Goal: Task Accomplishment & Management: Manage account settings

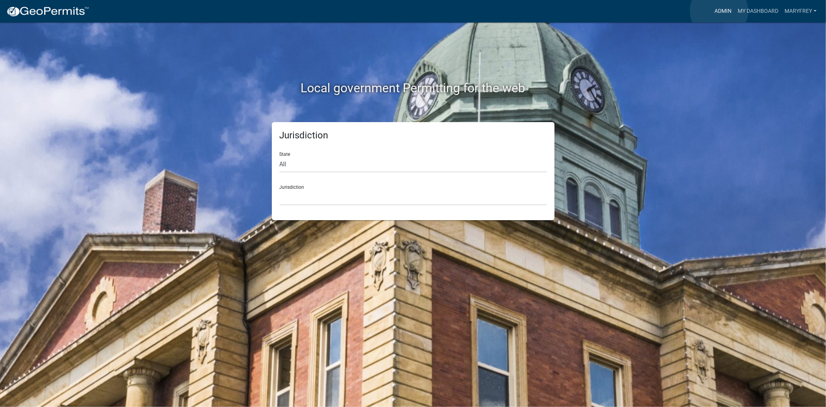
click at [719, 11] on link "Admin" at bounding box center [723, 11] width 23 height 15
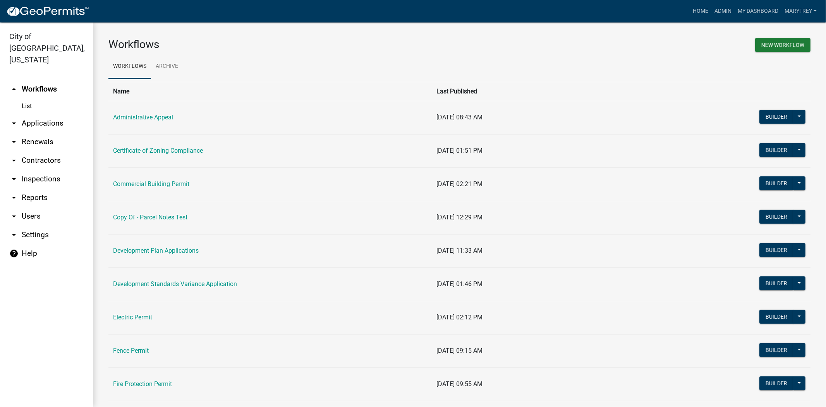
click at [54, 170] on link "arrow_drop_down Inspections" at bounding box center [46, 179] width 93 height 19
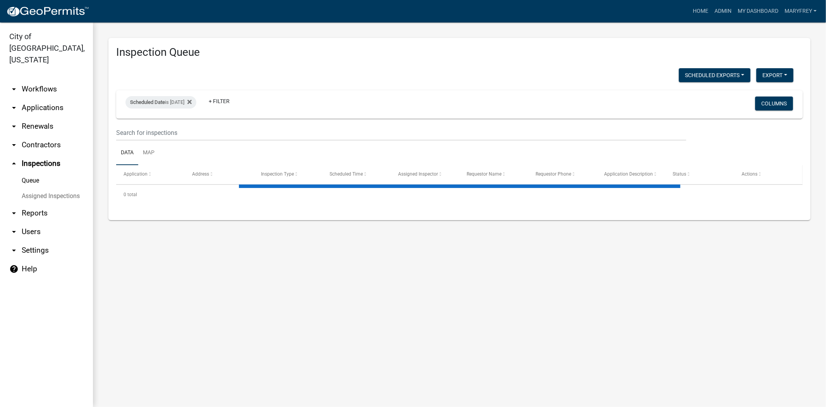
select select "3: 100"
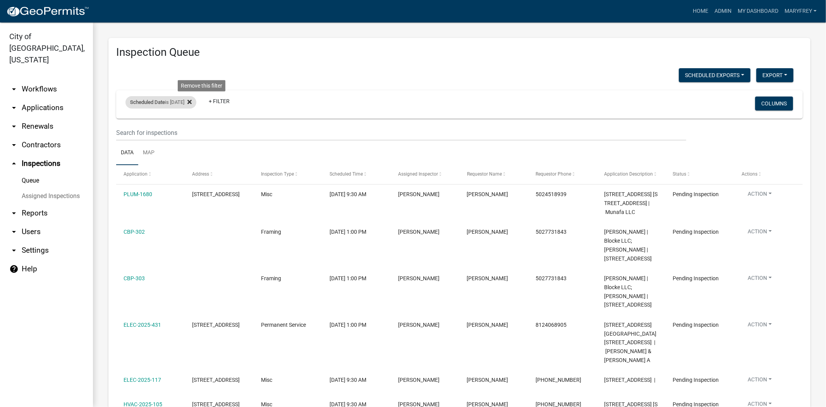
click at [192, 100] on icon at bounding box center [189, 102] width 4 height 6
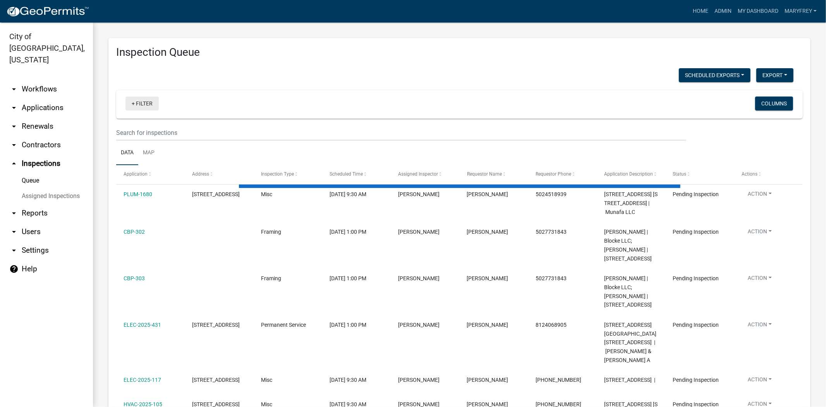
click at [134, 103] on link "+ Filter" at bounding box center [142, 103] width 33 height 14
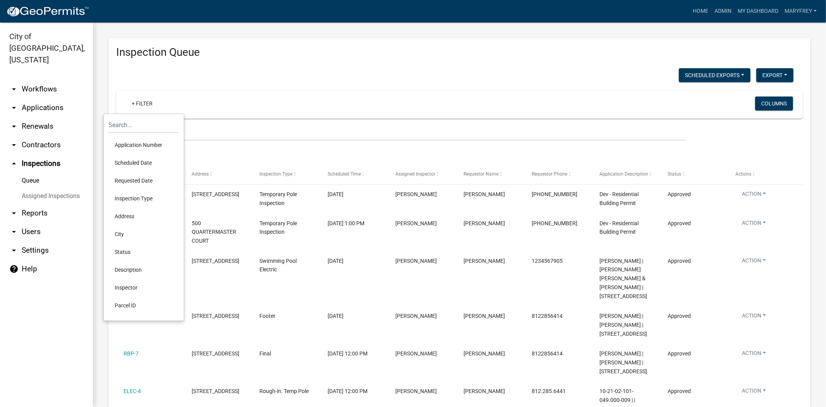
click at [141, 163] on li "Scheduled Date" at bounding box center [143, 163] width 71 height 18
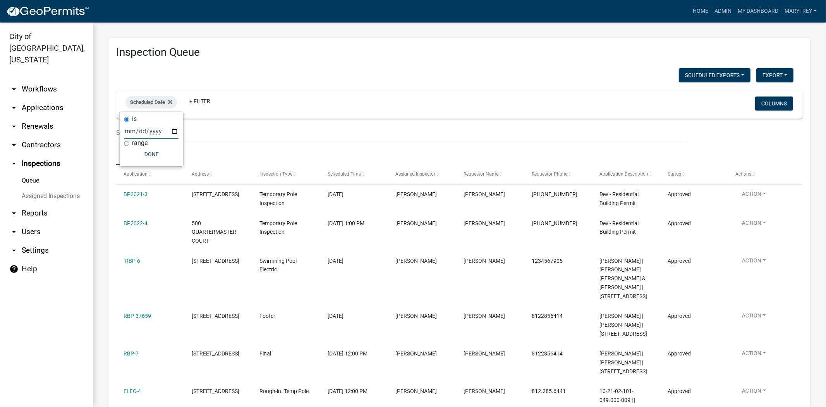
click at [174, 132] on input "date" at bounding box center [151, 131] width 54 height 16
type input "2025-08-12"
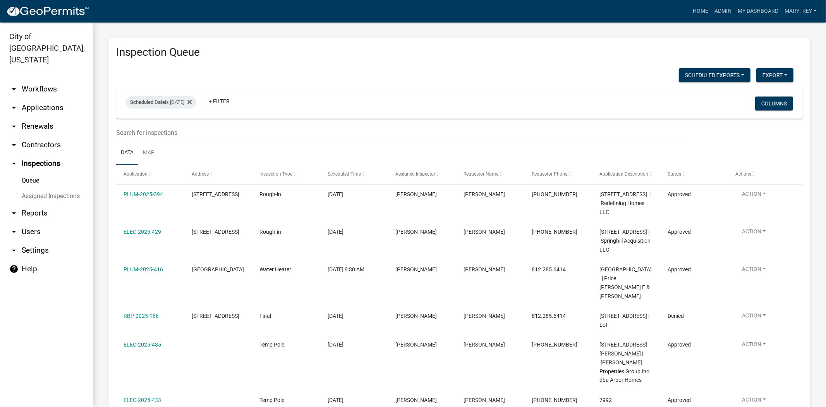
click at [46, 98] on link "arrow_drop_down Applications" at bounding box center [46, 107] width 93 height 19
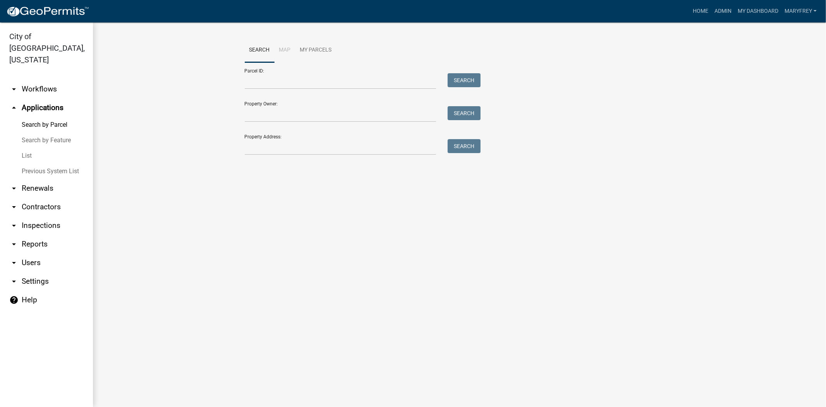
click at [44, 80] on link "arrow_drop_down Workflows" at bounding box center [46, 89] width 93 height 19
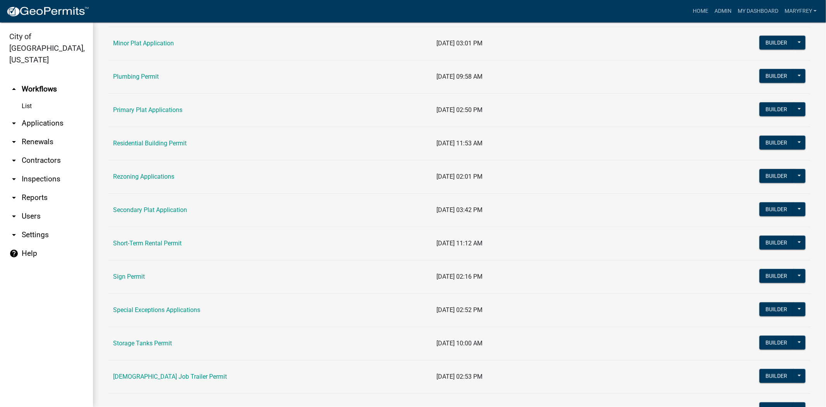
scroll to position [549, 0]
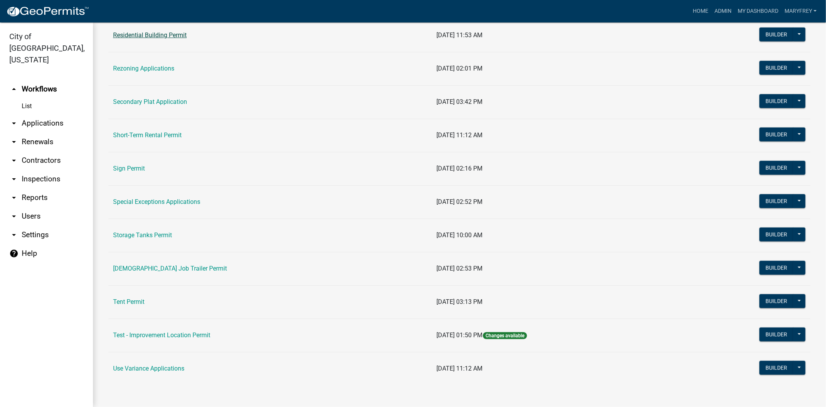
click at [135, 36] on link "Residential Building Permit" at bounding box center [150, 34] width 74 height 7
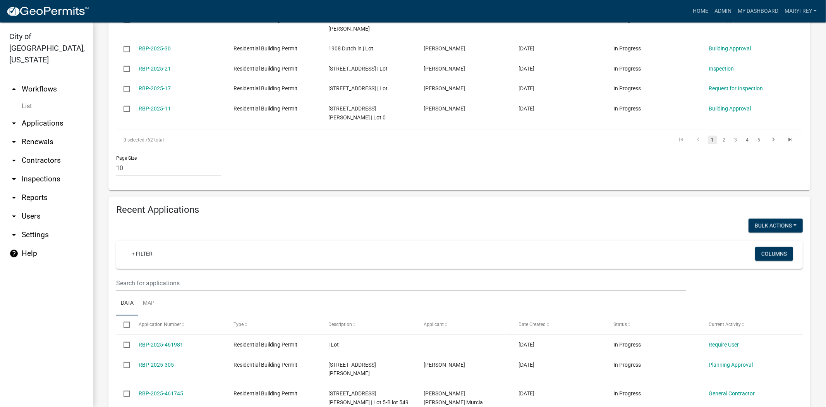
scroll to position [404, 0]
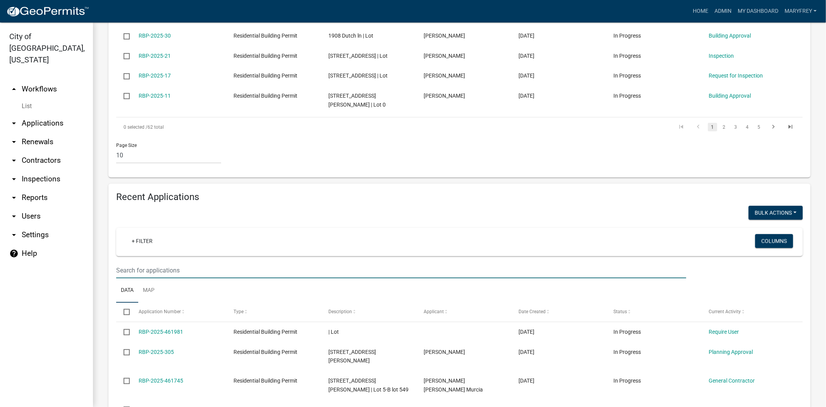
click at [134, 262] on input "text" at bounding box center [401, 270] width 570 height 16
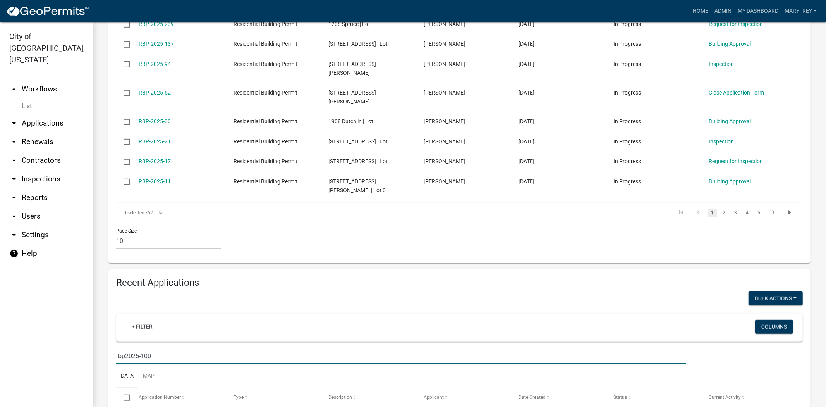
scroll to position [338, 0]
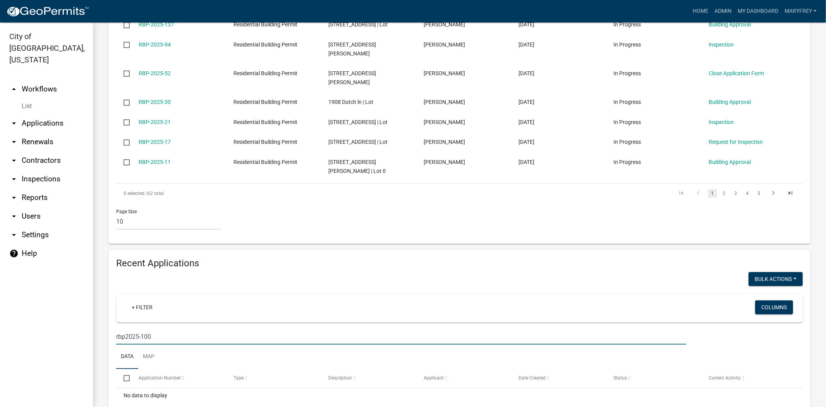
drag, startPoint x: 145, startPoint y: 293, endPoint x: 101, endPoint y: 292, distance: 43.8
click at [101, 292] on div "Residential Building Permit Use this application to apply for a residential per…" at bounding box center [459, 67] width 733 height 765
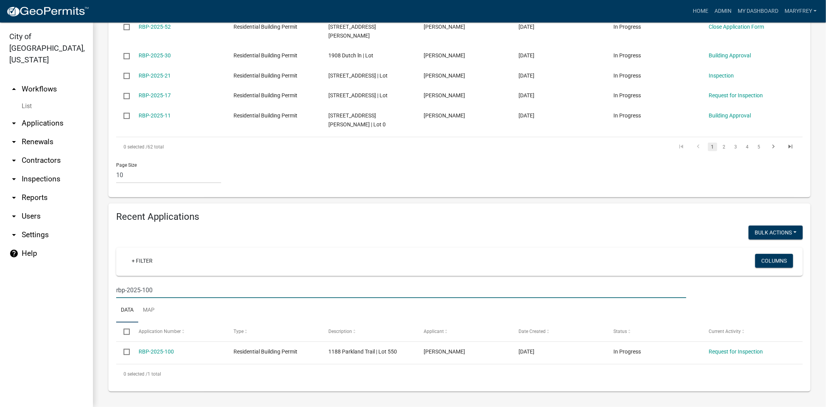
scroll to position [341, 0]
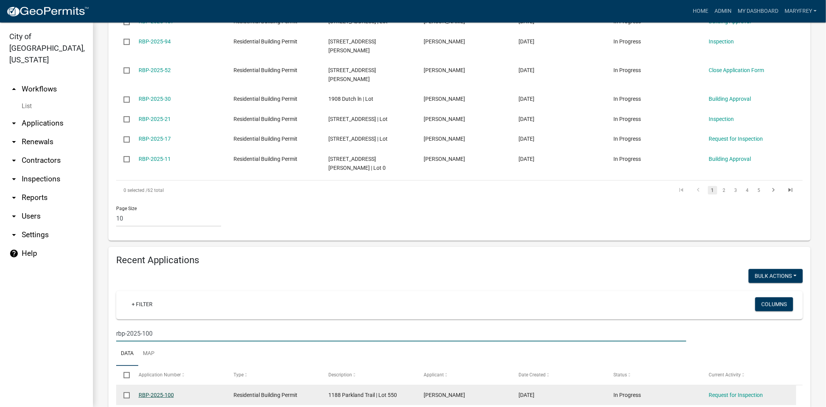
type input "rbp-2025-100"
click at [159, 392] on link "RBP-2025-100" at bounding box center [156, 395] width 35 height 6
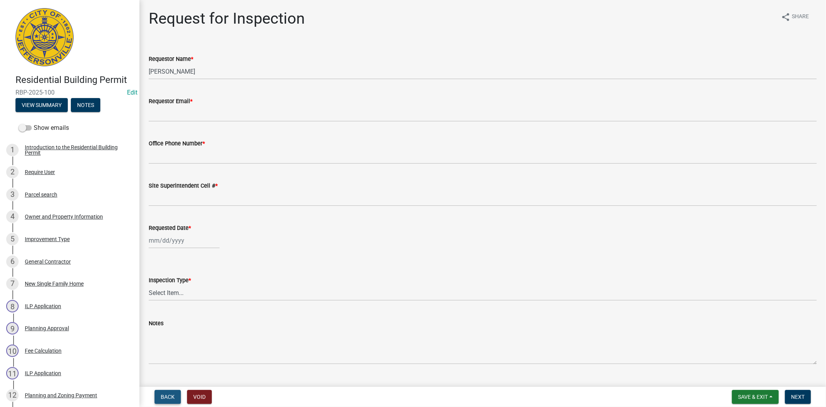
click at [163, 391] on button "Back" at bounding box center [168, 397] width 26 height 14
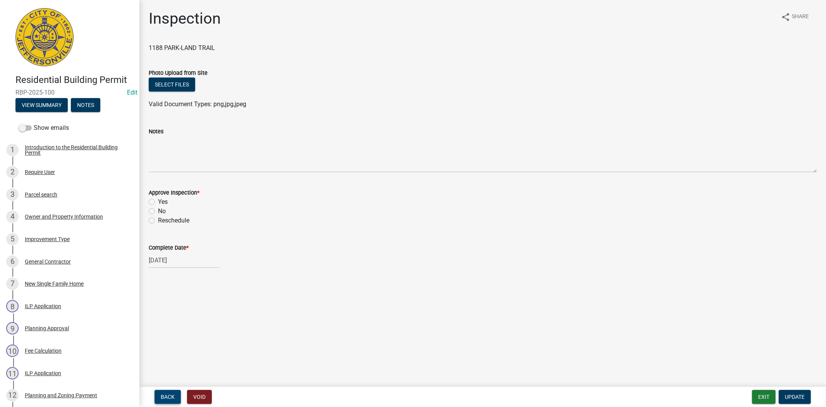
click at [163, 391] on button "Back" at bounding box center [168, 397] width 26 height 14
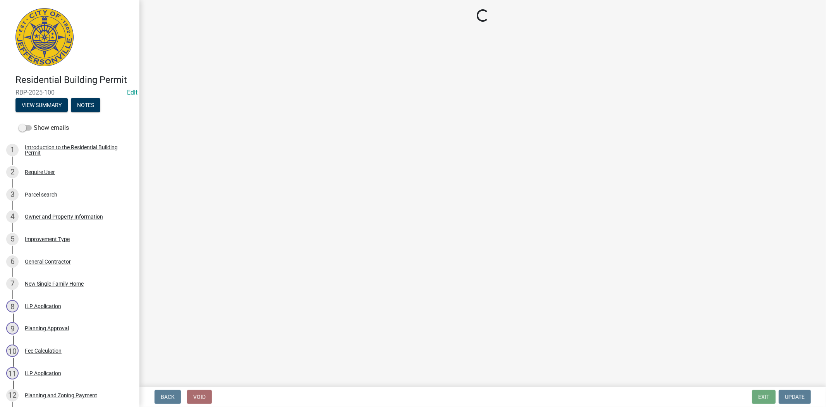
select select "fdb3bcc6-ce93-4663-8a18-5c08884dd177"
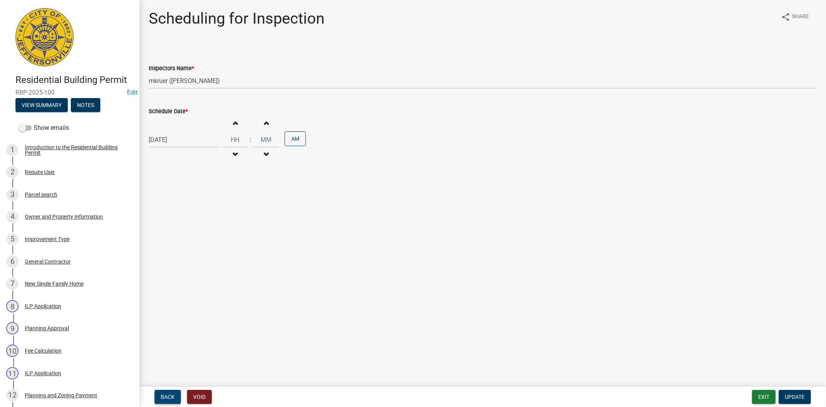
click at [163, 391] on button "Back" at bounding box center [168, 397] width 26 height 14
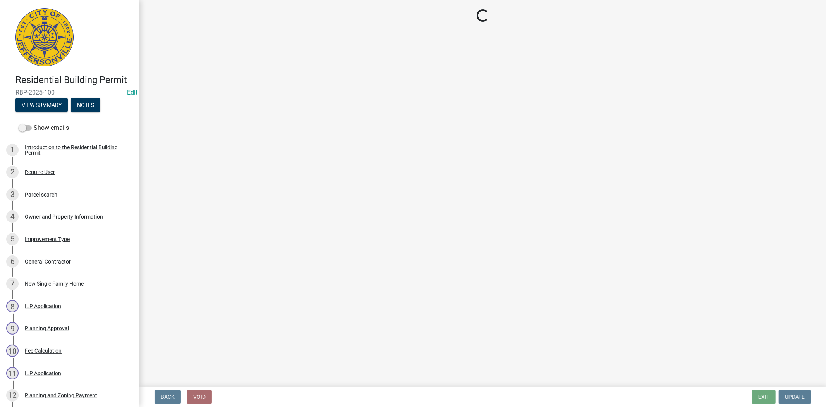
select select "cf00f61e-4b77-4892-83dd-df63e4708b2f"
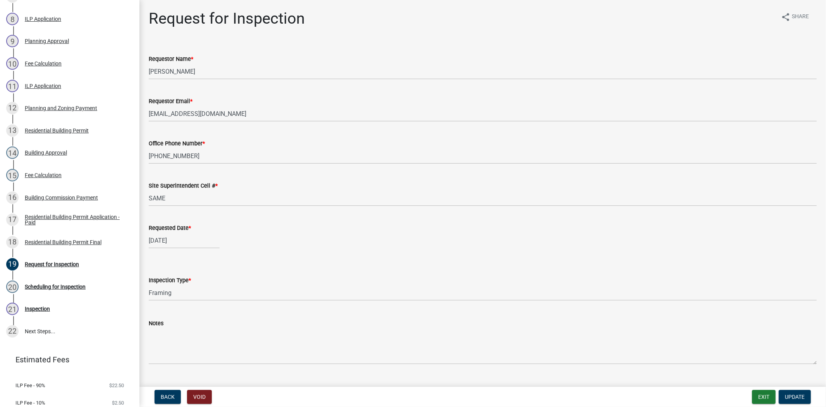
scroll to position [291, 0]
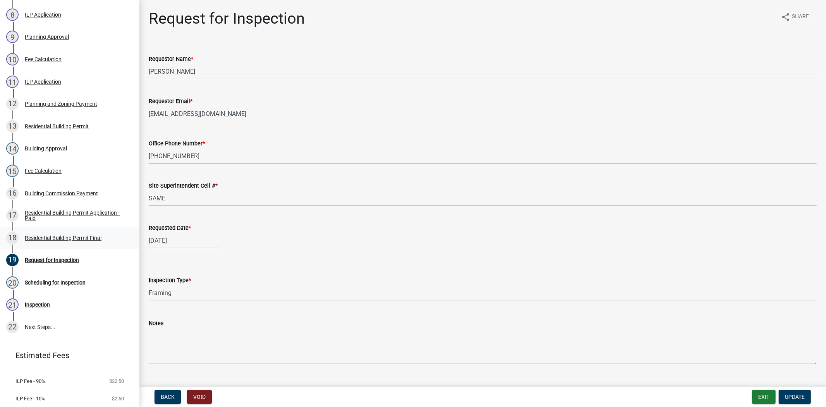
click at [58, 232] on div "18 Residential Building Permit Final" at bounding box center [66, 238] width 121 height 12
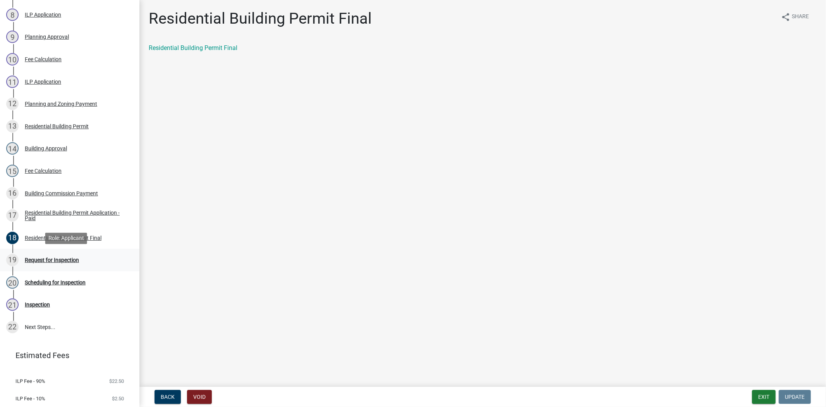
click at [60, 261] on div "Request for Inspection" at bounding box center [52, 259] width 54 height 5
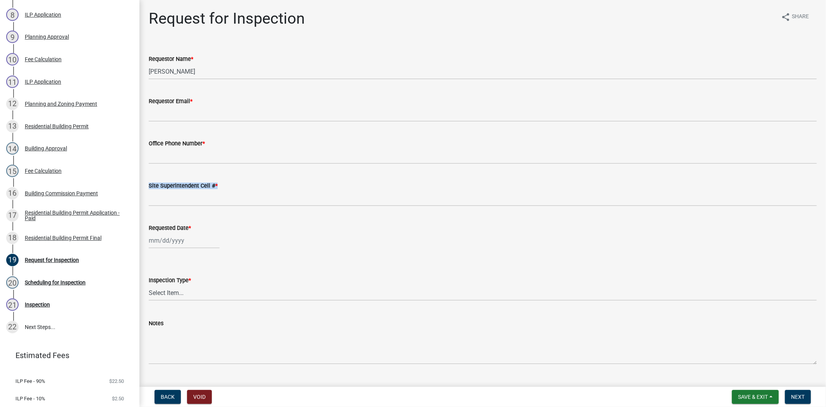
drag, startPoint x: 819, startPoint y: 138, endPoint x: 815, endPoint y: 183, distance: 45.2
click at [815, 183] on div "Request for Inspection share Share Requestor Name * Mike Kruer Requestor Email …" at bounding box center [482, 193] width 687 height 368
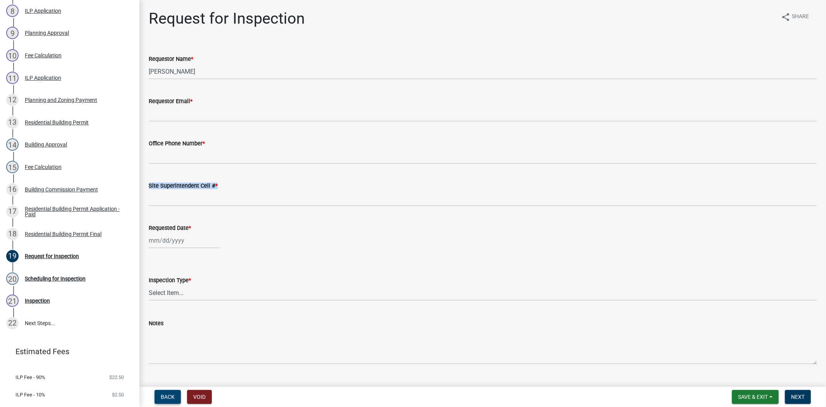
click at [175, 394] on button "Back" at bounding box center [168, 397] width 26 height 14
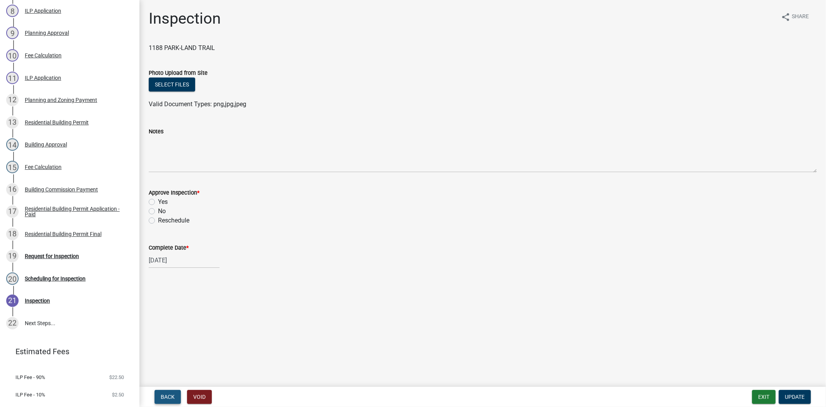
click at [168, 396] on span "Back" at bounding box center [168, 397] width 14 height 6
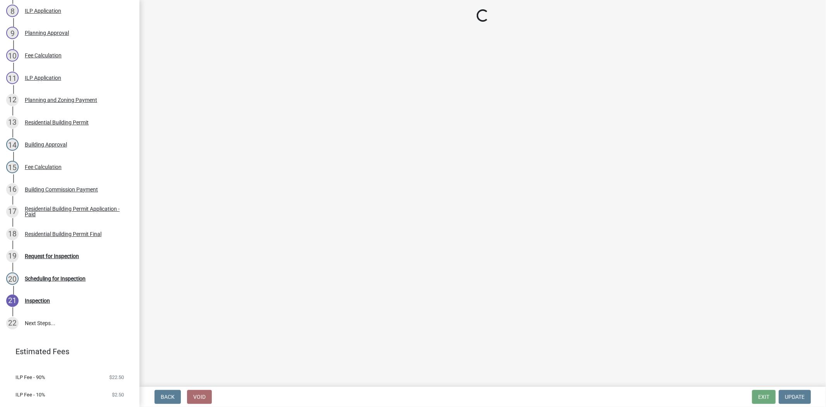
select select "fdb3bcc6-ce93-4663-8a18-5c08884dd177"
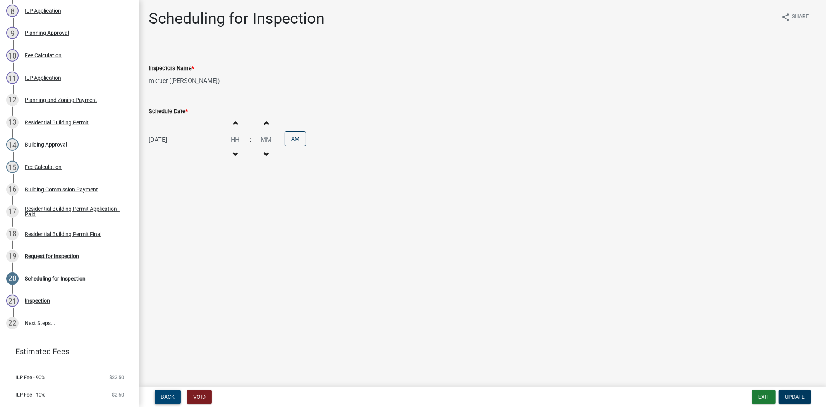
click at [168, 396] on span "Back" at bounding box center [168, 397] width 14 height 6
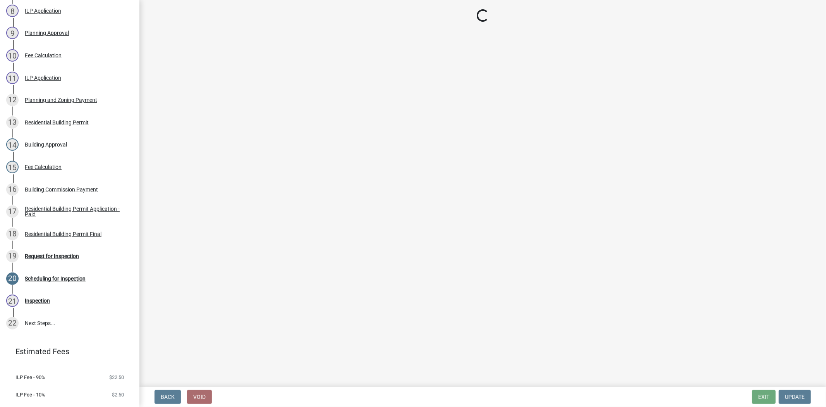
select select "cf00f61e-4b77-4892-83dd-df63e4708b2f"
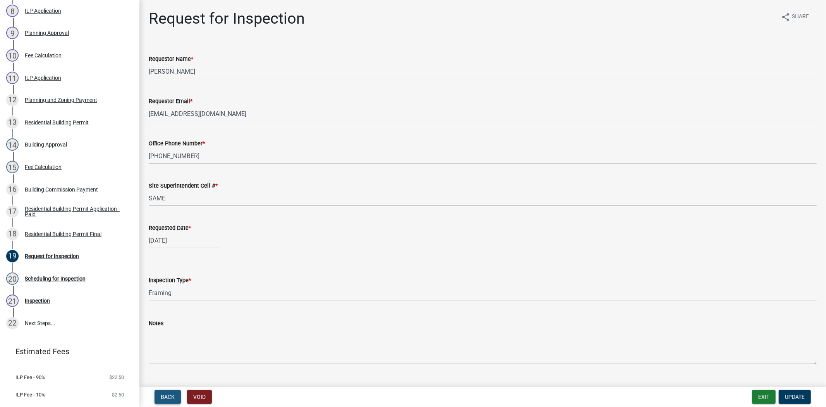
click at [168, 396] on span "Back" at bounding box center [168, 397] width 14 height 6
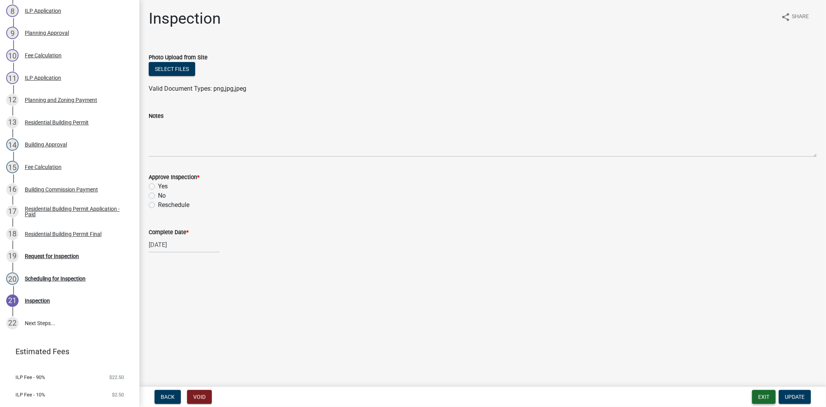
click at [762, 394] on button "Exit" at bounding box center [764, 397] width 24 height 14
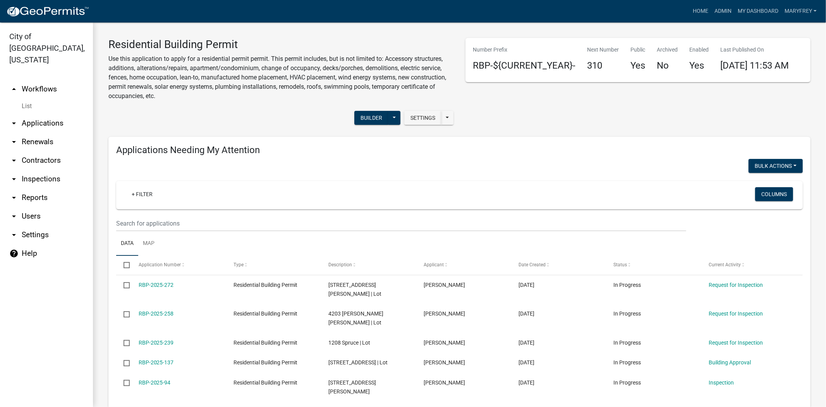
click at [43, 114] on link "arrow_drop_down Applications" at bounding box center [46, 123] width 93 height 19
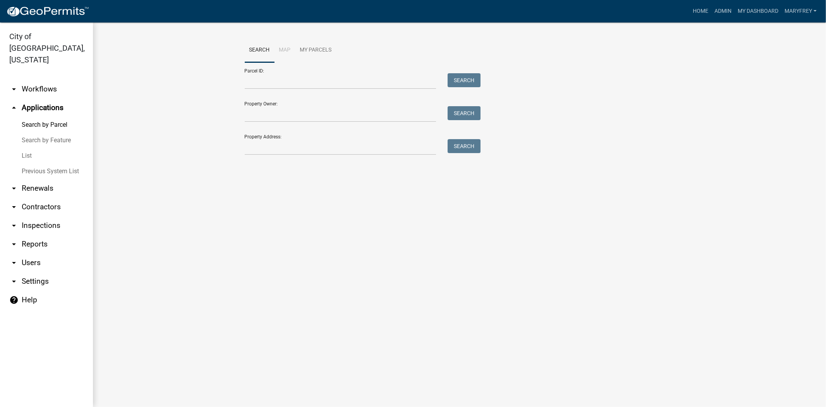
click at [185, 85] on wm-workflow-application-search-view "Search Map My Parcels Parcel ID: Search Property Owner: Search Property Address…" at bounding box center [459, 100] width 702 height 124
click at [24, 80] on link "arrow_drop_down Workflows" at bounding box center [46, 89] width 93 height 19
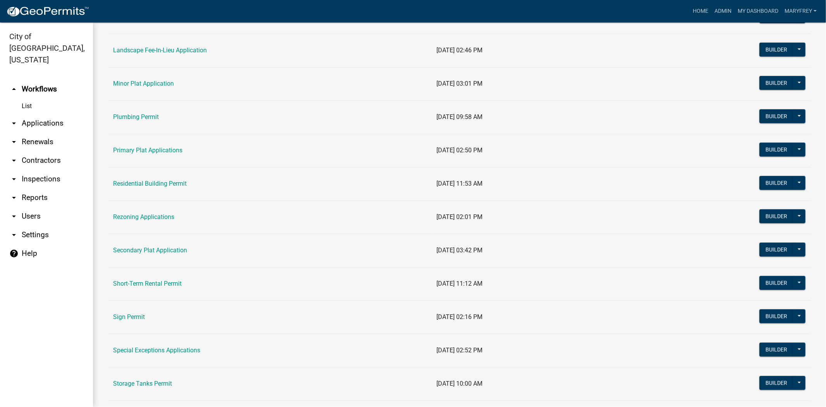
scroll to position [403, 0]
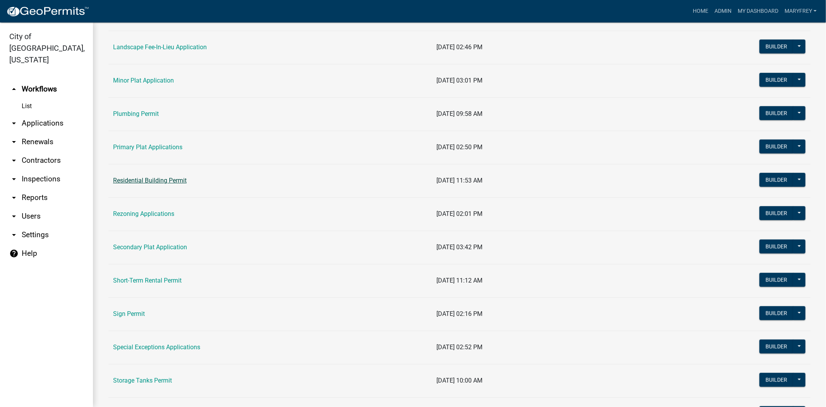
click at [144, 179] on link "Residential Building Permit" at bounding box center [150, 180] width 74 height 7
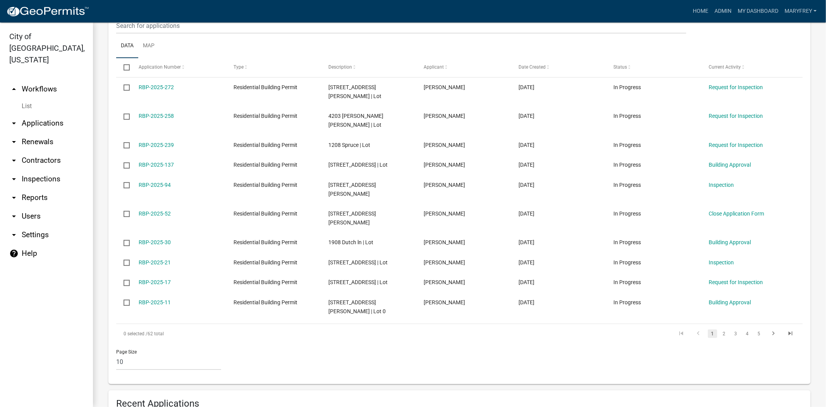
scroll to position [503, 0]
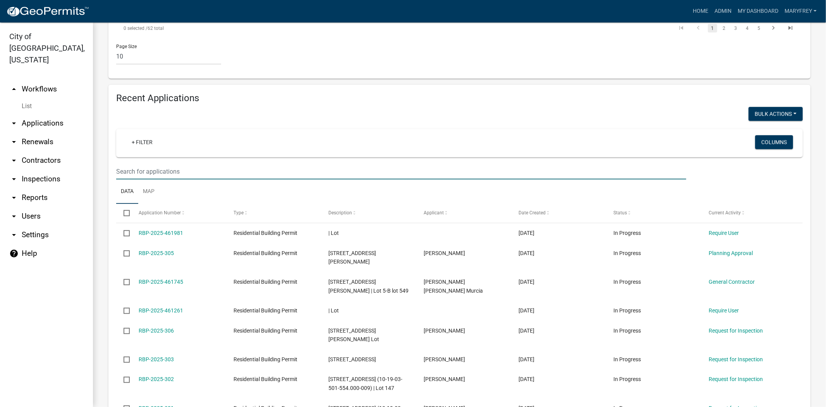
click at [120, 163] on input "text" at bounding box center [401, 171] width 570 height 16
click at [156, 163] on input "rbp-2025-" at bounding box center [401, 171] width 570 height 16
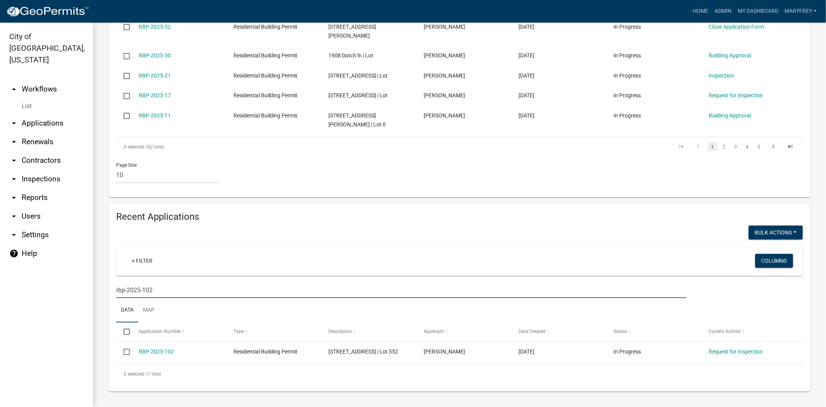
scroll to position [341, 0]
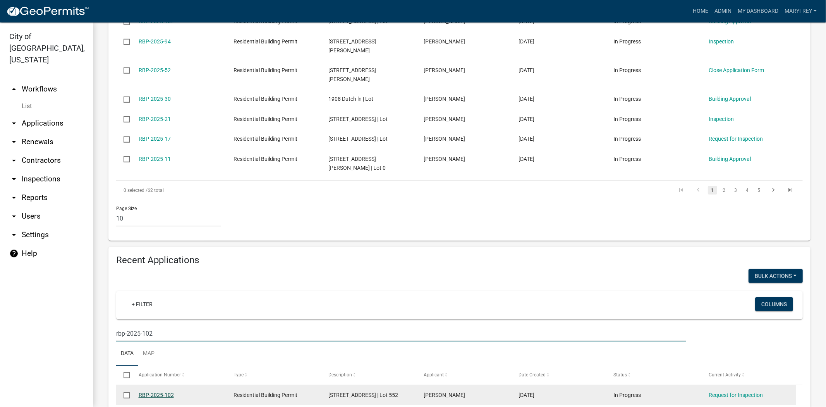
type input "rbp-2025-102"
click at [153, 392] on link "RBP-2025-102" at bounding box center [156, 395] width 35 height 6
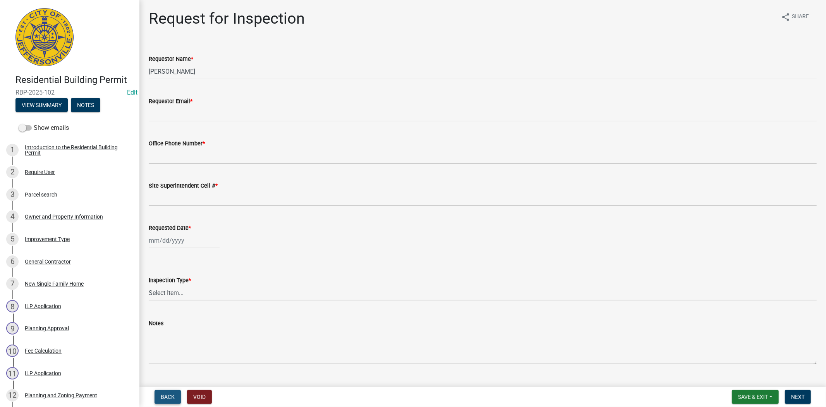
click at [168, 399] on span "Back" at bounding box center [168, 397] width 14 height 6
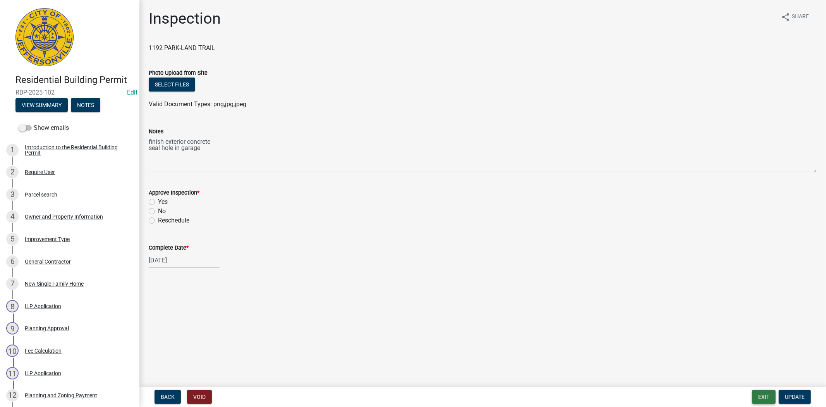
click at [763, 394] on button "Exit" at bounding box center [764, 397] width 24 height 14
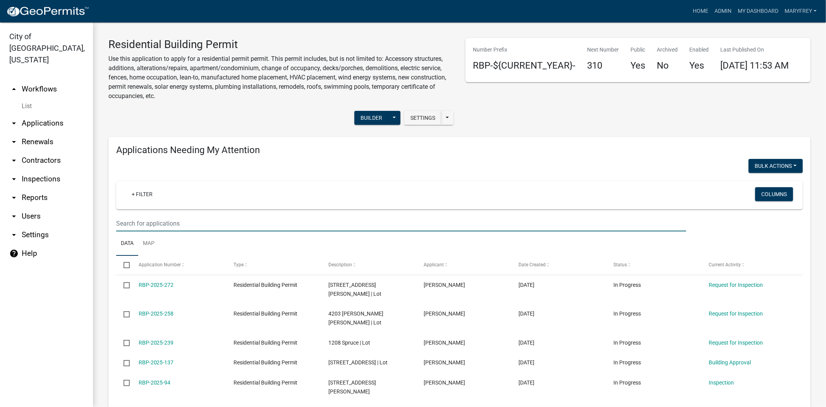
click at [124, 223] on input "text" at bounding box center [401, 223] width 570 height 16
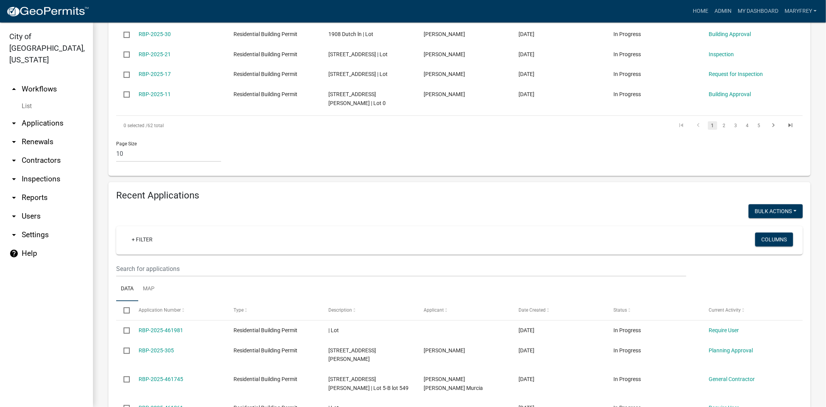
scroll to position [427, 0]
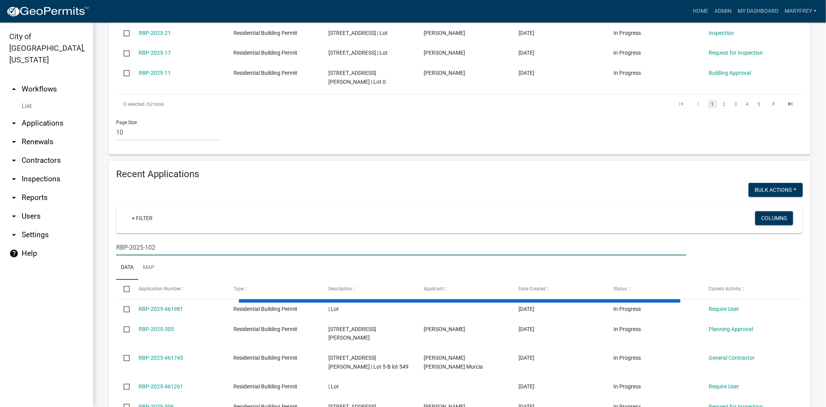
scroll to position [341, 0]
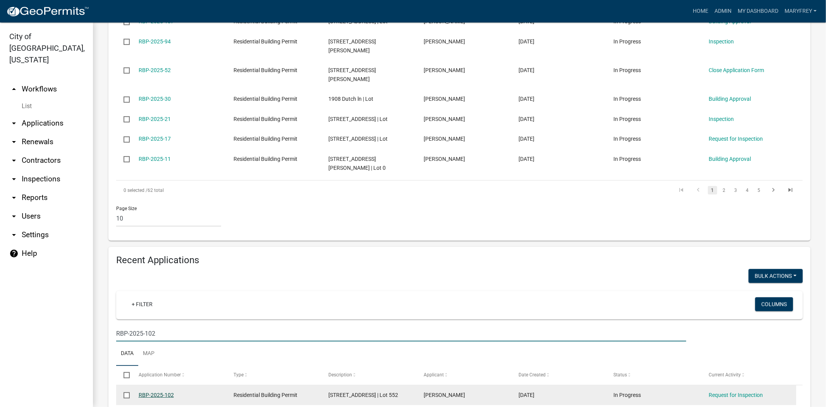
type input "RBP-2025-102"
click at [165, 392] on link "RBP-2025-102" at bounding box center [156, 395] width 35 height 6
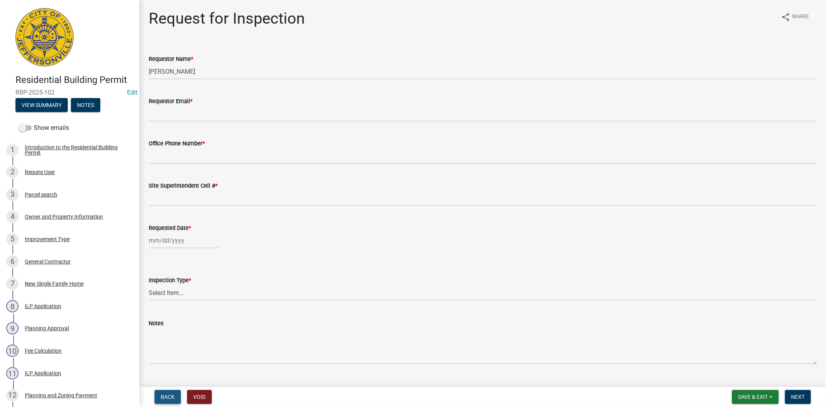
click at [170, 391] on button "Back" at bounding box center [168, 397] width 26 height 14
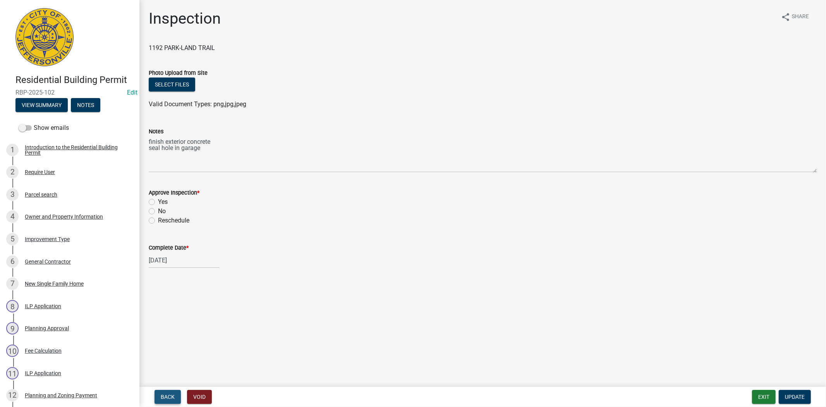
click at [175, 396] on button "Back" at bounding box center [168, 397] width 26 height 14
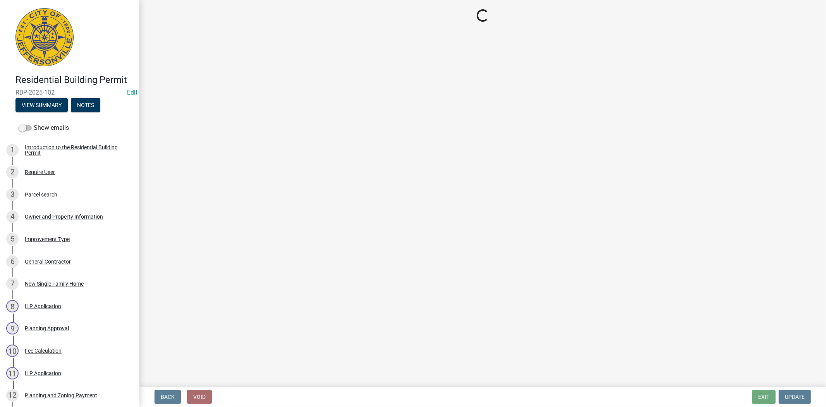
select select "13c97fbc-c819-4cee-844a-0db3d3c4db95"
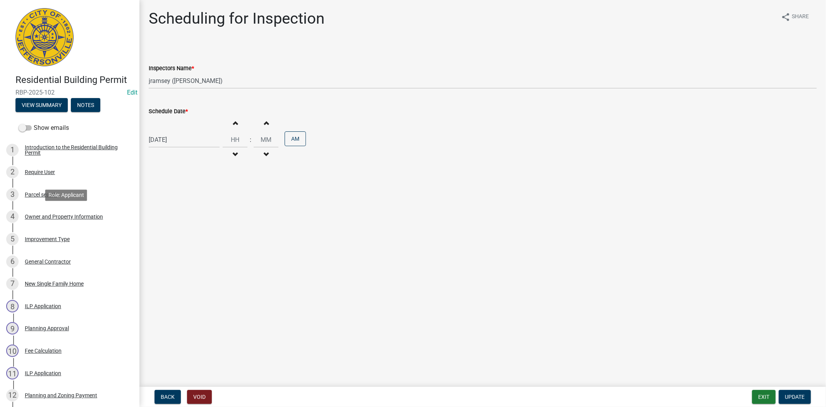
click at [64, 218] on div "Owner and Property Information" at bounding box center [64, 216] width 78 height 5
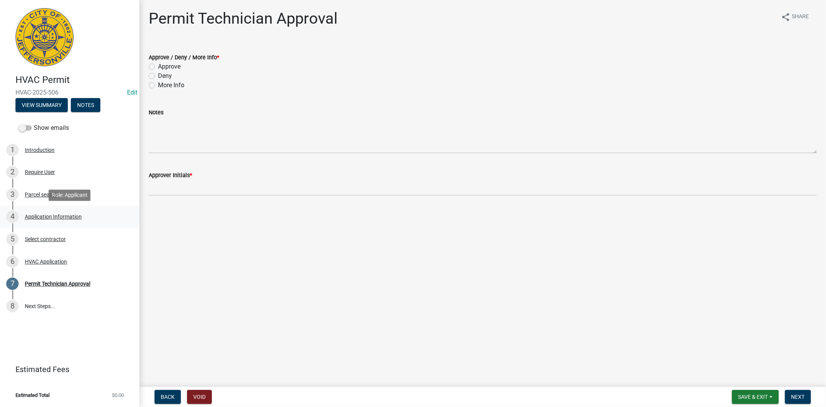
click at [60, 216] on div "Application Information" at bounding box center [53, 216] width 57 height 5
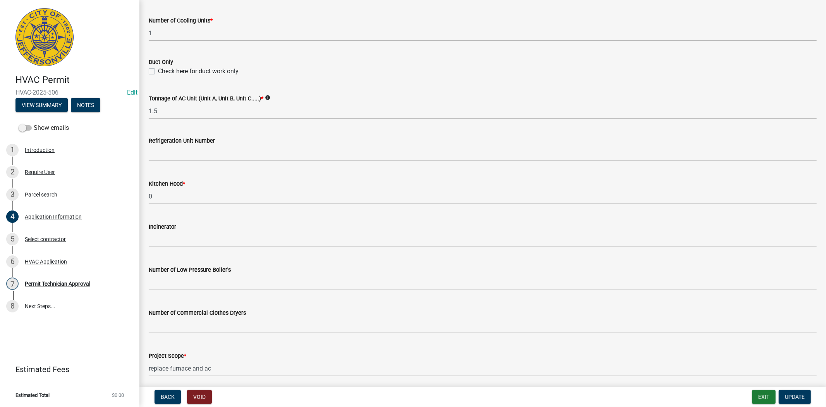
scroll to position [467, 0]
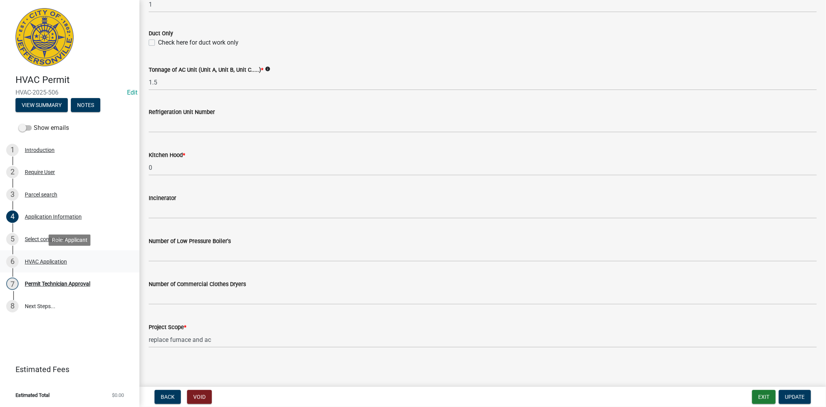
click at [46, 259] on div "HVAC Application" at bounding box center [46, 261] width 42 height 5
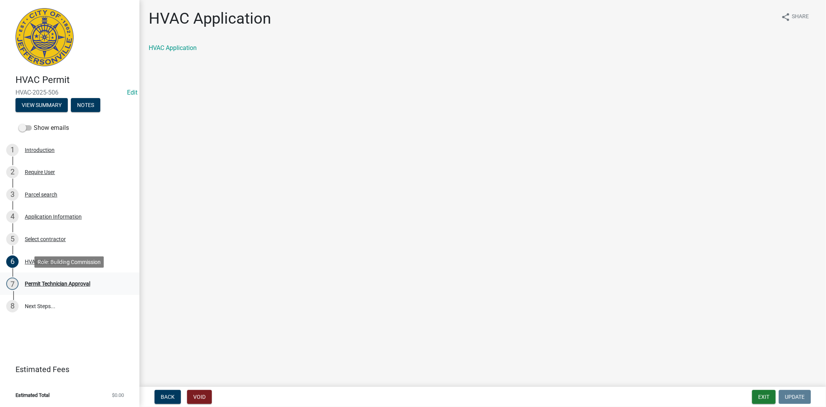
click at [53, 285] on div "Permit Technician Approval" at bounding box center [57, 283] width 65 height 5
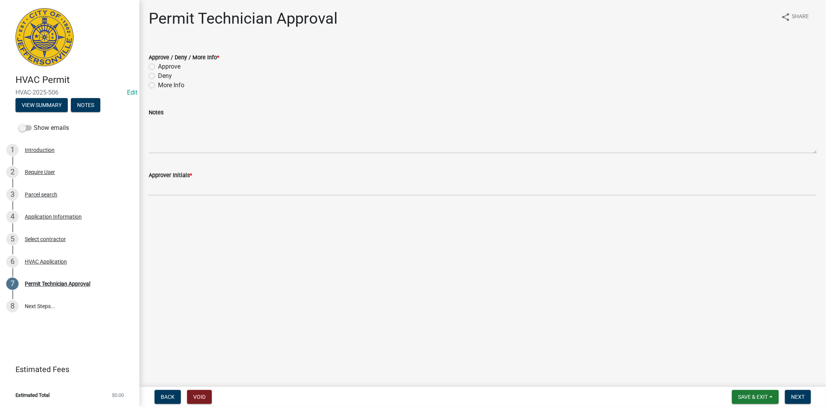
click at [158, 66] on label "Approve" at bounding box center [169, 66] width 22 height 9
click at [158, 66] on input "Approve" at bounding box center [160, 64] width 5 height 5
radio input "true"
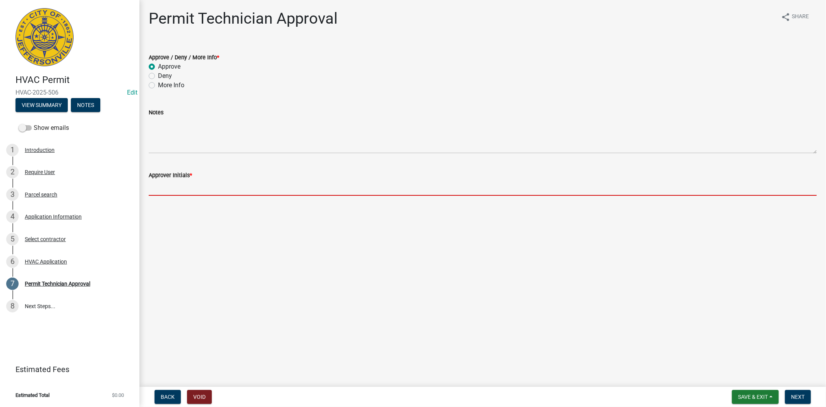
click at [163, 184] on input "Approver Initials *" at bounding box center [483, 188] width 668 height 16
type input "mkf"
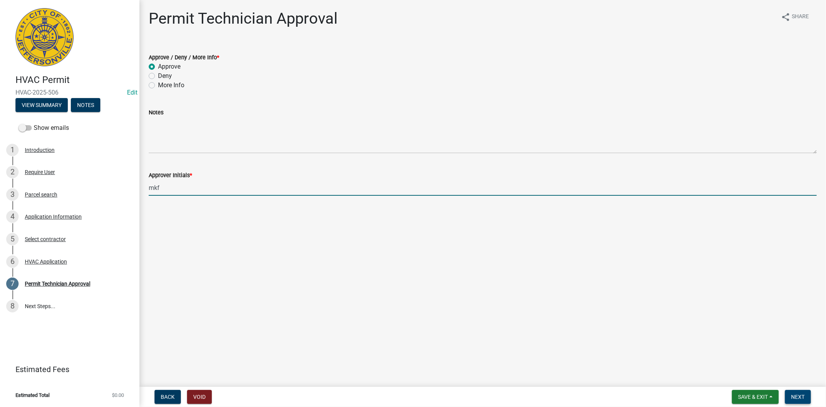
click at [800, 397] on span "Next" at bounding box center [798, 397] width 14 height 6
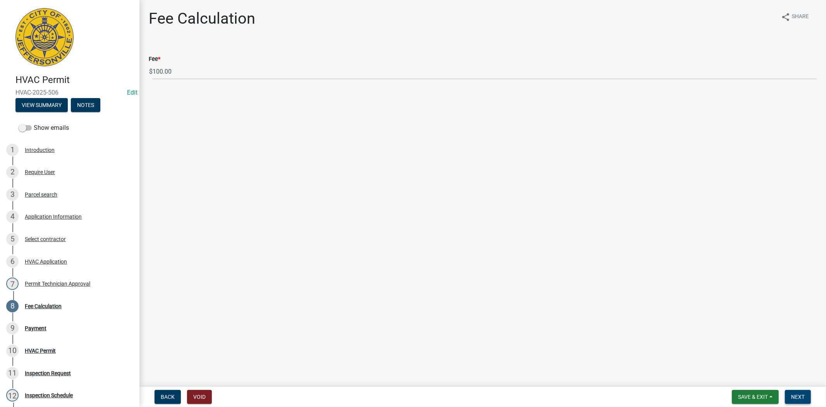
click at [796, 396] on span "Next" at bounding box center [798, 397] width 14 height 6
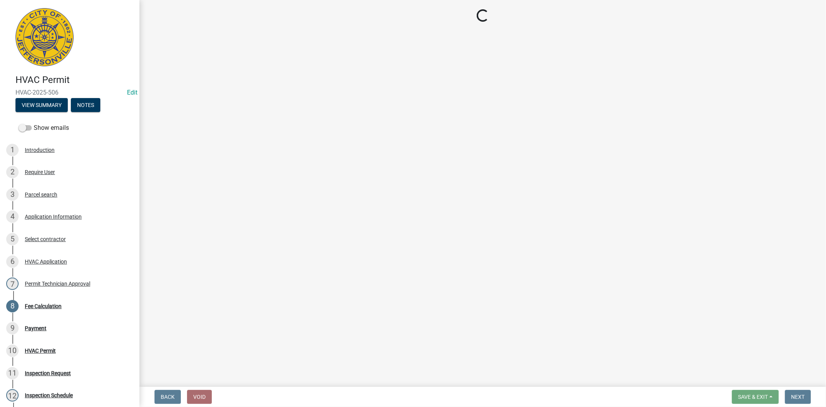
select select "3: 3"
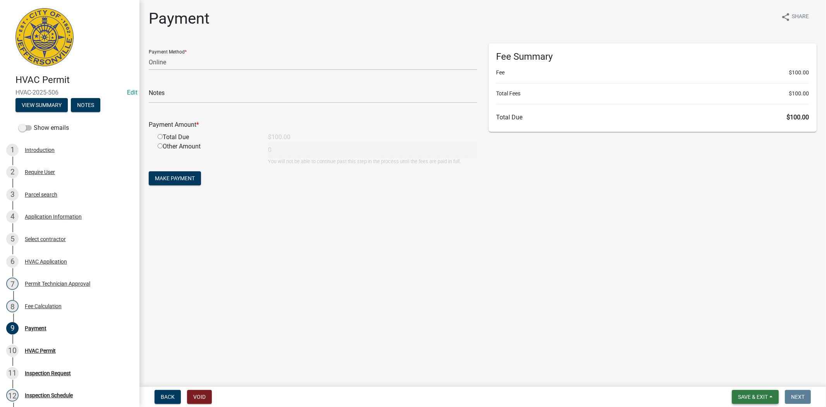
click at [759, 396] on span "Save & Exit" at bounding box center [753, 397] width 30 height 6
click at [744, 376] on button "Save & Exit" at bounding box center [748, 376] width 62 height 19
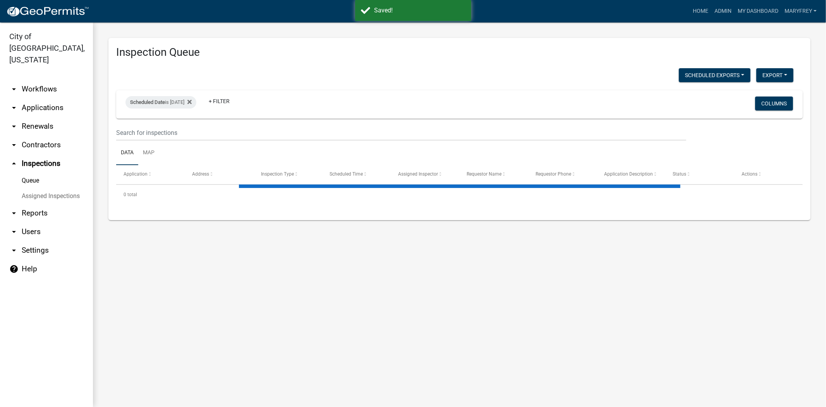
select select "3: 100"
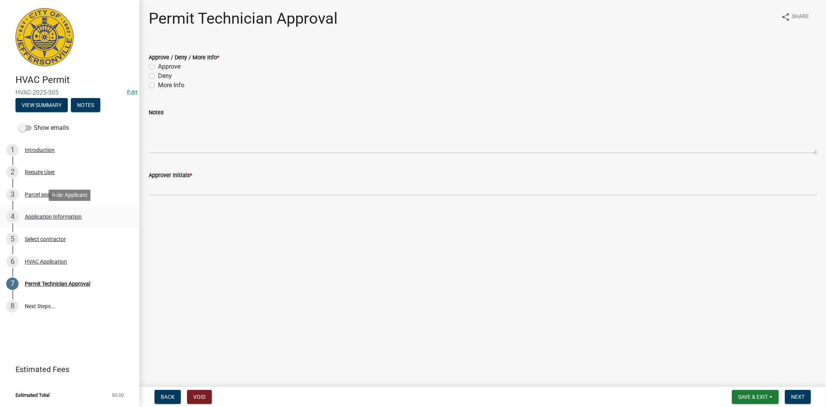
click at [55, 216] on div "Application Information" at bounding box center [53, 216] width 57 height 5
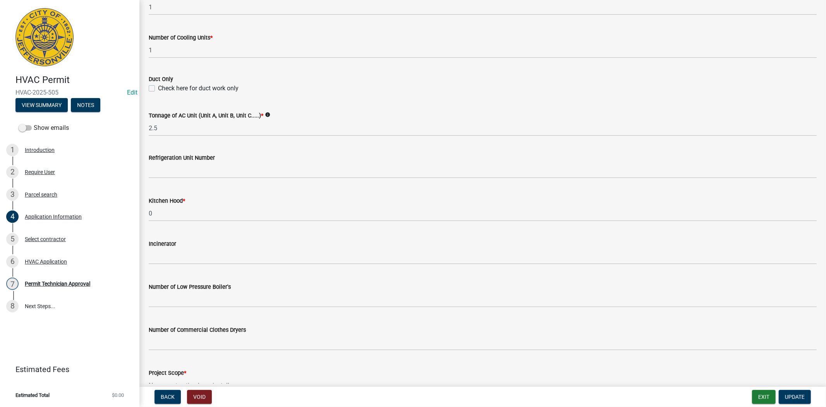
scroll to position [467, 0]
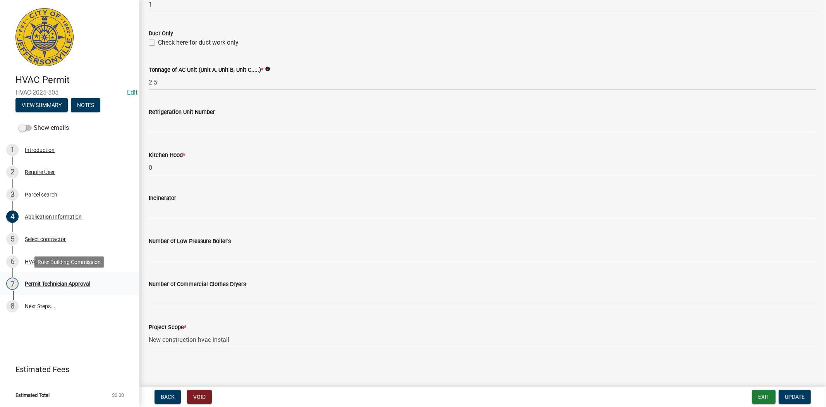
click at [48, 282] on div "Permit Technician Approval" at bounding box center [57, 283] width 65 height 5
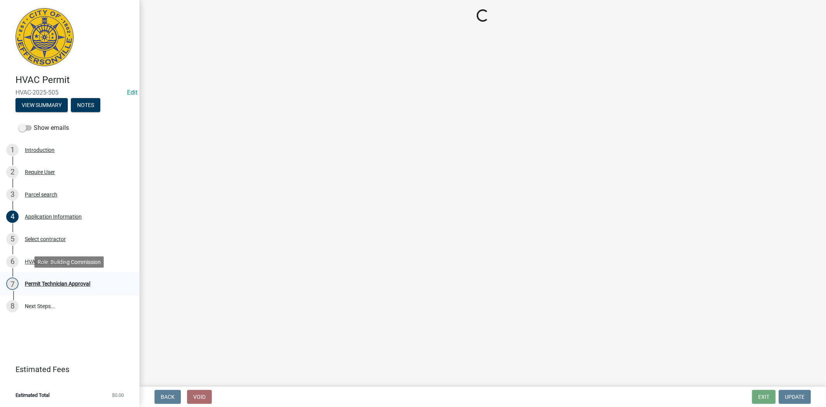
scroll to position [0, 0]
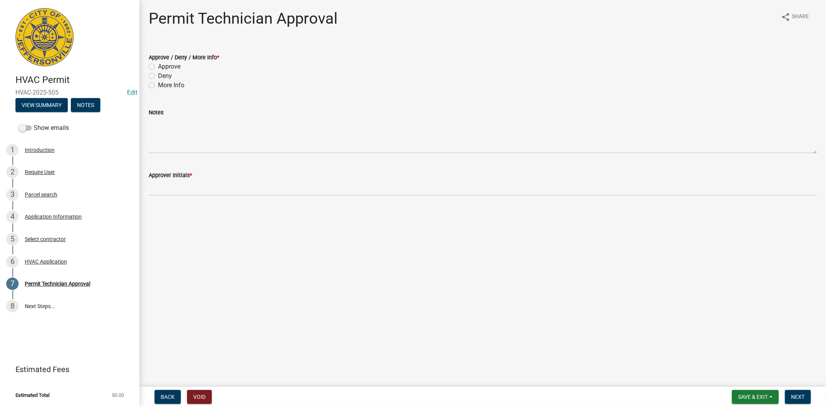
click at [158, 69] on label "Approve" at bounding box center [169, 66] width 22 height 9
click at [158, 67] on input "Approve" at bounding box center [160, 64] width 5 height 5
radio input "true"
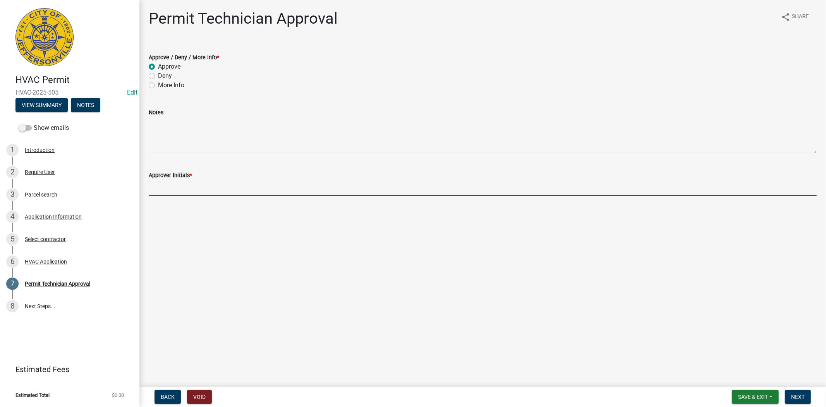
click at [176, 190] on input "Approver Initials *" at bounding box center [483, 188] width 668 height 16
type input "mkf"
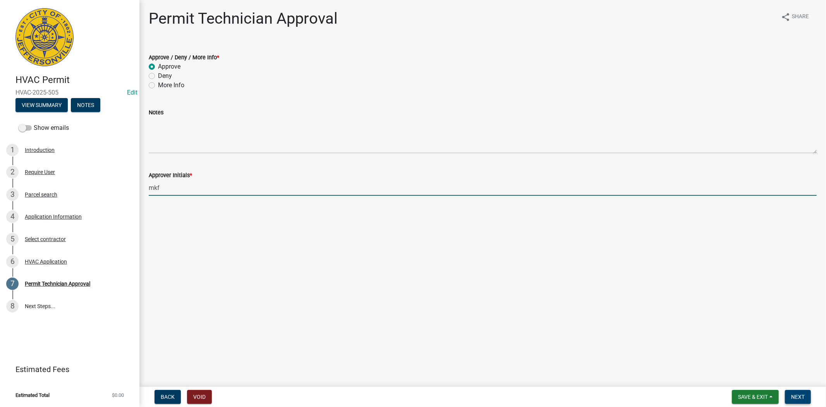
click at [801, 394] on span "Next" at bounding box center [798, 397] width 14 height 6
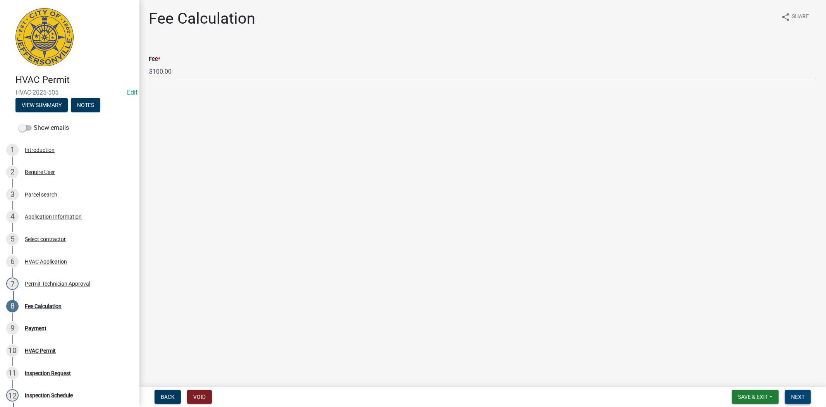
click at [800, 397] on span "Next" at bounding box center [798, 397] width 14 height 6
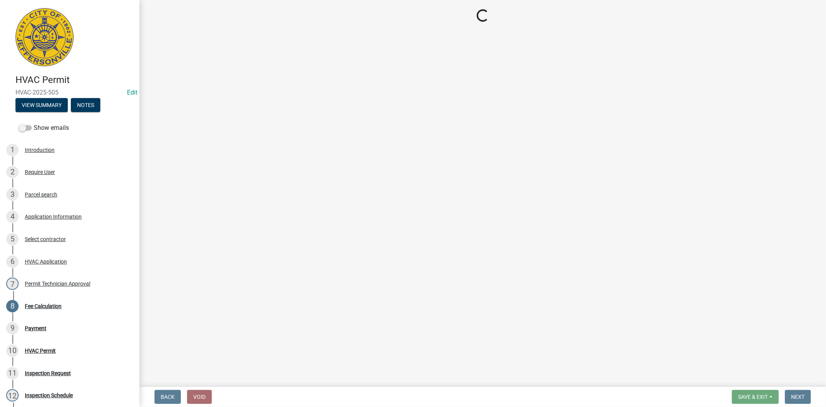
select select "3: 3"
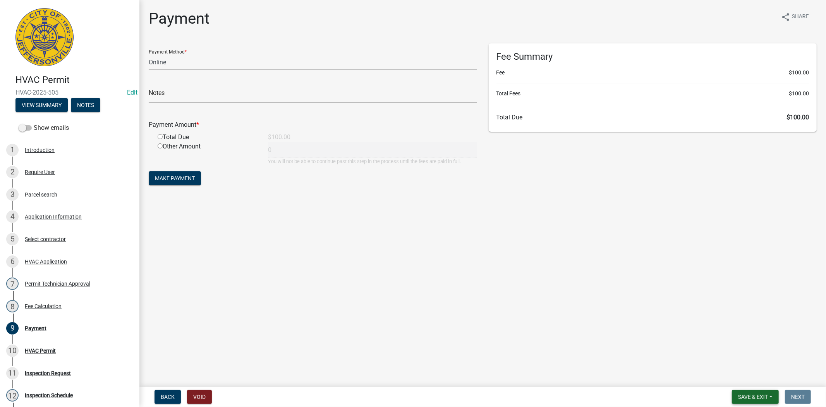
click at [764, 396] on span "Save & Exit" at bounding box center [753, 397] width 30 height 6
click at [752, 380] on button "Save & Exit" at bounding box center [748, 376] width 62 height 19
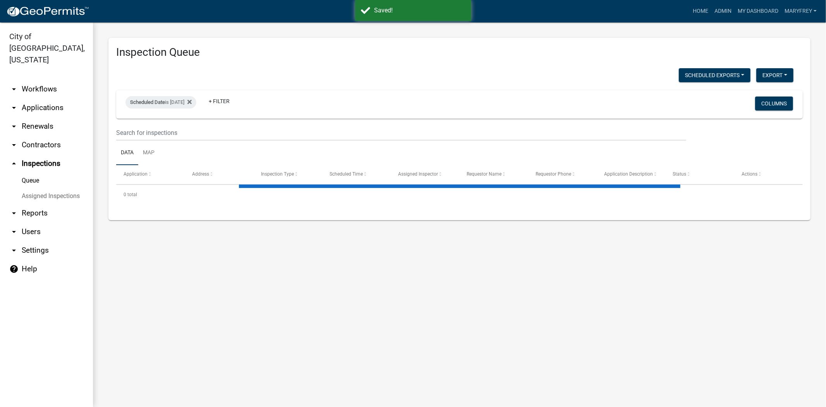
select select "3: 100"
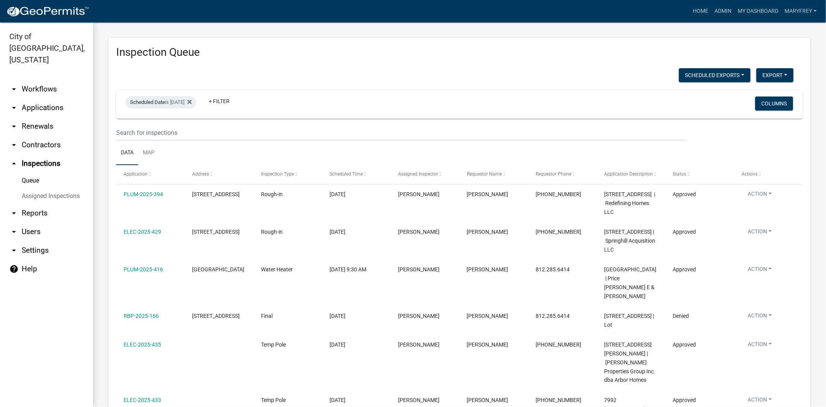
click at [40, 156] on link "arrow_drop_up Inspections" at bounding box center [46, 163] width 93 height 19
click at [196, 101] on div "Scheduled Date is 08/12/2025" at bounding box center [161, 102] width 71 height 12
click at [192, 103] on icon at bounding box center [189, 102] width 4 height 6
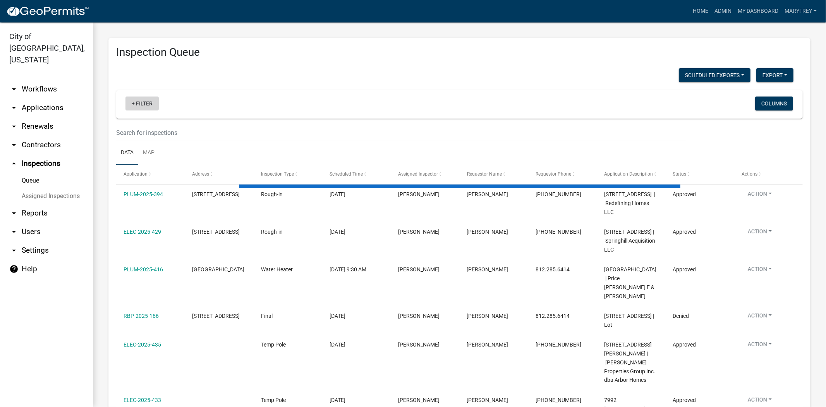
click at [133, 102] on link "+ Filter" at bounding box center [142, 103] width 33 height 14
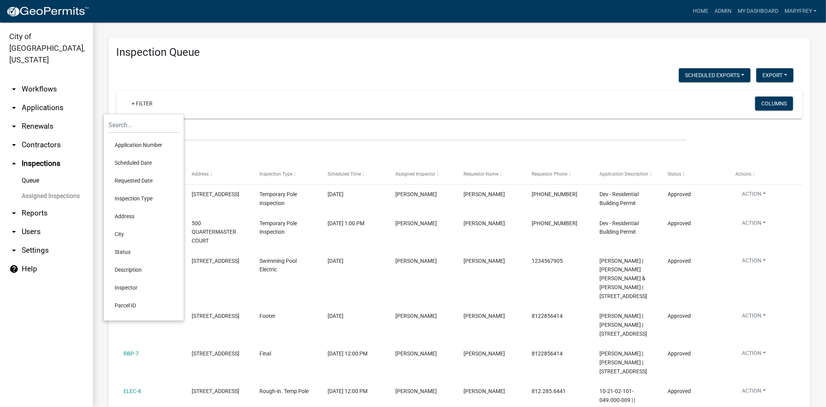
click at [126, 162] on li "Scheduled Date" at bounding box center [143, 163] width 71 height 18
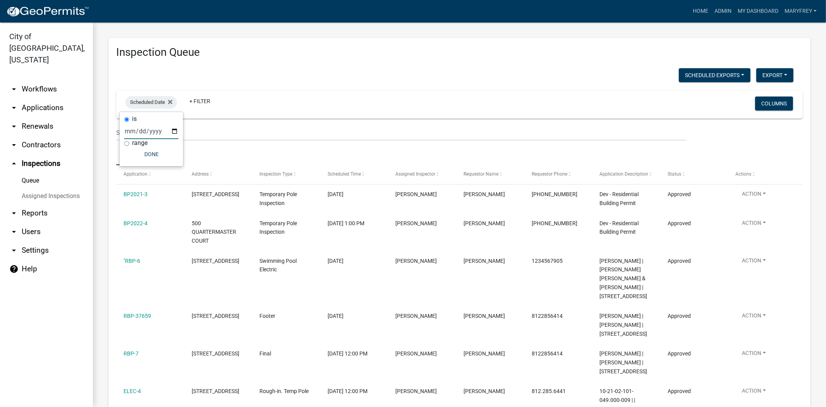
click at [172, 129] on input "date" at bounding box center [151, 131] width 54 height 16
type input "2025-08-13"
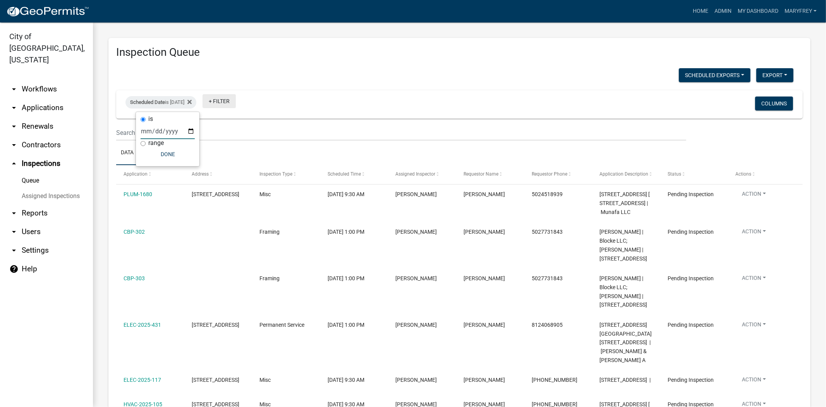
click at [223, 100] on link "+ Filter" at bounding box center [219, 101] width 33 height 14
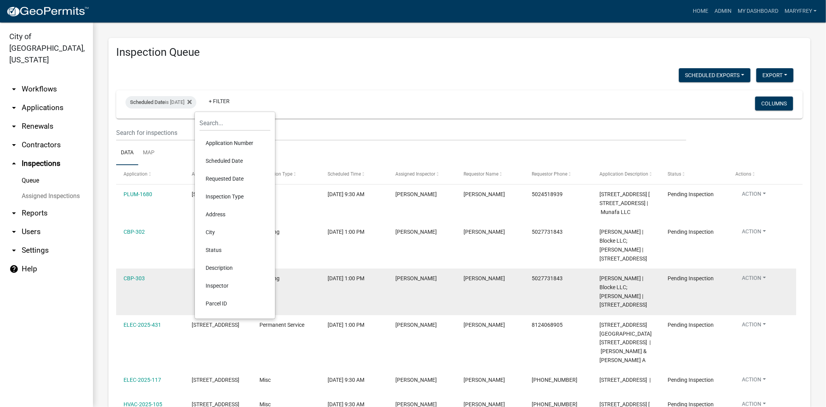
click at [221, 285] on li "Inspector" at bounding box center [234, 286] width 71 height 18
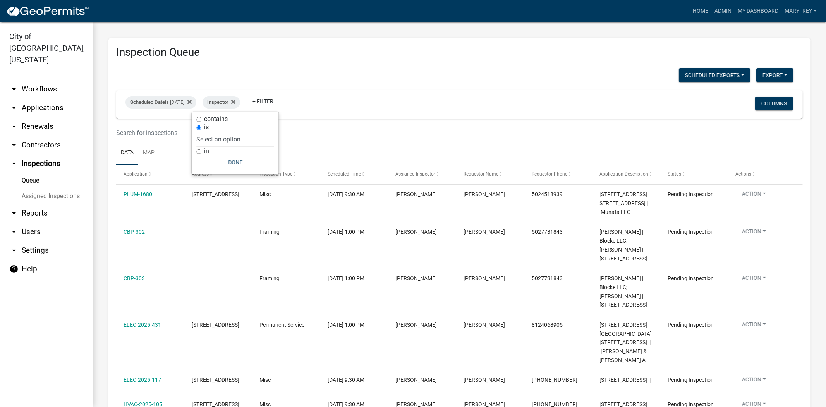
click at [223, 130] on div "is" at bounding box center [234, 127] width 77 height 8
click at [223, 137] on select "Select an option None Shawn Jeremy Ramsey Mary Frey Chad Reischl Mike Kruer Har…" at bounding box center [234, 139] width 77 height 16
select select "7b0b9f25-f402-4148-9522-9b9b34b3e885"
click at [213, 131] on select "Select an option None Shawn Jeremy Ramsey Mary Frey Chad Reischl Mike Kruer Har…" at bounding box center [234, 139] width 77 height 16
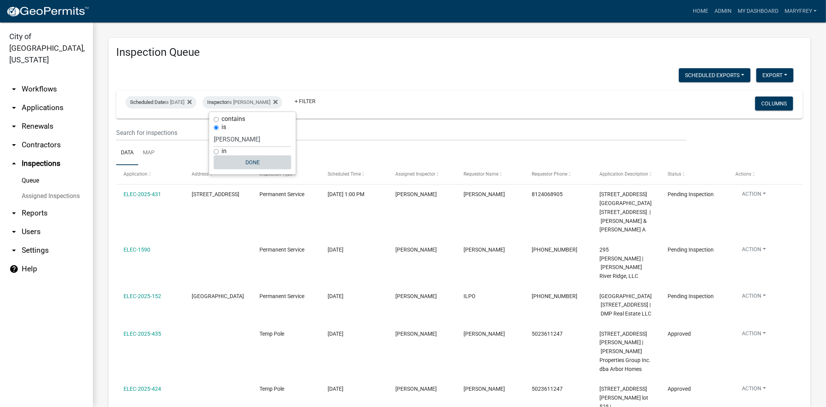
click at [254, 163] on button "Done" at bounding box center [252, 162] width 77 height 14
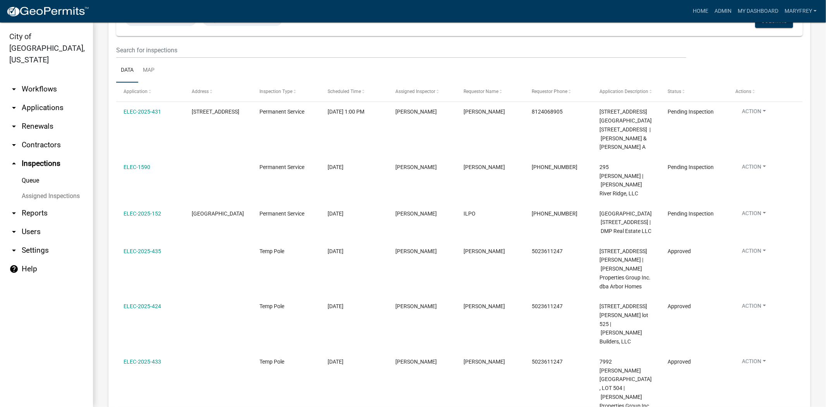
scroll to position [173, 0]
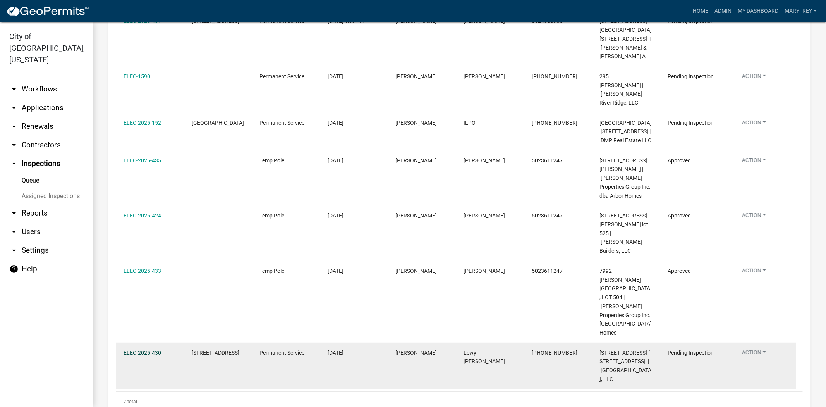
click at [142, 349] on link "ELEC-2025-430" at bounding box center [143, 352] width 38 height 6
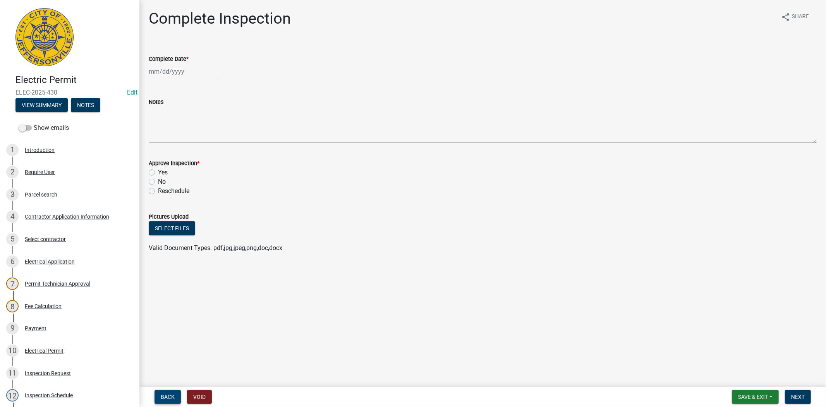
click at [168, 398] on span "Back" at bounding box center [168, 397] width 14 height 6
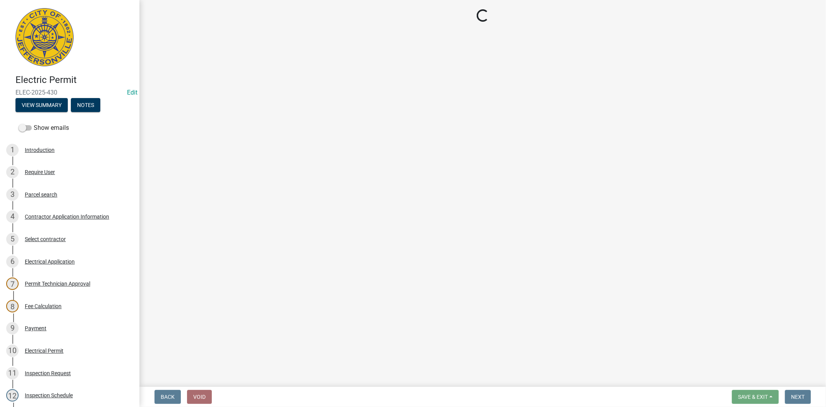
select select "7b0b9f25-f402-4148-9522-9b9b34b3e885"
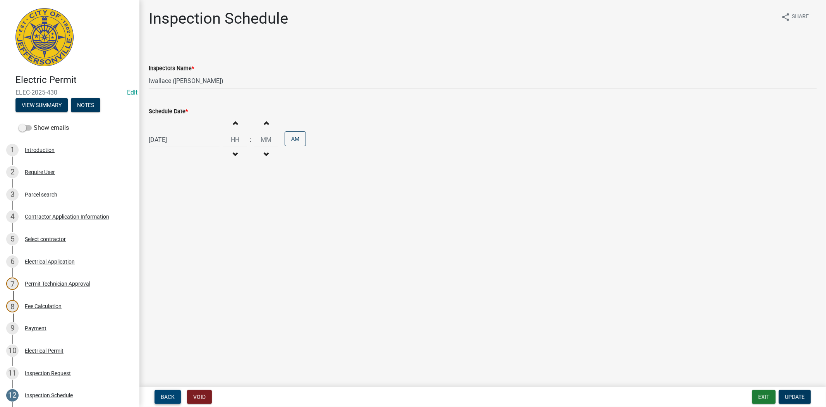
click at [168, 398] on span "Back" at bounding box center [168, 397] width 14 height 6
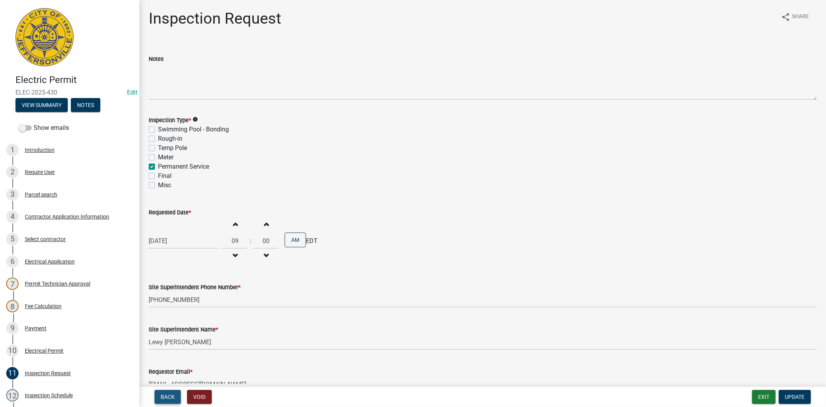
click at [168, 398] on span "Back" at bounding box center [168, 397] width 14 height 6
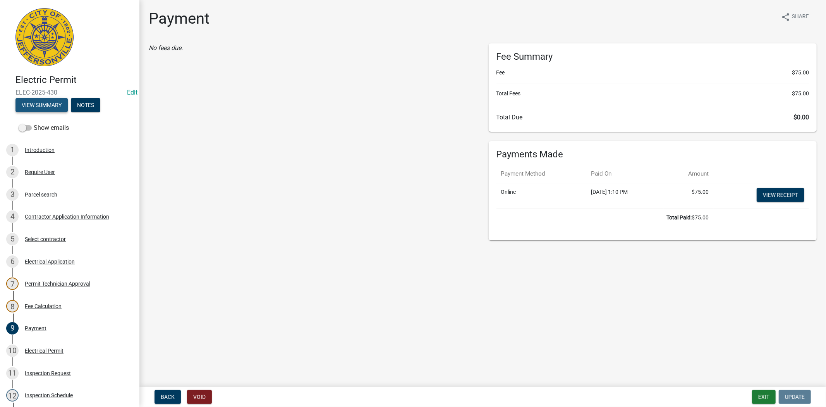
click at [46, 110] on button "View Summary" at bounding box center [41, 105] width 52 height 14
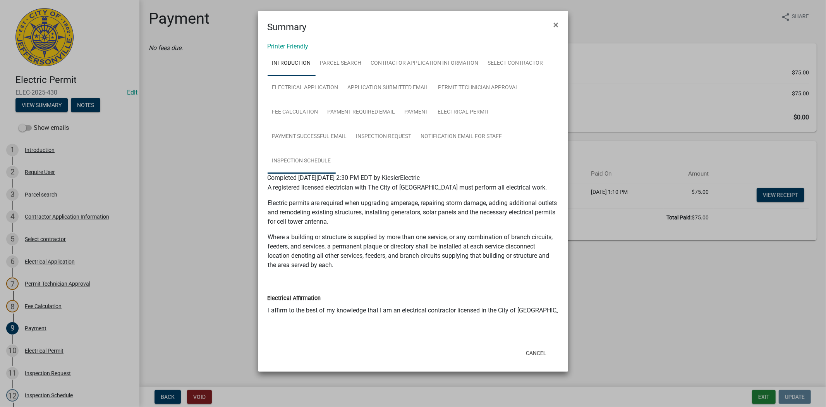
click at [289, 158] on link "Inspection Schedule" at bounding box center [302, 161] width 68 height 25
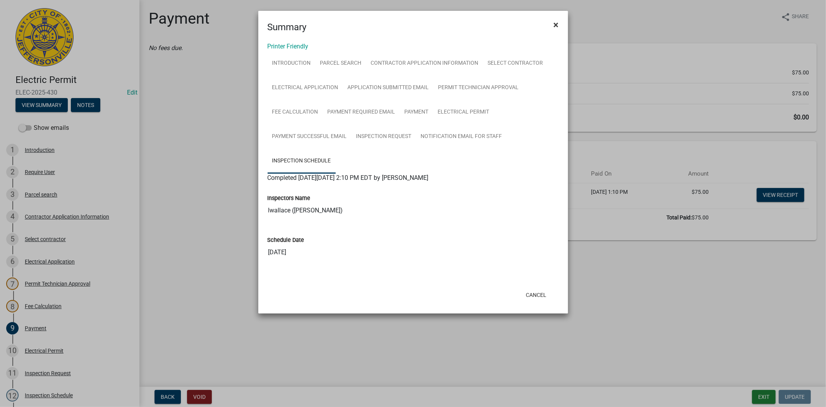
click at [556, 24] on span "×" at bounding box center [556, 24] width 5 height 11
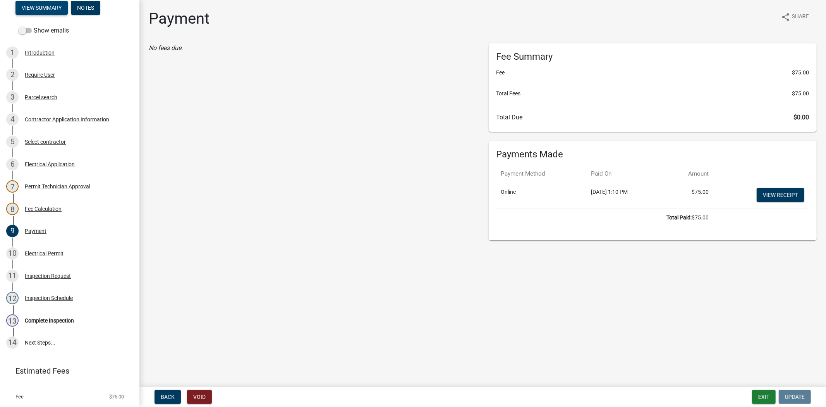
scroll to position [98, 0]
click at [47, 251] on div "Electrical Permit" at bounding box center [44, 252] width 39 height 5
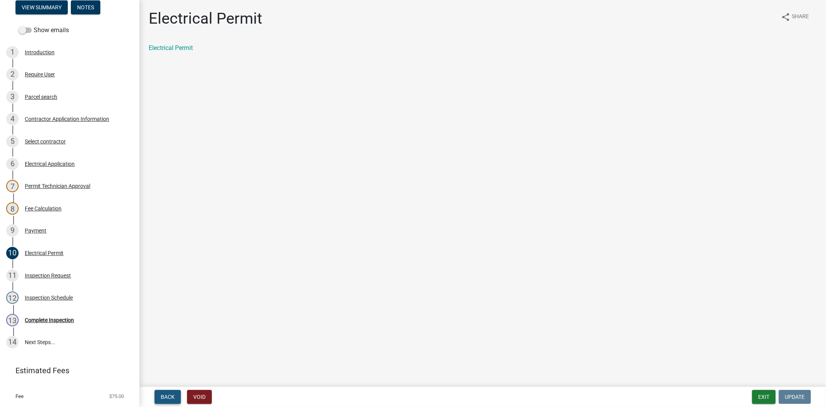
click at [166, 397] on span "Back" at bounding box center [168, 397] width 14 height 6
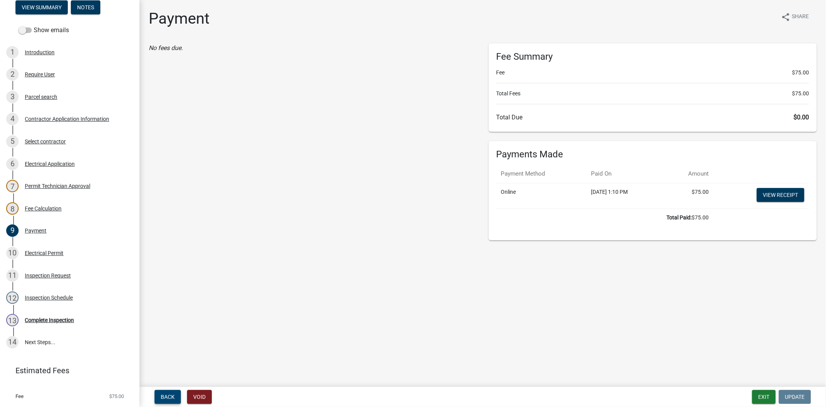
click at [166, 397] on span "Back" at bounding box center [168, 397] width 14 height 6
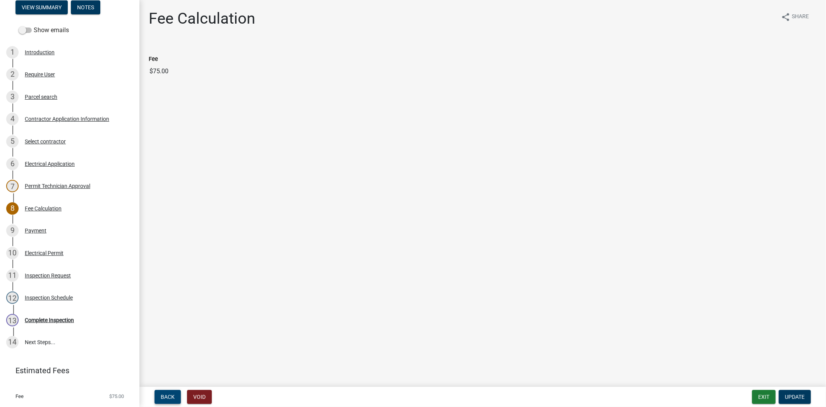
click at [166, 397] on span "Back" at bounding box center [168, 397] width 14 height 6
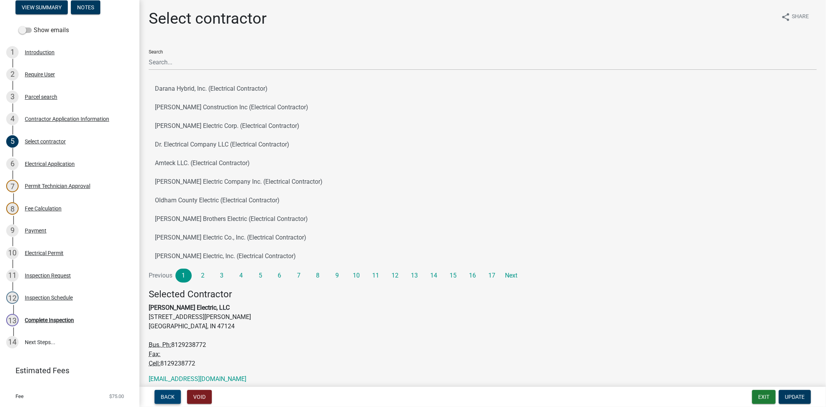
click at [166, 397] on span "Back" at bounding box center [168, 397] width 14 height 6
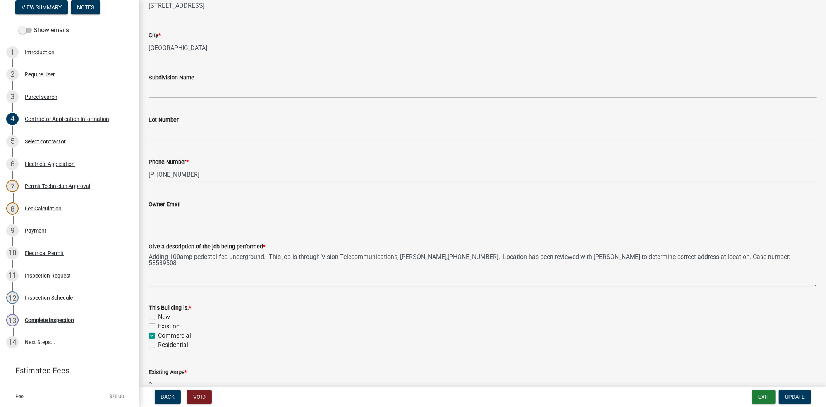
scroll to position [258, 0]
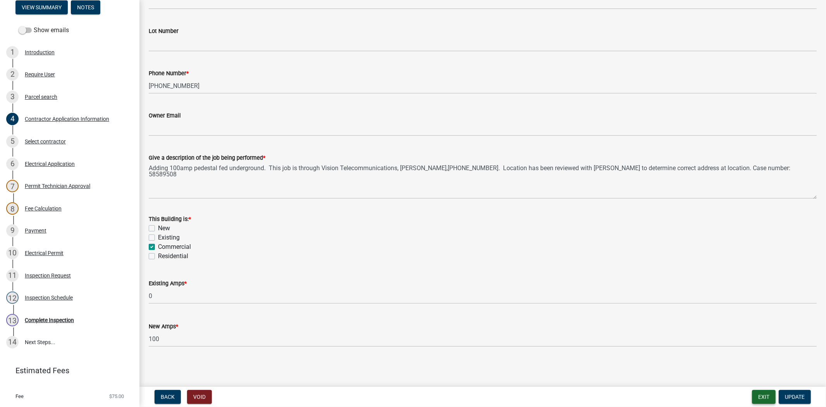
click at [754, 398] on button "Exit" at bounding box center [764, 397] width 24 height 14
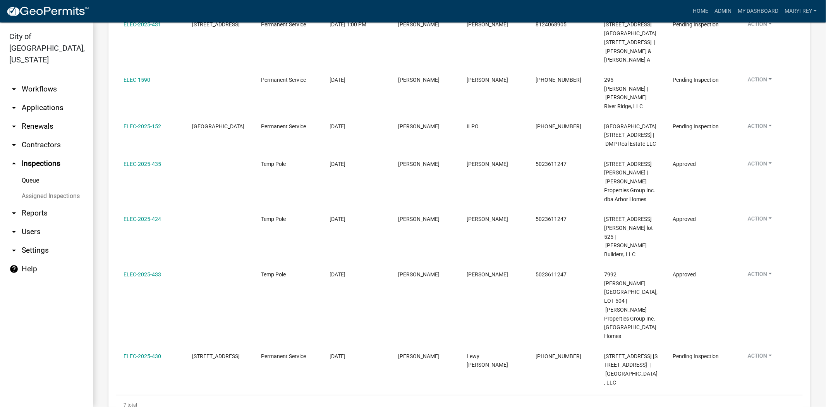
scroll to position [173, 0]
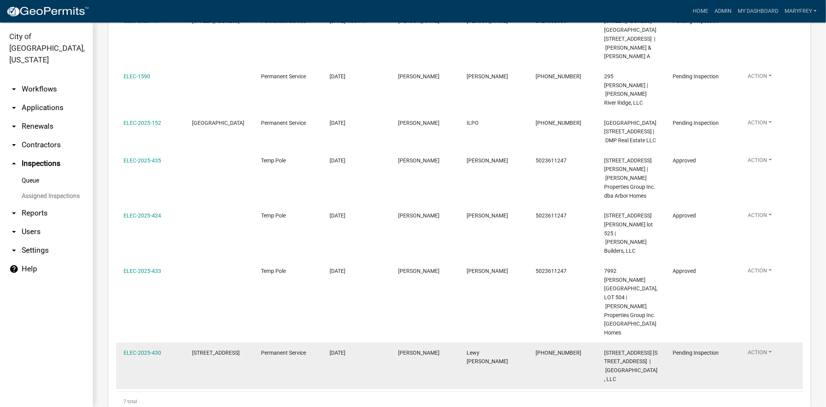
click at [126, 342] on datatable-body-cell "ELEC-2025-430" at bounding box center [150, 365] width 69 height 46
click at [132, 349] on link "ELEC-2025-430" at bounding box center [143, 352] width 38 height 6
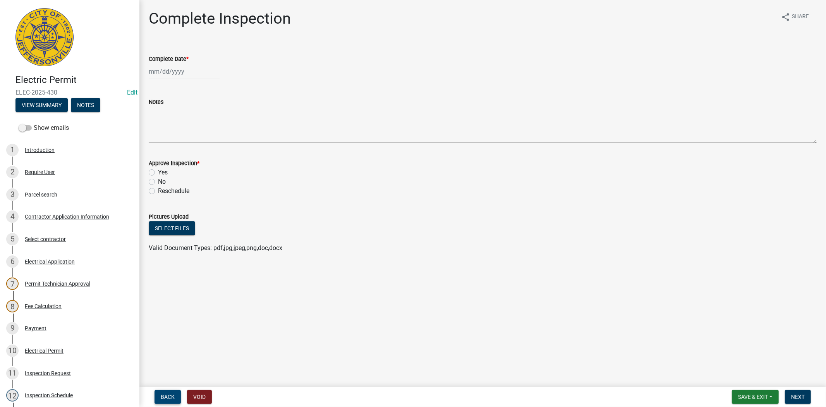
click at [167, 394] on span "Back" at bounding box center [168, 397] width 14 height 6
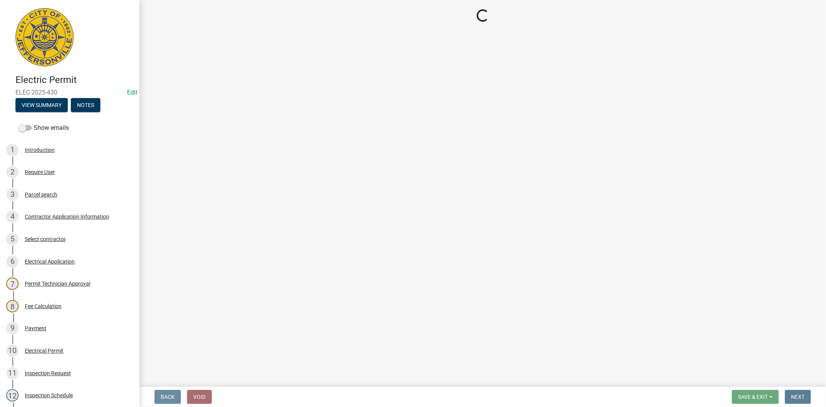
select select "7b0b9f25-f402-4148-9522-9b9b34b3e885"
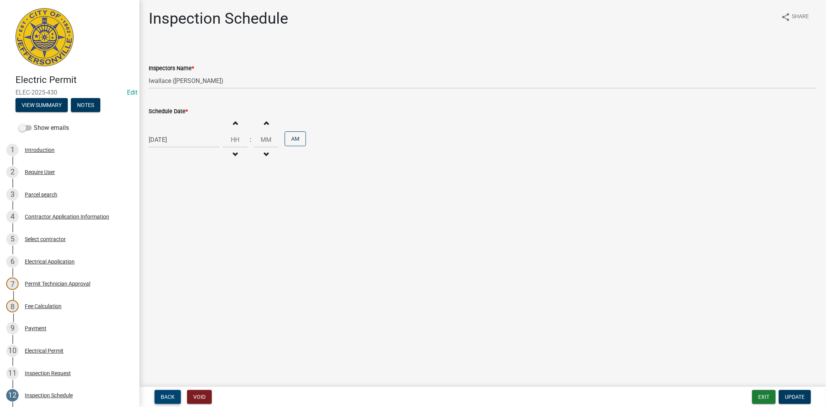
click at [167, 394] on span "Back" at bounding box center [168, 397] width 14 height 6
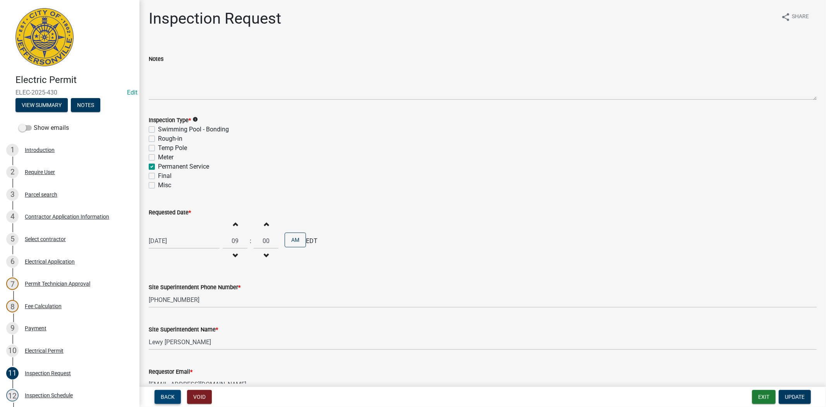
click at [167, 394] on span "Back" at bounding box center [168, 397] width 14 height 6
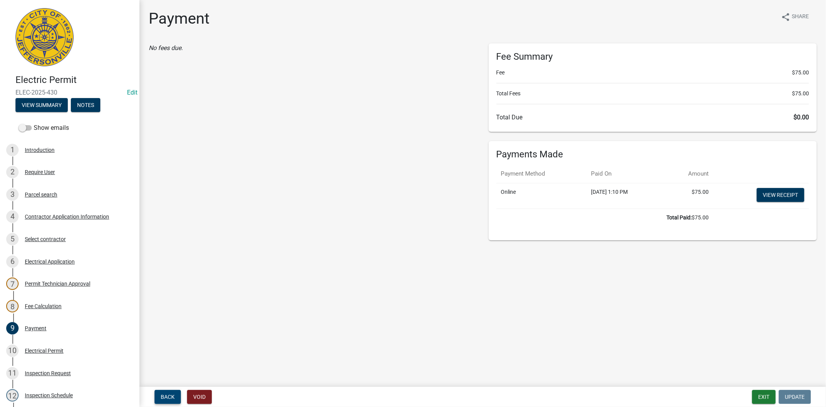
click at [167, 394] on span "Back" at bounding box center [168, 397] width 14 height 6
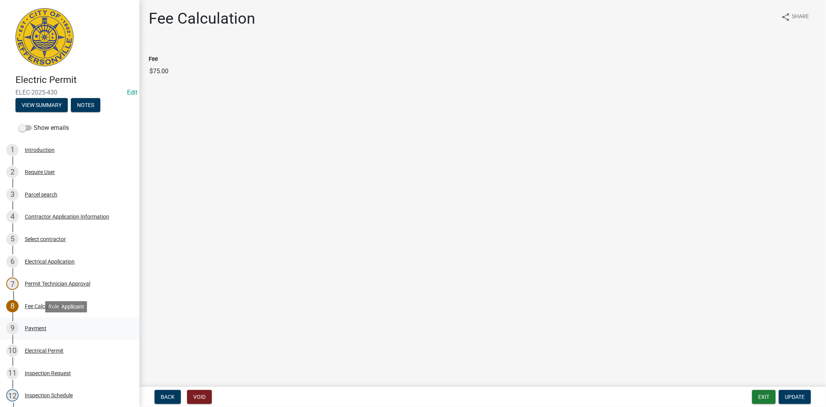
click at [36, 325] on div "Payment" at bounding box center [36, 327] width 22 height 5
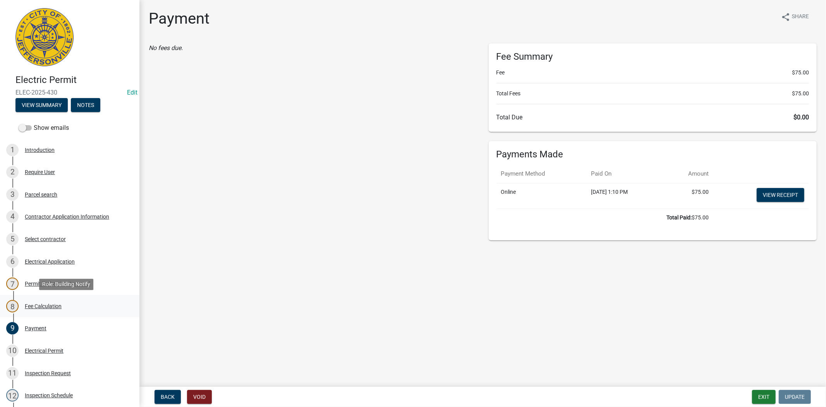
click at [40, 303] on div "Fee Calculation" at bounding box center [43, 305] width 37 height 5
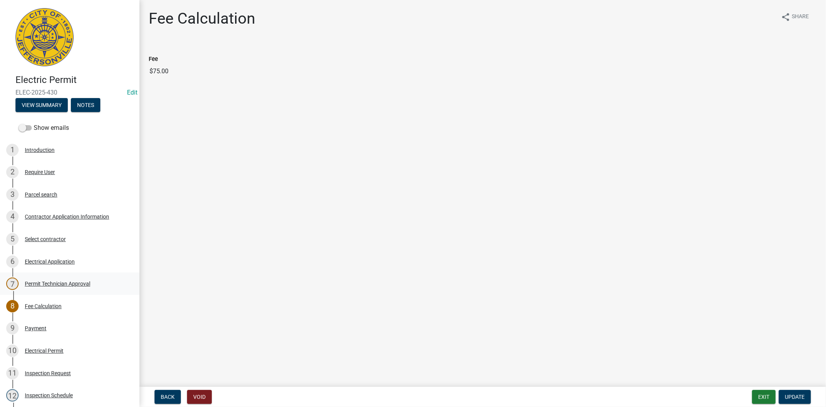
click at [51, 284] on div "Permit Technician Approval" at bounding box center [57, 283] width 65 height 5
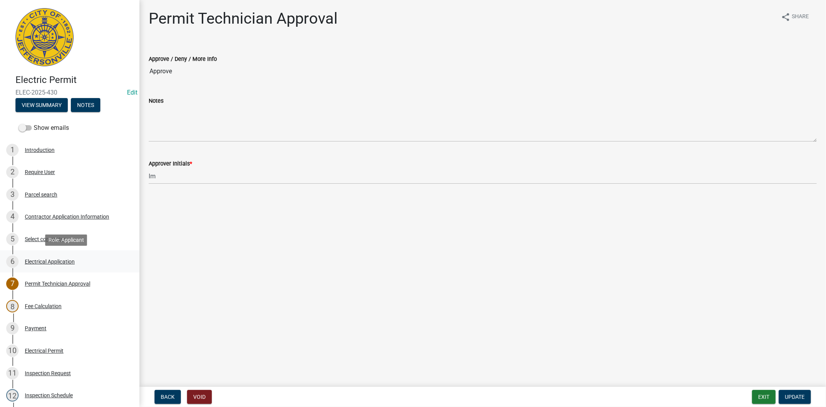
click at [54, 260] on div "Electrical Application" at bounding box center [50, 261] width 50 height 5
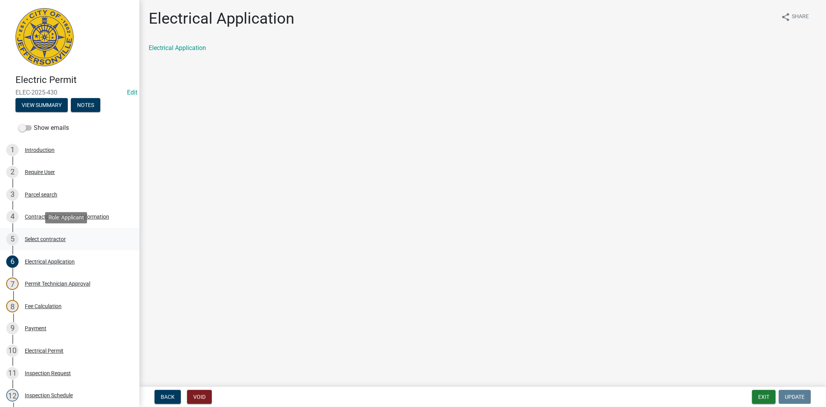
click at [53, 238] on div "Select contractor" at bounding box center [45, 238] width 41 height 5
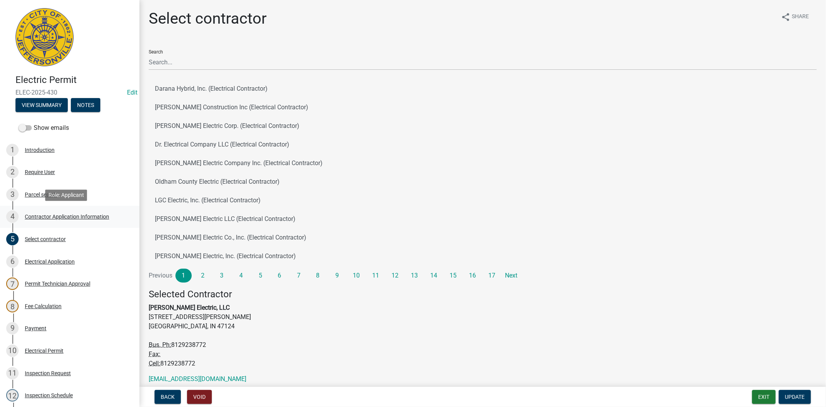
click at [60, 216] on div "Contractor Application Information" at bounding box center [67, 216] width 84 height 5
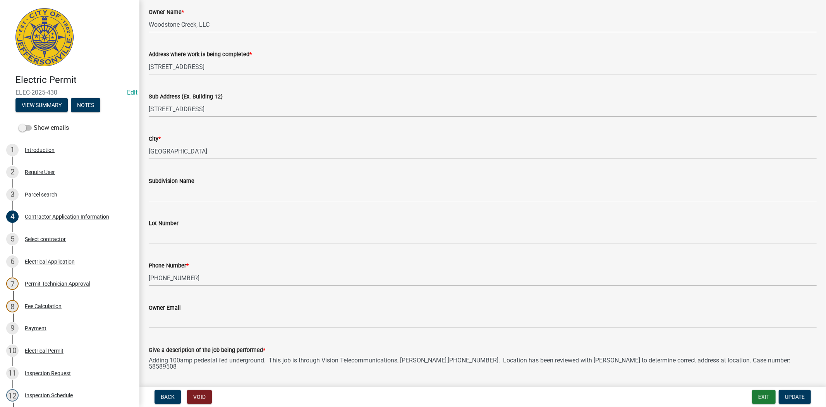
scroll to position [258, 0]
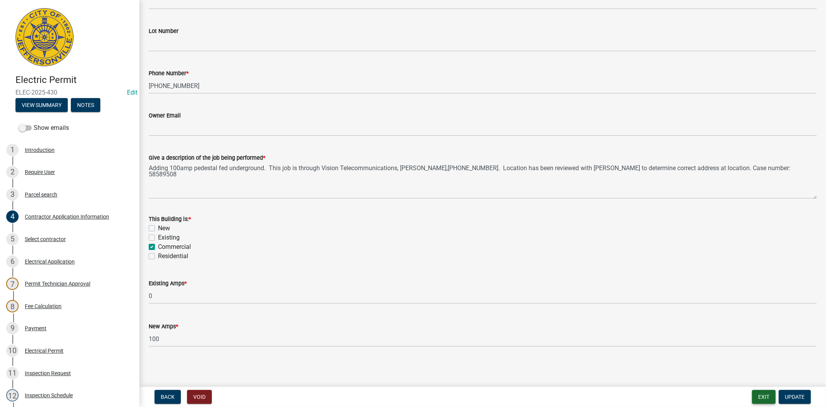
click at [762, 396] on button "Exit" at bounding box center [764, 397] width 24 height 14
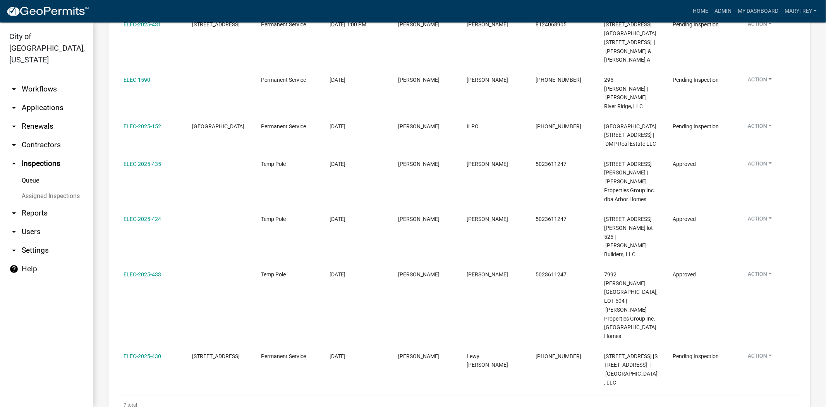
scroll to position [172, 0]
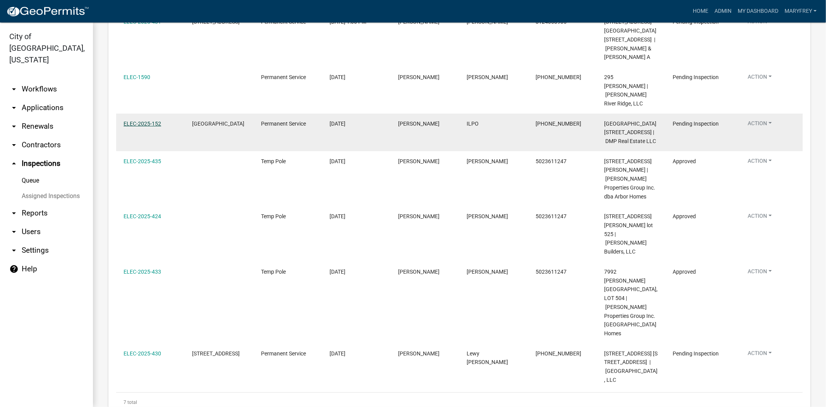
click at [136, 120] on link "ELEC-2025-152" at bounding box center [143, 123] width 38 height 6
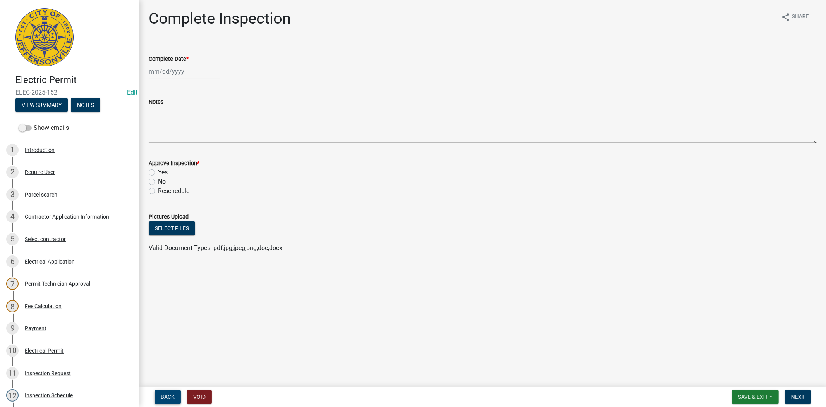
click at [163, 396] on span "Back" at bounding box center [168, 397] width 14 height 6
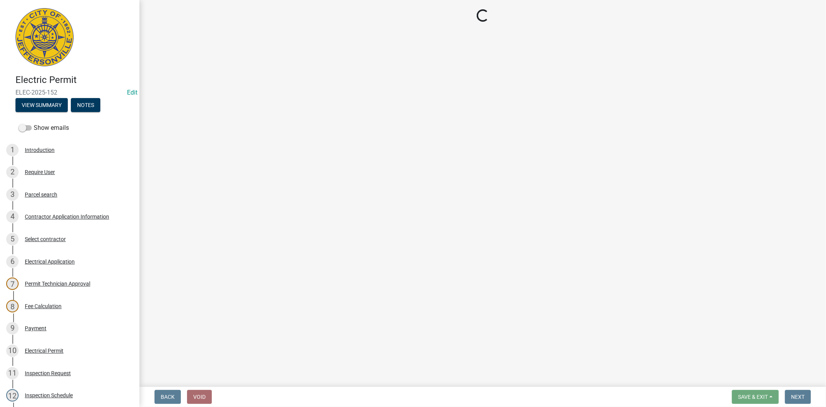
select select "7b0b9f25-f402-4148-9522-9b9b34b3e885"
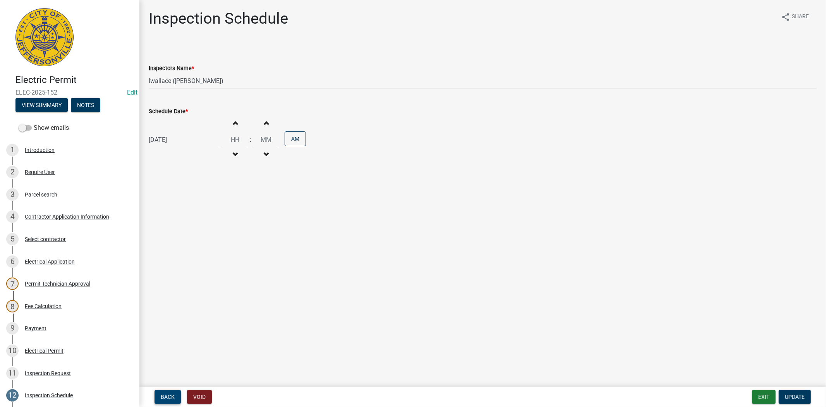
click at [163, 396] on span "Back" at bounding box center [168, 397] width 14 height 6
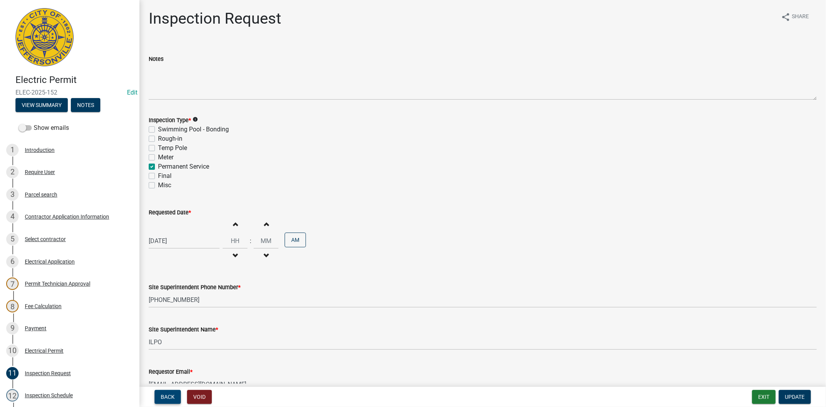
click at [163, 396] on span "Back" at bounding box center [168, 397] width 14 height 6
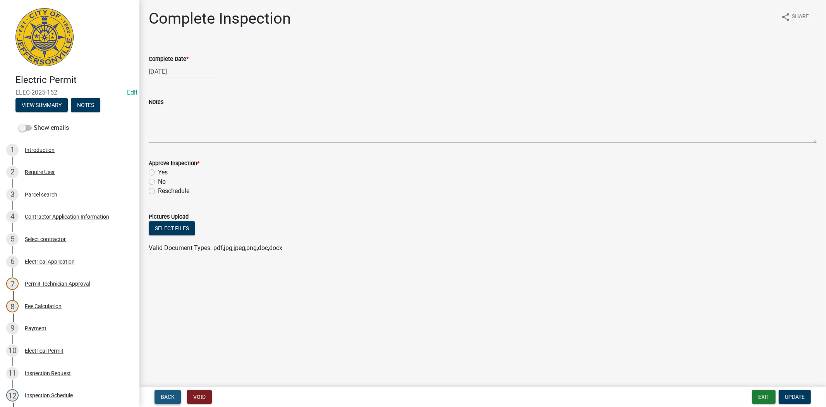
click at [163, 396] on span "Back" at bounding box center [168, 397] width 14 height 6
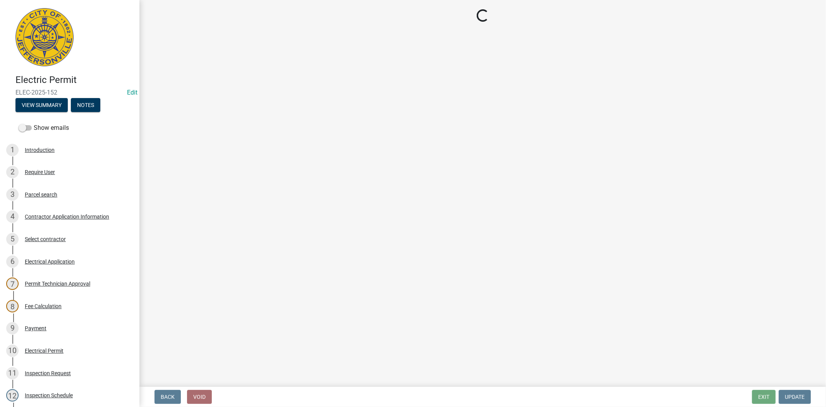
select select "36a8b8f0-2ef8-43e9-ae06-718f51af8d36"
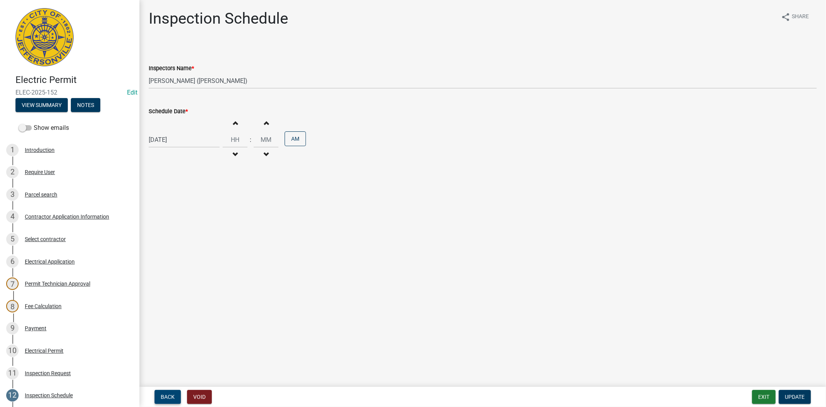
click at [163, 396] on span "Back" at bounding box center [168, 397] width 14 height 6
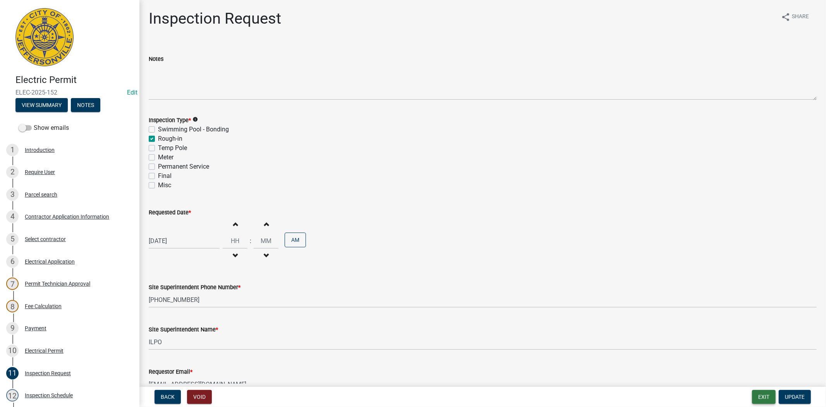
click at [762, 397] on button "Exit" at bounding box center [764, 397] width 24 height 14
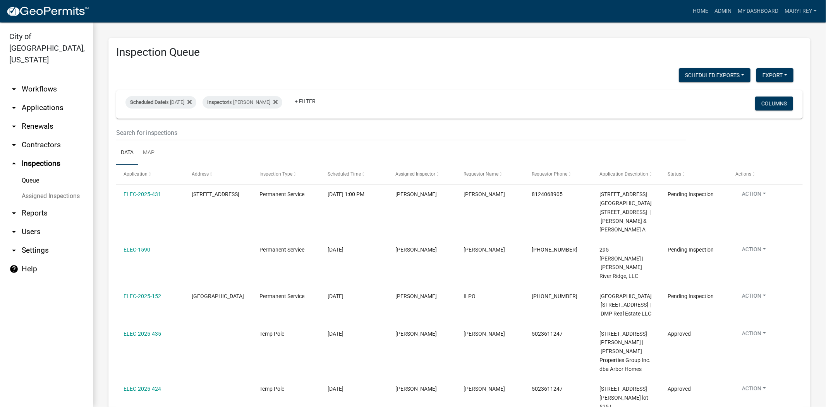
click at [49, 98] on link "arrow_drop_down Applications" at bounding box center [46, 107] width 93 height 19
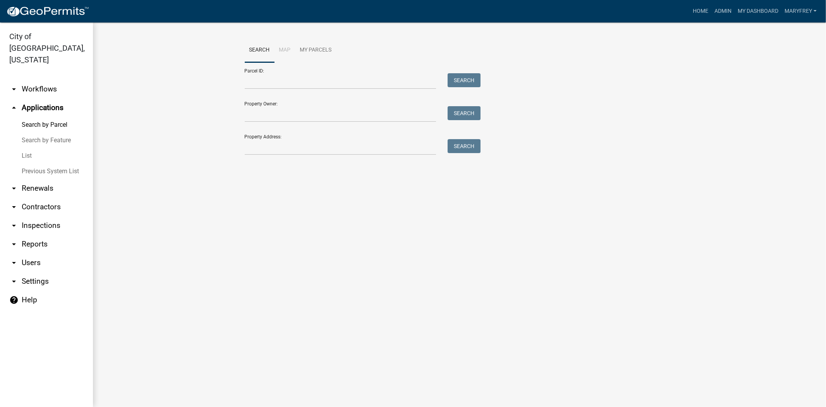
click at [45, 80] on link "arrow_drop_down Workflows" at bounding box center [46, 89] width 93 height 19
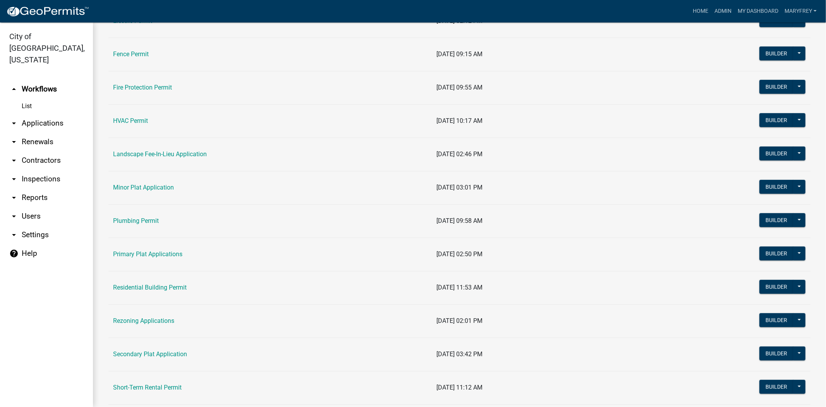
scroll to position [298, 0]
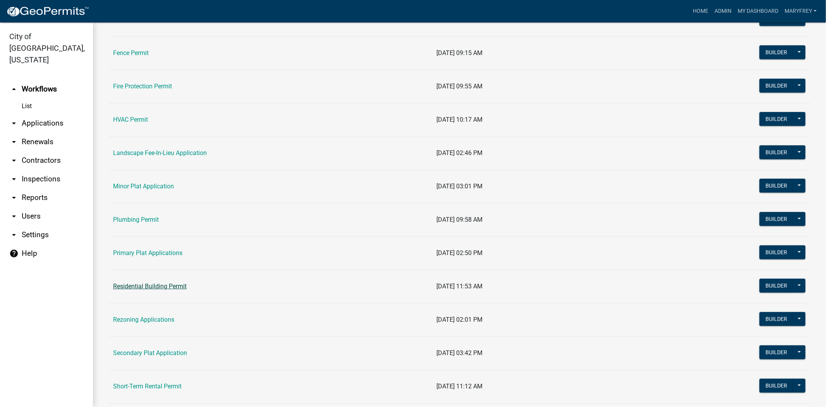
click at [139, 289] on link "Residential Building Permit" at bounding box center [150, 285] width 74 height 7
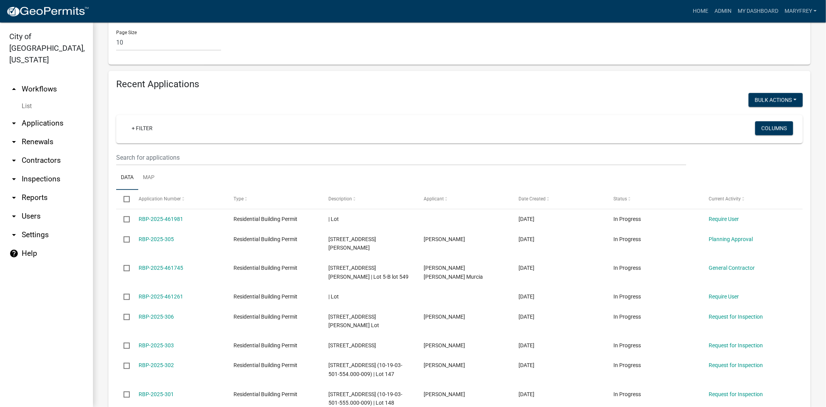
scroll to position [510, 0]
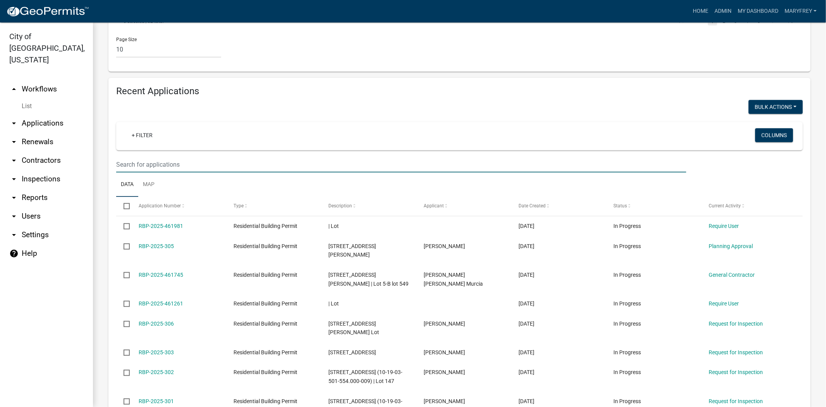
click at [140, 157] on input "text" at bounding box center [401, 165] width 570 height 16
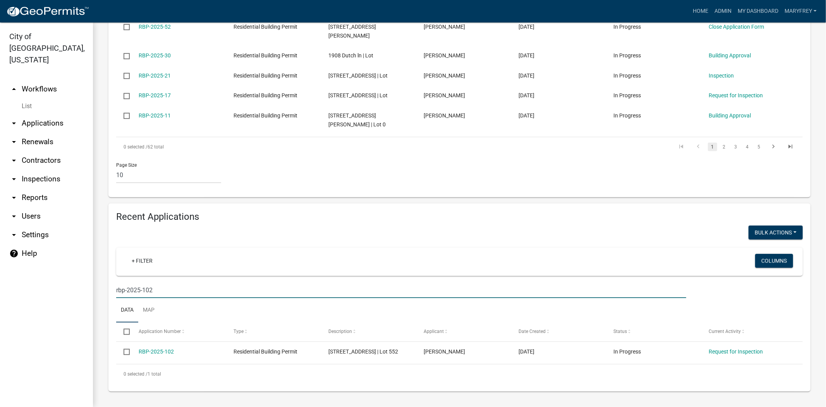
scroll to position [341, 0]
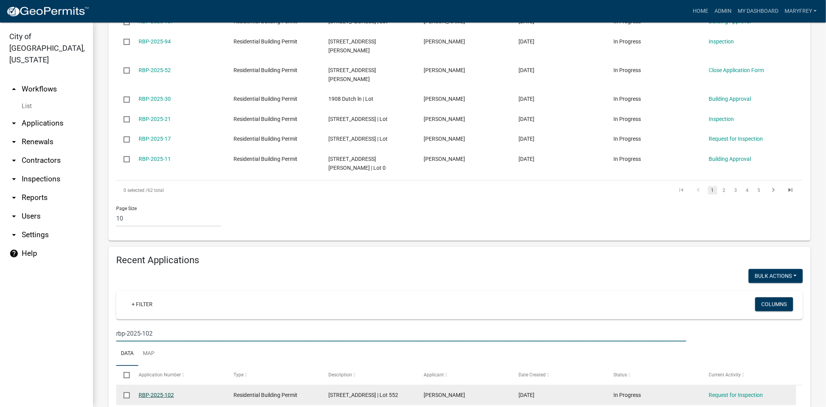
type input "rbp-2025-102"
click at [150, 392] on link "RBP-2025-102" at bounding box center [156, 395] width 35 height 6
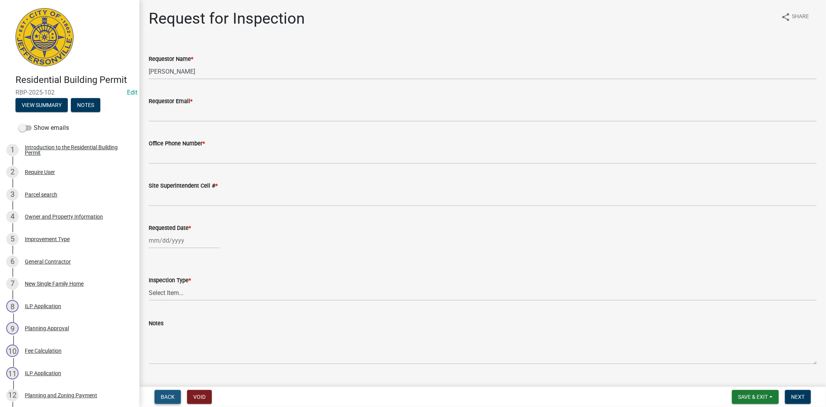
click at [170, 394] on span "Back" at bounding box center [168, 397] width 14 height 6
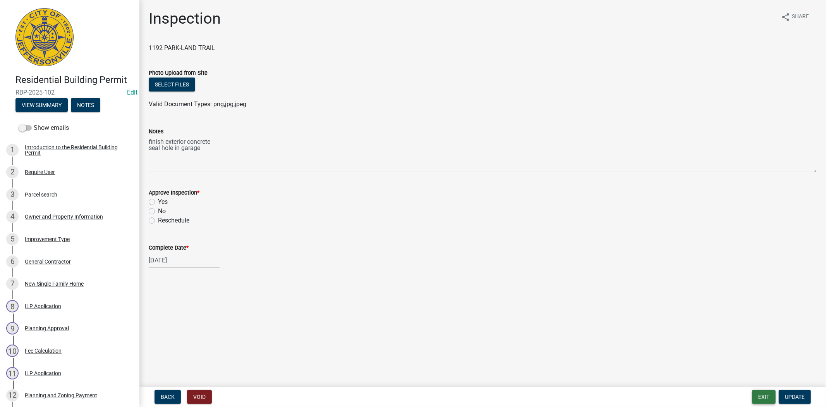
click at [762, 398] on button "Exit" at bounding box center [764, 397] width 24 height 14
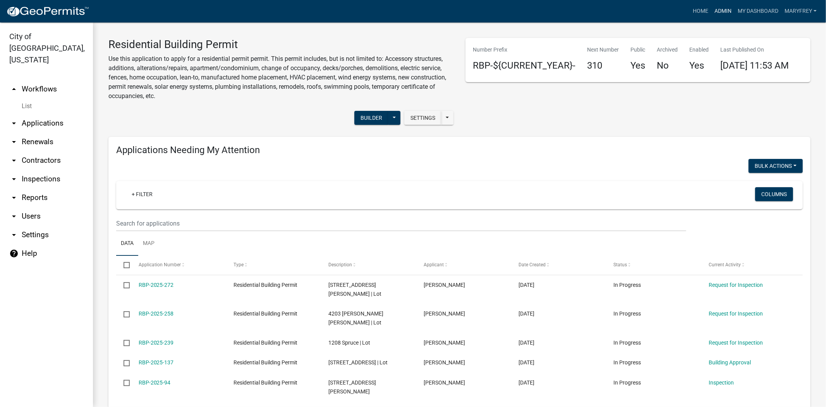
click at [721, 12] on link "Admin" at bounding box center [723, 11] width 23 height 15
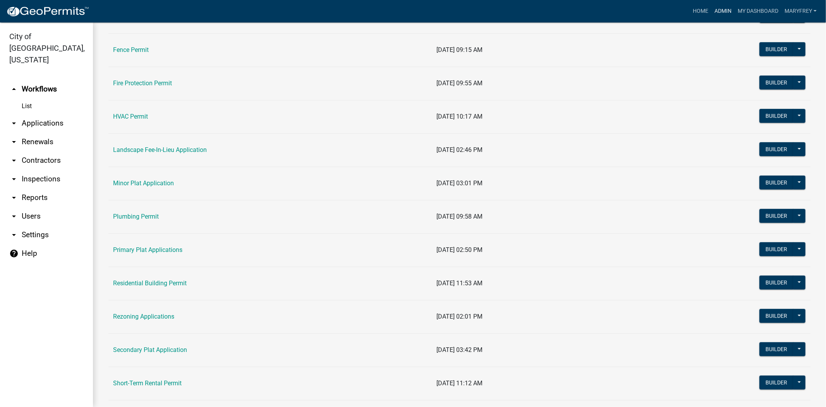
scroll to position [302, 0]
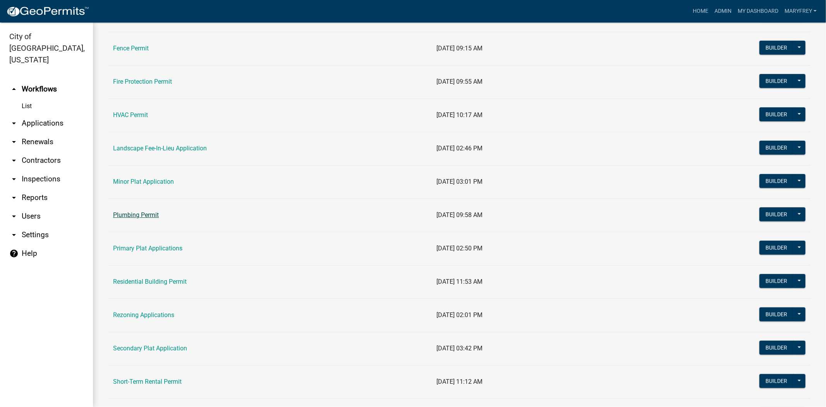
click at [136, 216] on link "Plumbing Permit" at bounding box center [136, 214] width 46 height 7
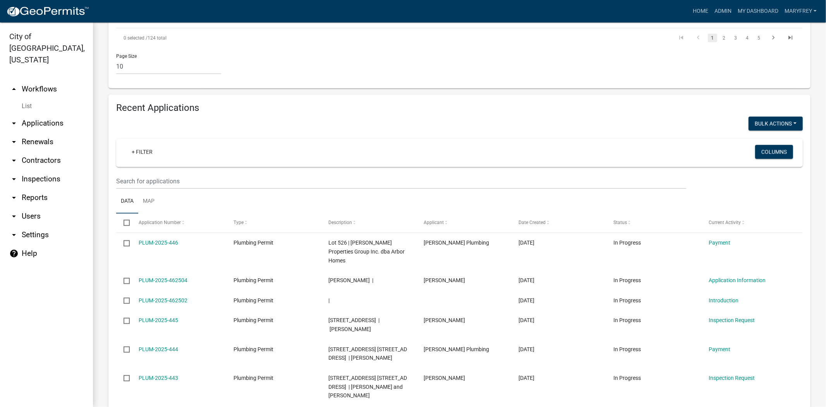
scroll to position [642, 0]
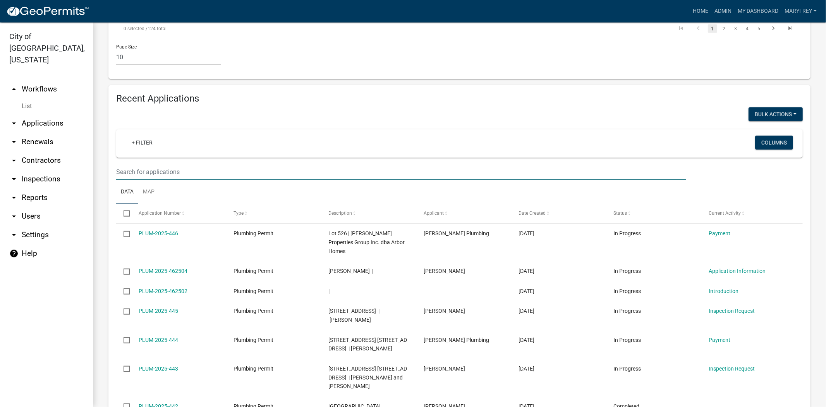
click at [132, 164] on input "text" at bounding box center [401, 172] width 570 height 16
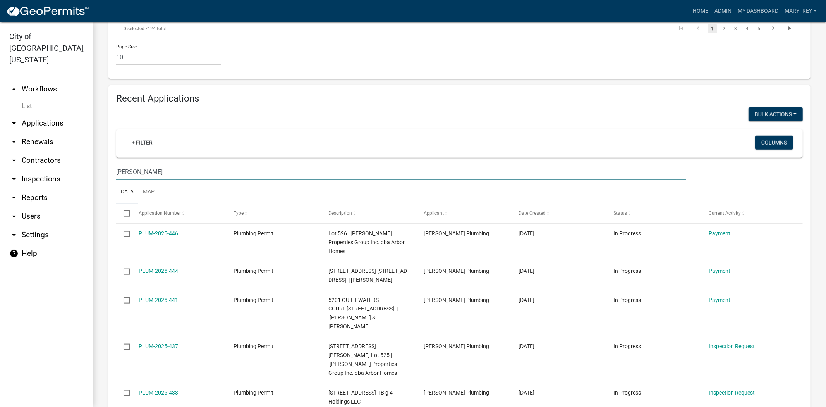
type input "greenwell"
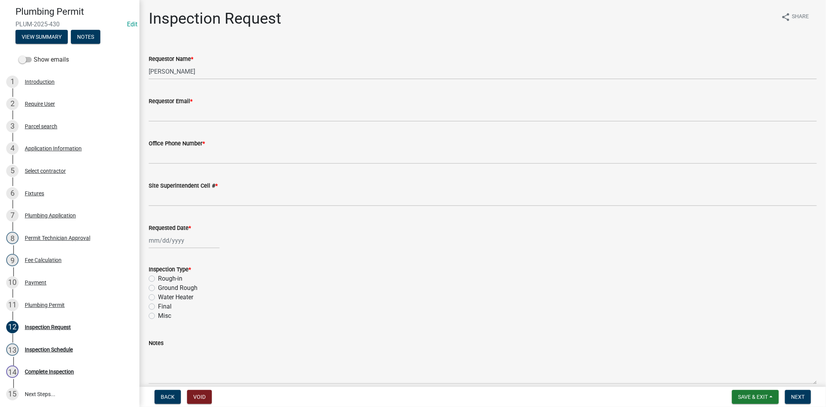
scroll to position [70, 0]
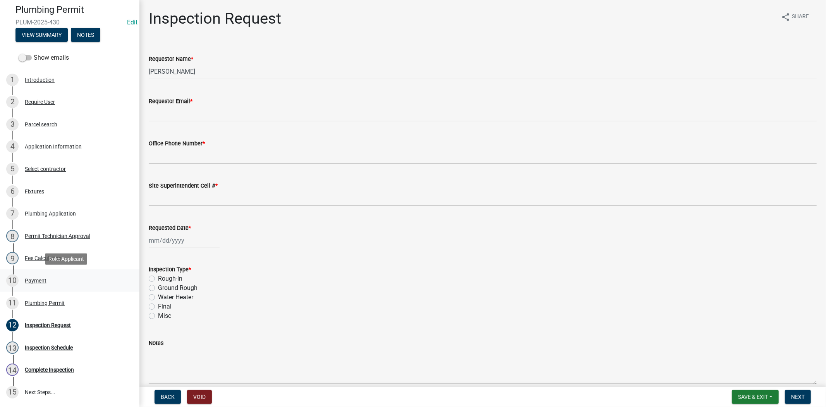
click at [31, 278] on div "Payment" at bounding box center [36, 280] width 22 height 5
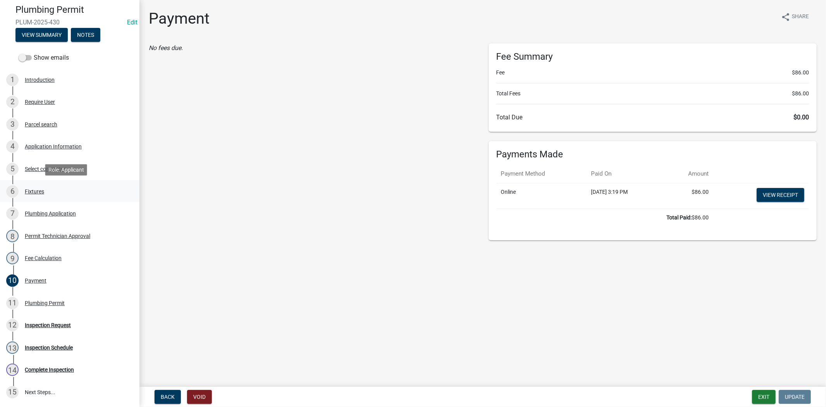
click at [32, 189] on div "Fixtures" at bounding box center [34, 191] width 19 height 5
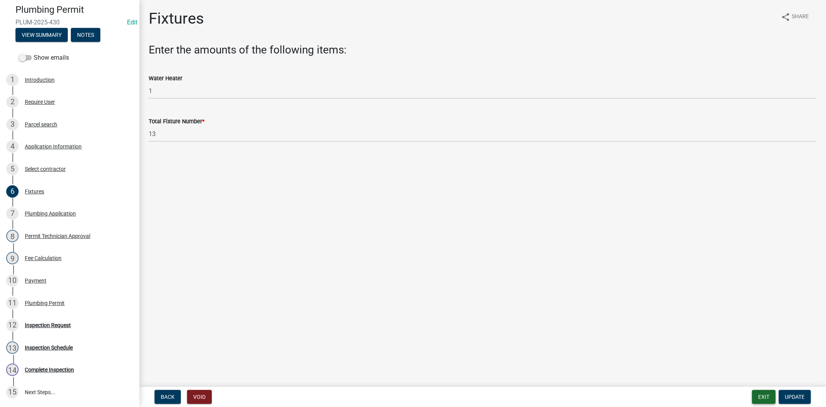
click at [768, 394] on button "Exit" at bounding box center [764, 397] width 24 height 14
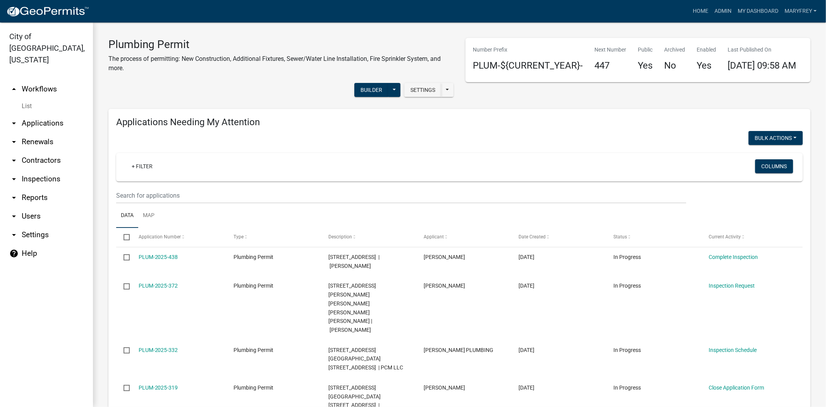
click at [36, 188] on link "arrow_drop_down Reports" at bounding box center [46, 197] width 93 height 19
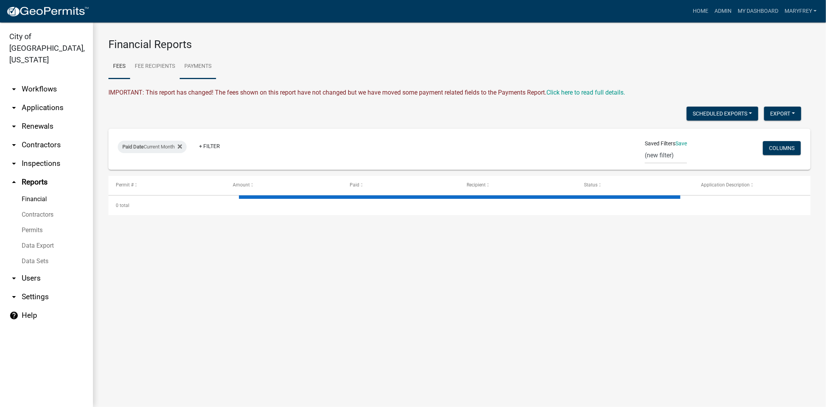
click at [191, 74] on link "Payments" at bounding box center [198, 66] width 36 height 25
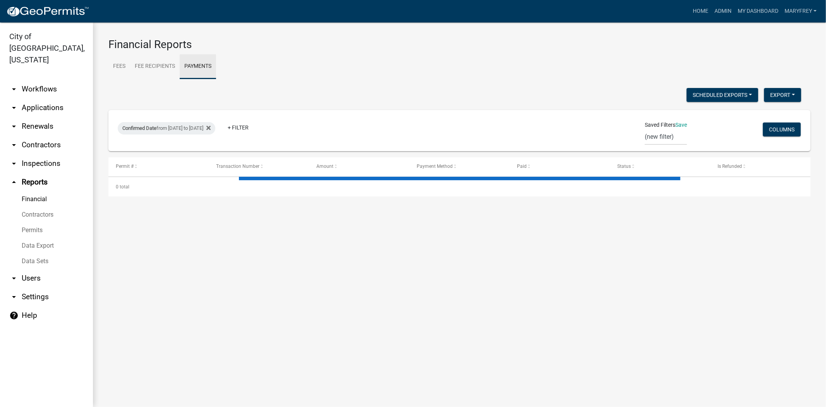
select select "3: 100"
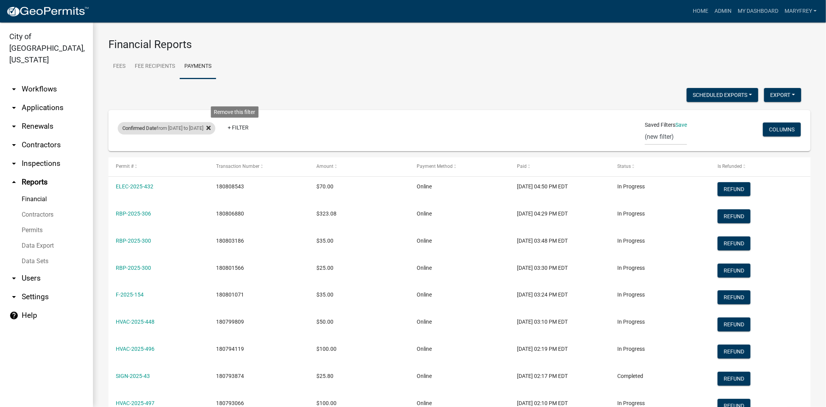
click at [211, 126] on icon at bounding box center [208, 128] width 4 height 6
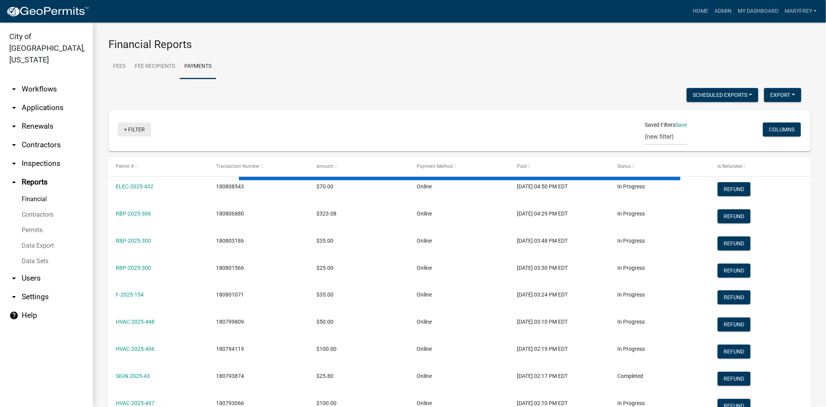
click at [124, 129] on link "+ Filter" at bounding box center [134, 129] width 33 height 14
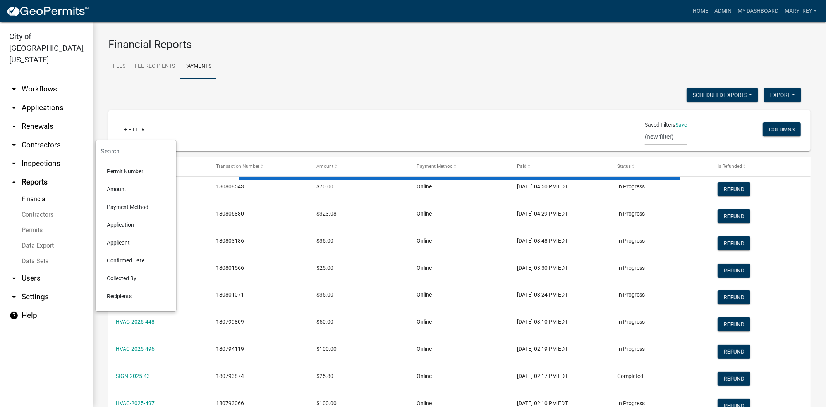
click at [30, 222] on link "Permits" at bounding box center [46, 229] width 93 height 15
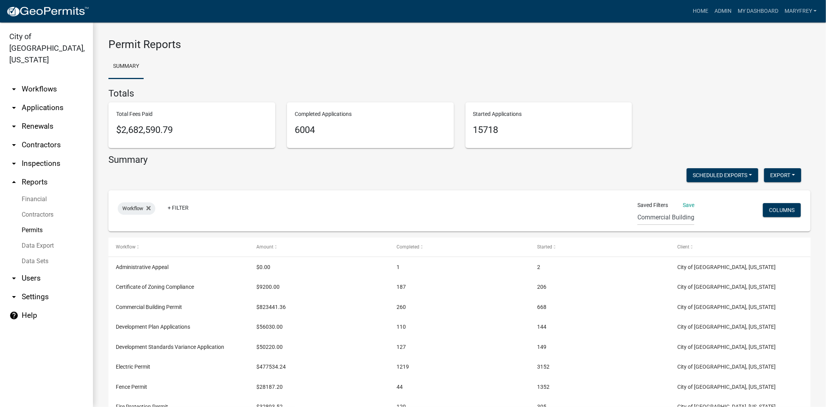
click at [36, 173] on link "arrow_drop_up Reports" at bounding box center [46, 182] width 93 height 19
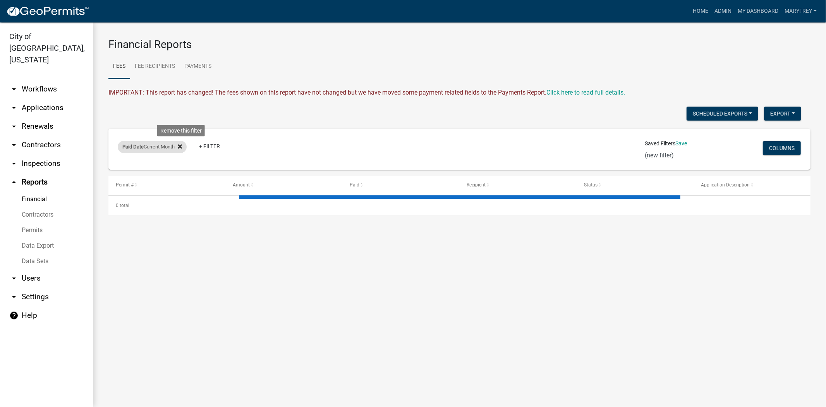
click at [182, 148] on icon at bounding box center [180, 146] width 4 height 4
select select "2: 50"
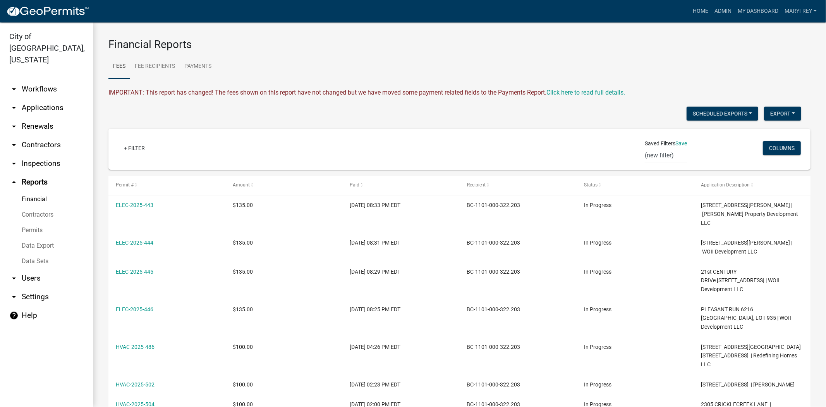
click at [32, 191] on link "Financial" at bounding box center [46, 198] width 93 height 15
click at [202, 67] on link "Payments" at bounding box center [198, 66] width 36 height 25
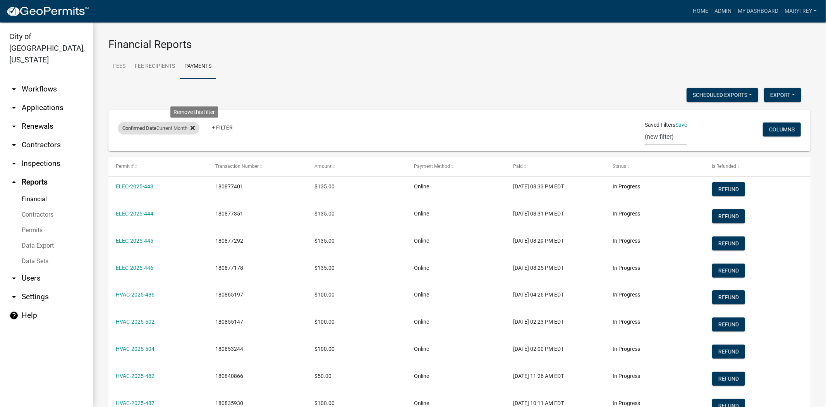
click at [194, 128] on icon at bounding box center [193, 128] width 4 height 6
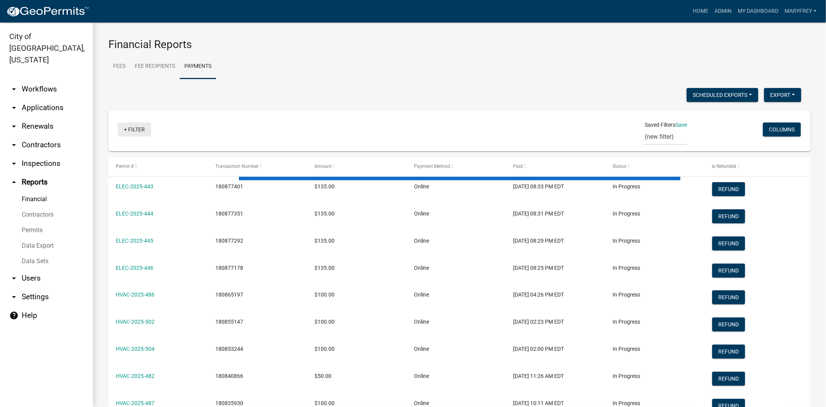
click at [125, 131] on link "+ Filter" at bounding box center [134, 129] width 33 height 14
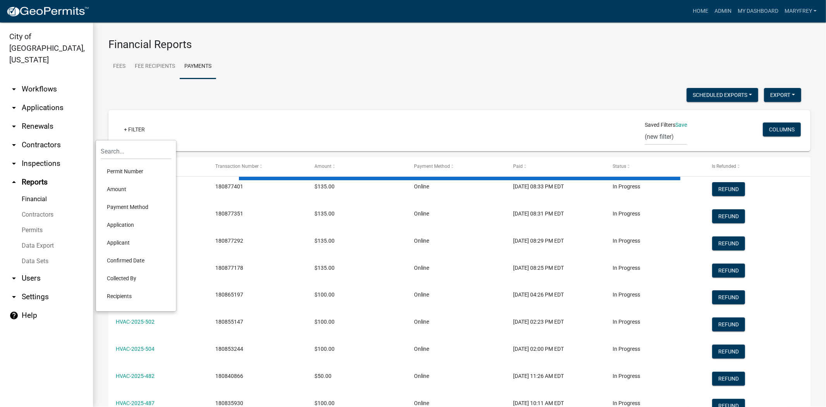
click at [129, 261] on li "Confirmed Date" at bounding box center [136, 260] width 71 height 18
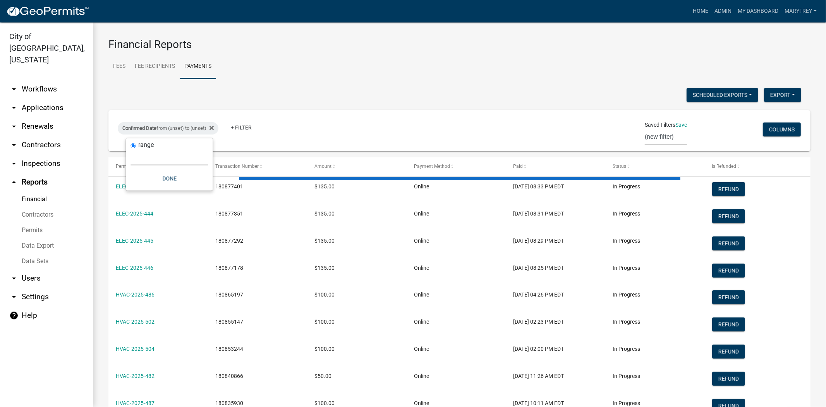
click at [167, 159] on select "Today Yesterday Current Week Previous Week Current Month Last Month Current Cal…" at bounding box center [169, 158] width 77 height 16
select select "custom"
click at [131, 150] on select "Today Yesterday Current Week Previous Week Current Month Last Month Current Cal…" at bounding box center [169, 158] width 77 height 16
click at [203, 190] on input "date" at bounding box center [169, 190] width 77 height 16
type input "2025-08-12"
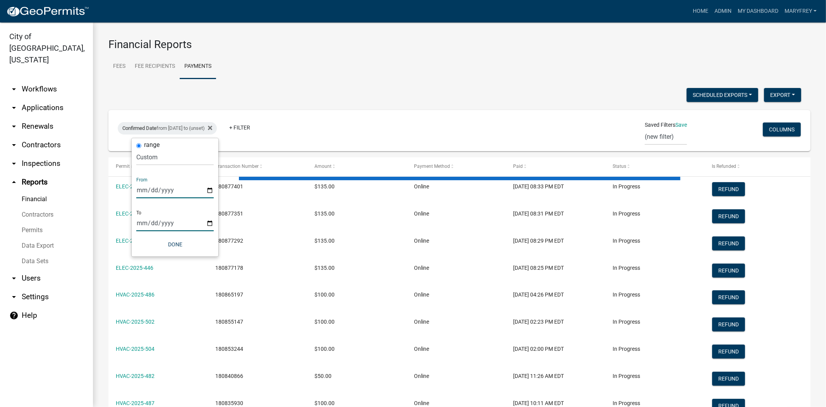
click at [210, 222] on input "date" at bounding box center [174, 223] width 77 height 16
type input "2025-08-12"
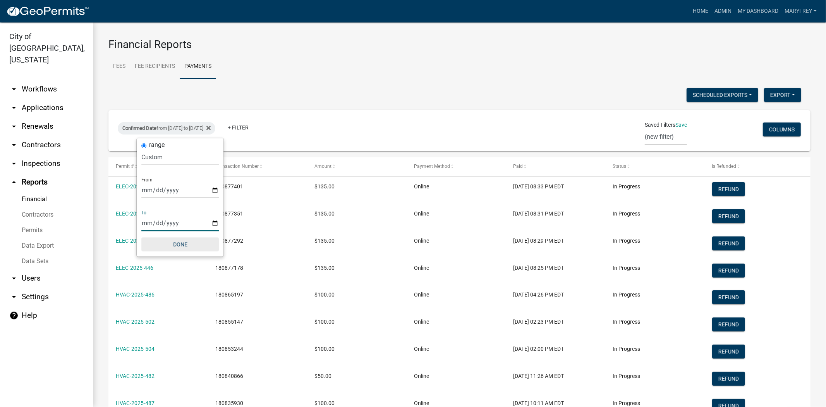
click at [179, 246] on button "Done" at bounding box center [179, 244] width 77 height 14
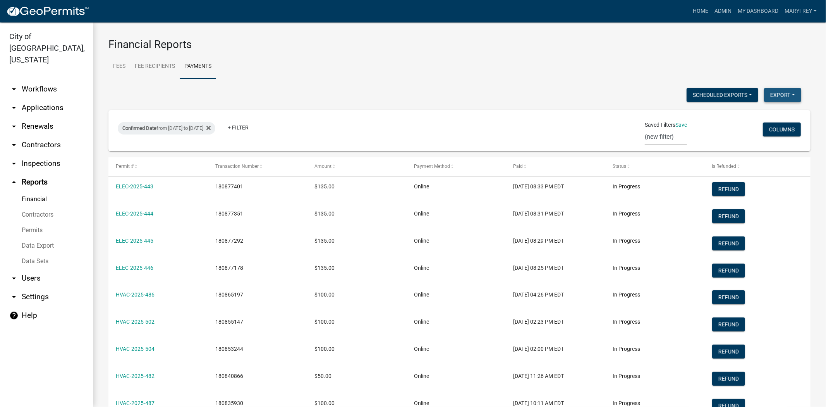
click at [777, 94] on button "Export" at bounding box center [782, 95] width 37 height 14
click at [753, 114] on button "Excel Format (.xlsx)" at bounding box center [765, 115] width 72 height 19
click at [779, 100] on button "Export" at bounding box center [782, 95] width 37 height 14
click at [750, 114] on button "Excel Format (.xlsx)" at bounding box center [765, 115] width 72 height 19
click at [45, 98] on link "arrow_drop_down Applications" at bounding box center [46, 107] width 93 height 19
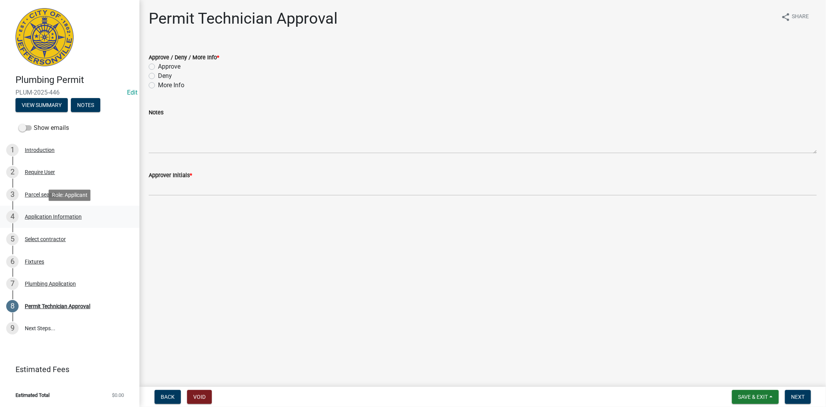
click at [53, 215] on div "Application Information" at bounding box center [53, 216] width 57 height 5
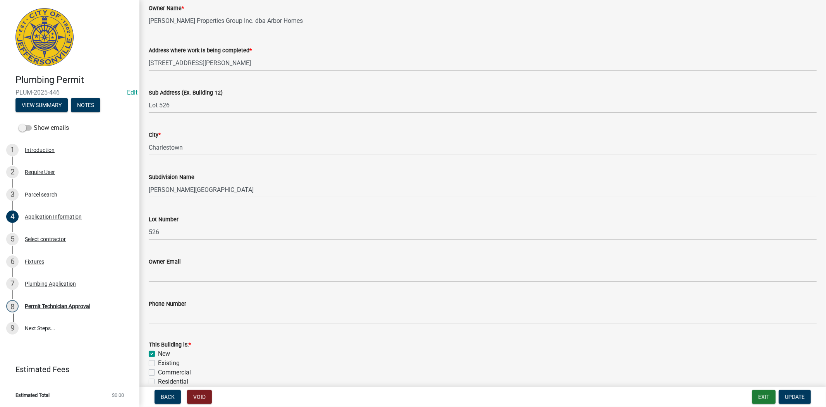
scroll to position [86, 0]
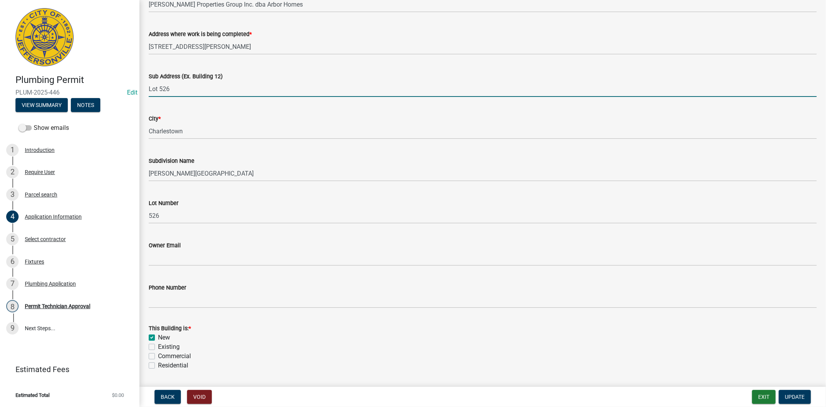
click at [151, 88] on input "Lot 526" at bounding box center [483, 89] width 668 height 16
click at [149, 89] on input "Lot 526" at bounding box center [483, 89] width 668 height 16
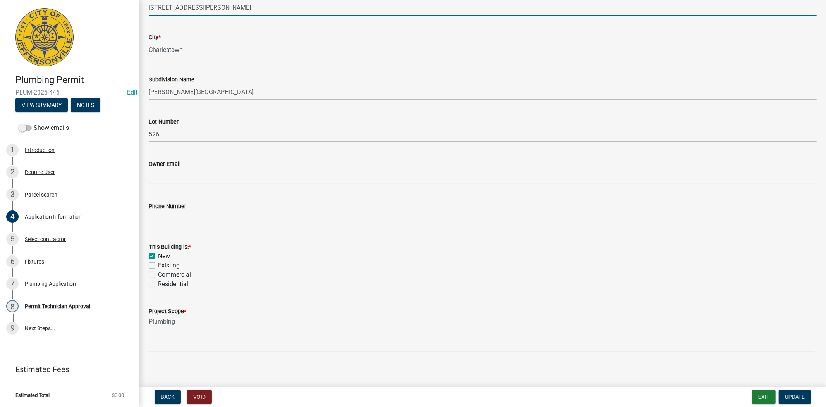
scroll to position [172, 0]
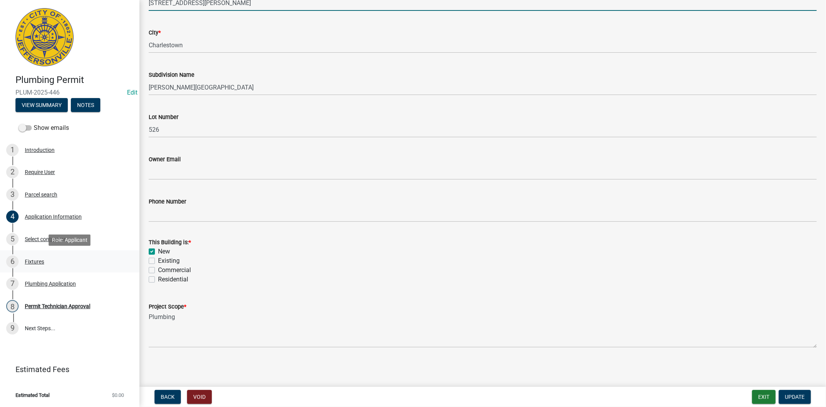
type input "7997 Stacy Springs Lot 526"
click at [40, 260] on div "Fixtures" at bounding box center [34, 261] width 19 height 5
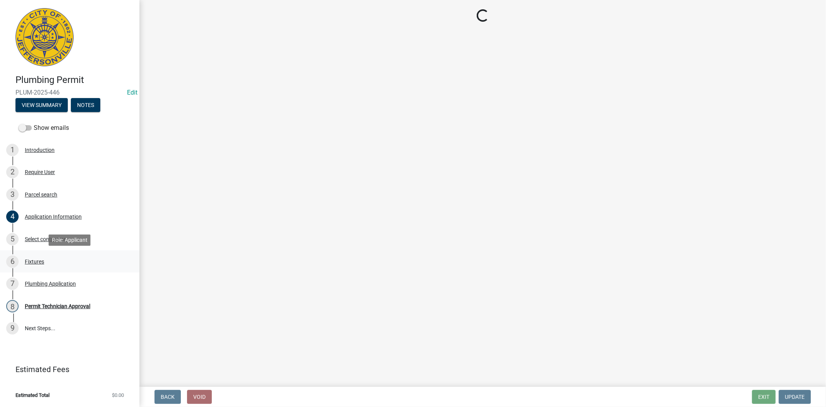
scroll to position [0, 0]
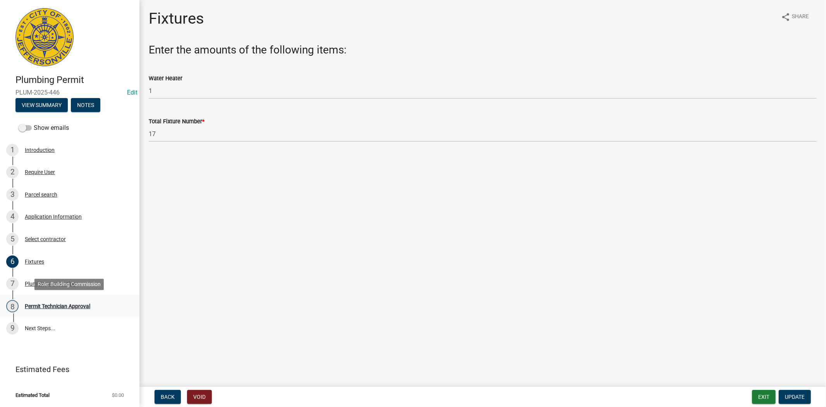
click at [48, 306] on div "Permit Technician Approval" at bounding box center [57, 305] width 65 height 5
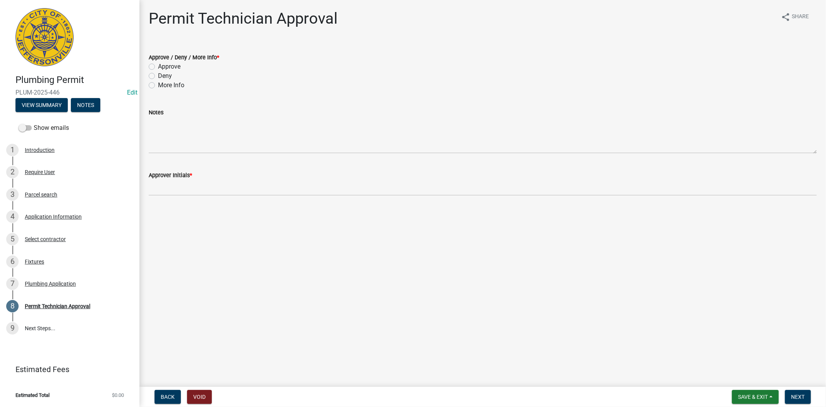
click at [158, 67] on label "Approve" at bounding box center [169, 66] width 22 height 9
click at [158, 67] on input "Approve" at bounding box center [160, 64] width 5 height 5
radio input "true"
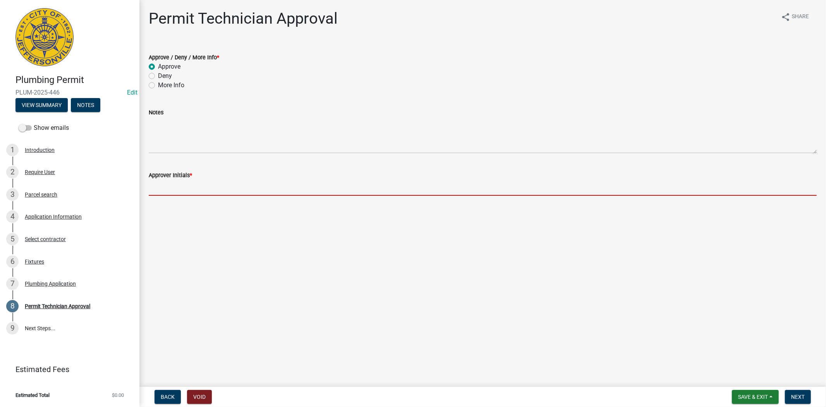
click at [161, 195] on input "Approver Initials *" at bounding box center [483, 188] width 668 height 16
type input "mkf"
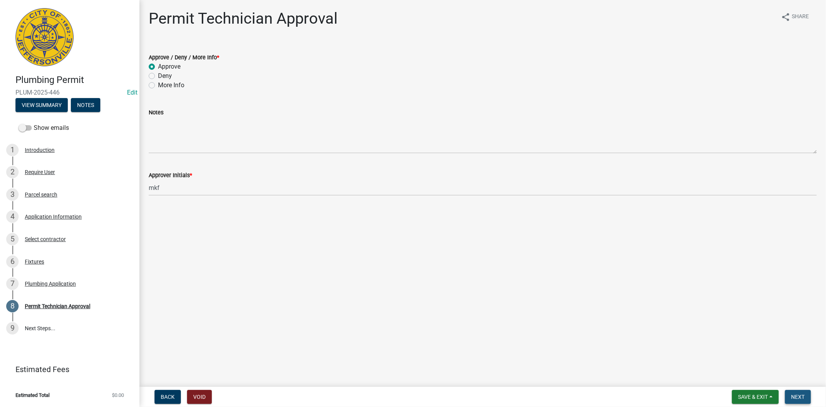
click at [800, 394] on span "Next" at bounding box center [798, 397] width 14 height 6
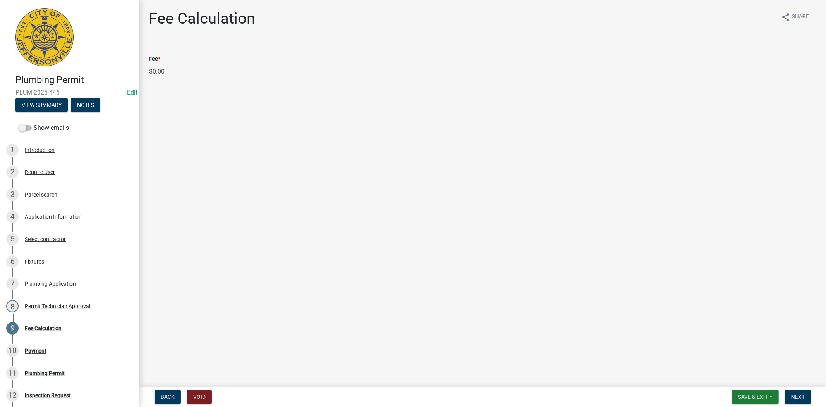
drag, startPoint x: 160, startPoint y: 69, endPoint x: 155, endPoint y: 70, distance: 5.5
click at [151, 70] on div "$ 0.00" at bounding box center [483, 72] width 668 height 16
type input "98.00"
click at [796, 396] on span "Next" at bounding box center [798, 397] width 14 height 6
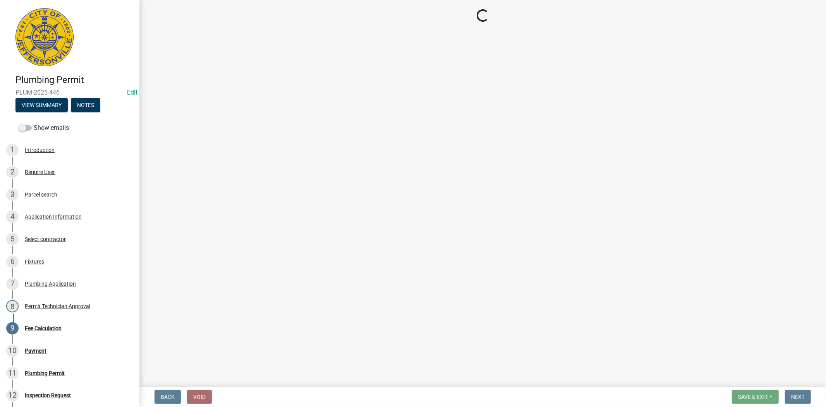
select select "3: 3"
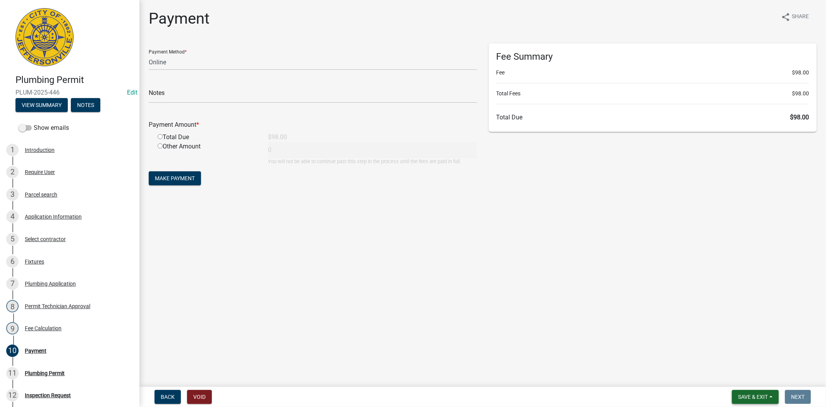
click at [756, 397] on span "Save & Exit" at bounding box center [753, 397] width 30 height 6
click at [754, 380] on button "Save & Exit" at bounding box center [748, 376] width 62 height 19
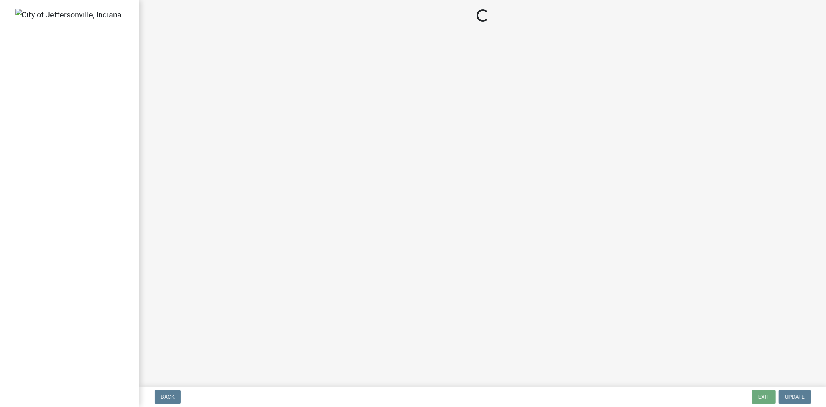
select select "3: 3"
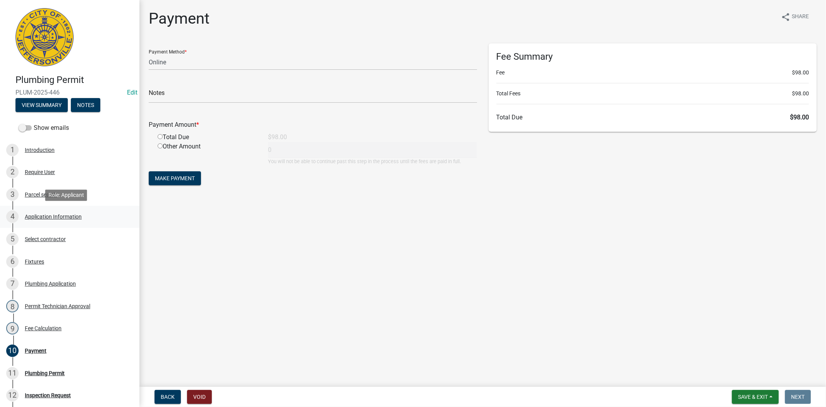
click at [60, 218] on div "Application Information" at bounding box center [53, 216] width 57 height 5
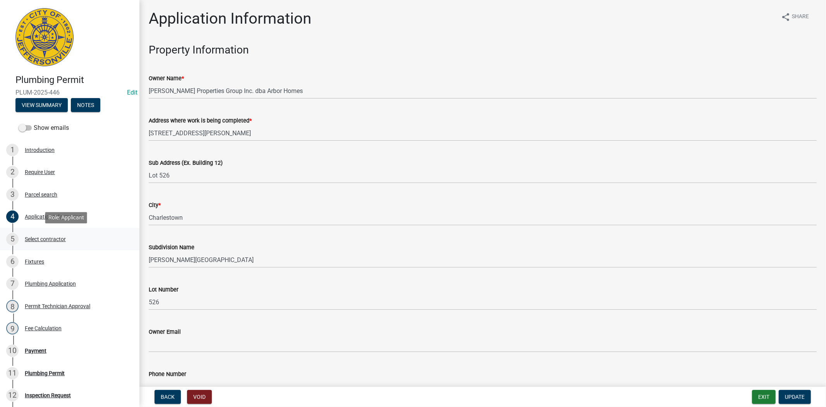
click at [44, 236] on div "Select contractor" at bounding box center [45, 238] width 41 height 5
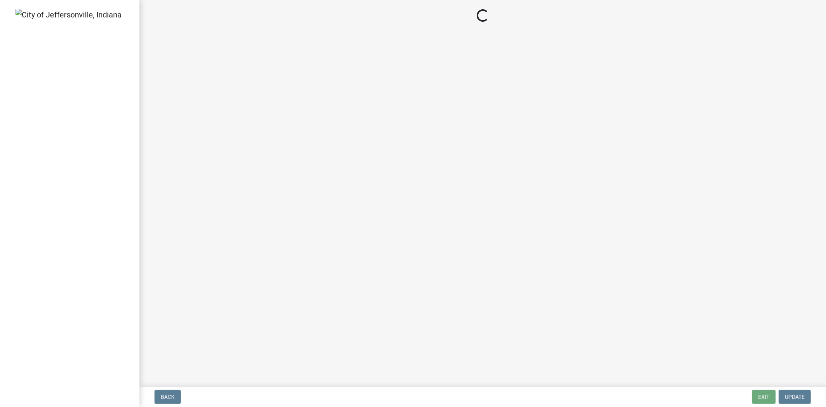
select select "3: 3"
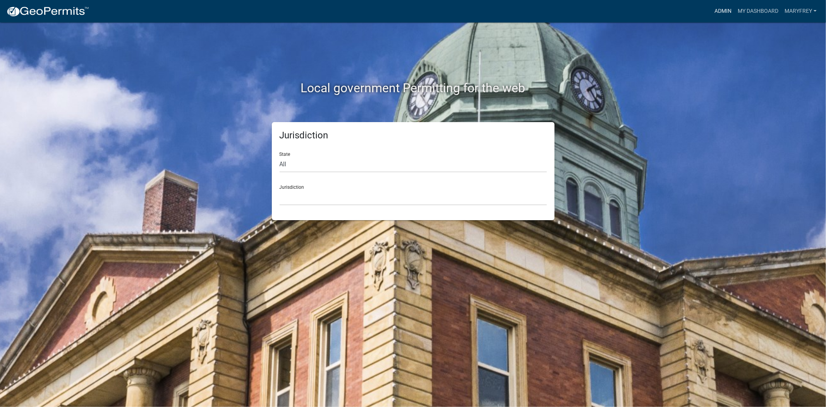
click at [724, 14] on link "Admin" at bounding box center [723, 11] width 23 height 15
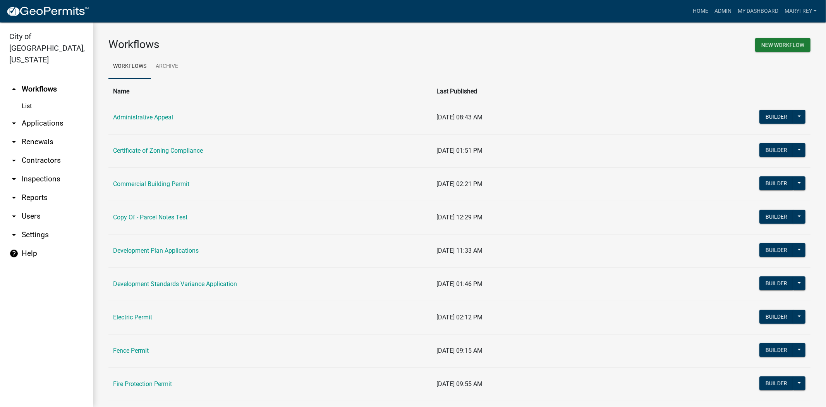
click at [52, 170] on link "arrow_drop_down Inspections" at bounding box center [46, 179] width 93 height 19
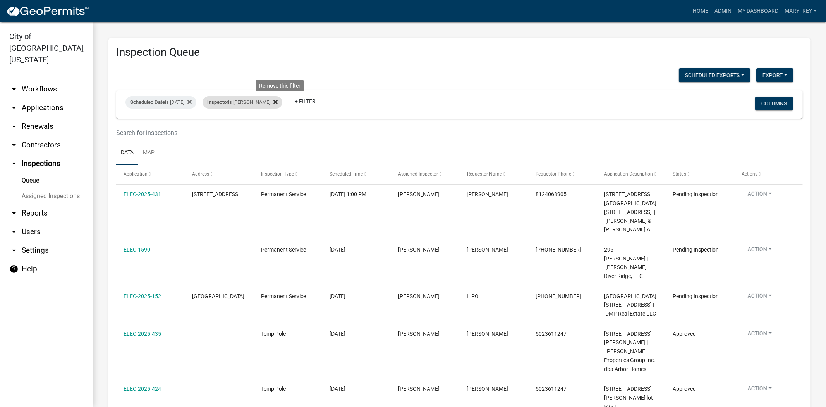
click at [278, 102] on icon at bounding box center [275, 102] width 4 height 4
select select "3: 100"
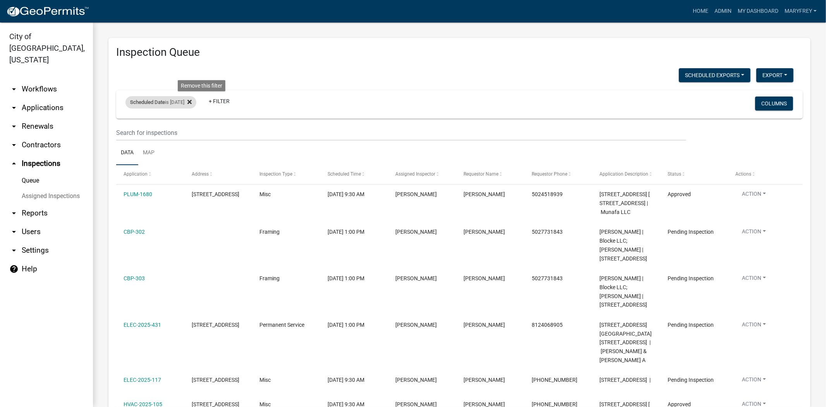
click at [192, 101] on icon at bounding box center [189, 102] width 4 height 4
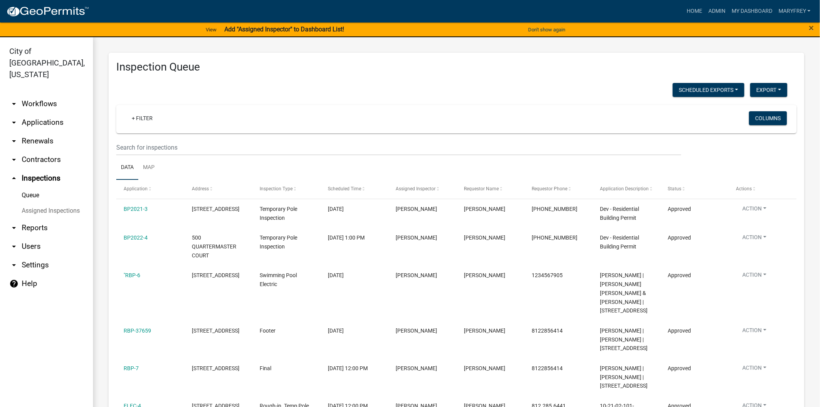
click at [39, 95] on link "arrow_drop_down Workflows" at bounding box center [46, 104] width 93 height 19
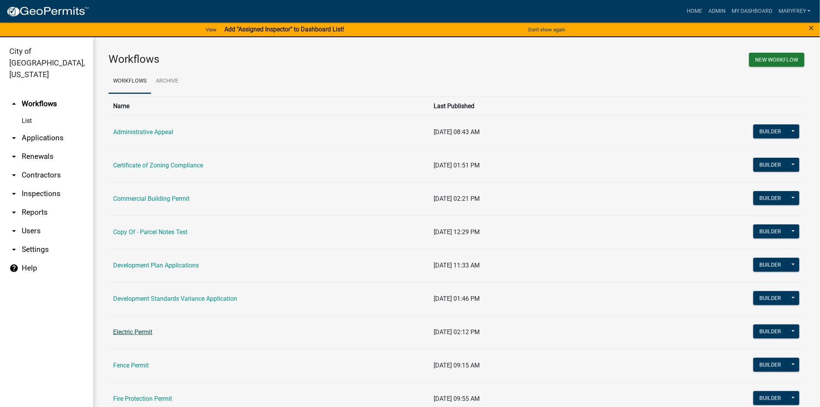
click at [133, 334] on link "Electric Permit" at bounding box center [132, 331] width 39 height 7
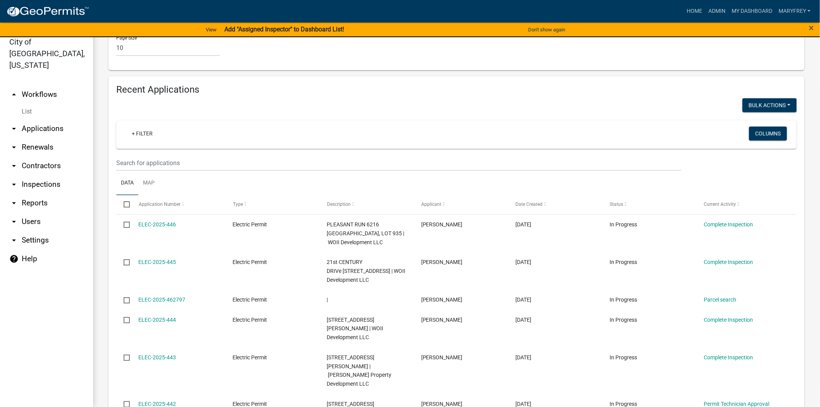
scroll to position [669, 0]
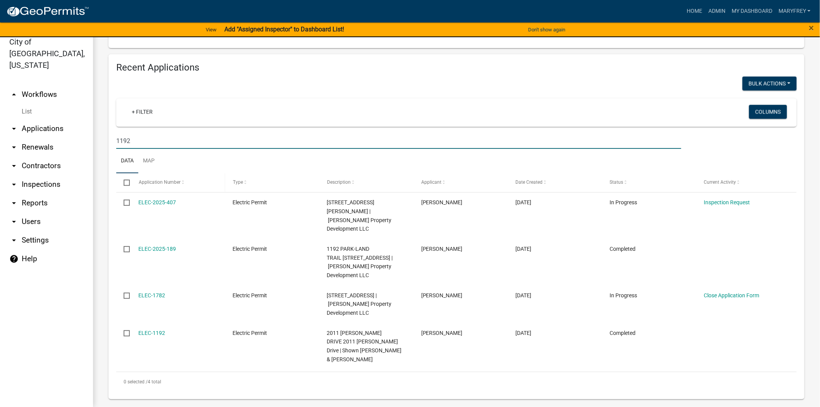
scroll to position [615, 0]
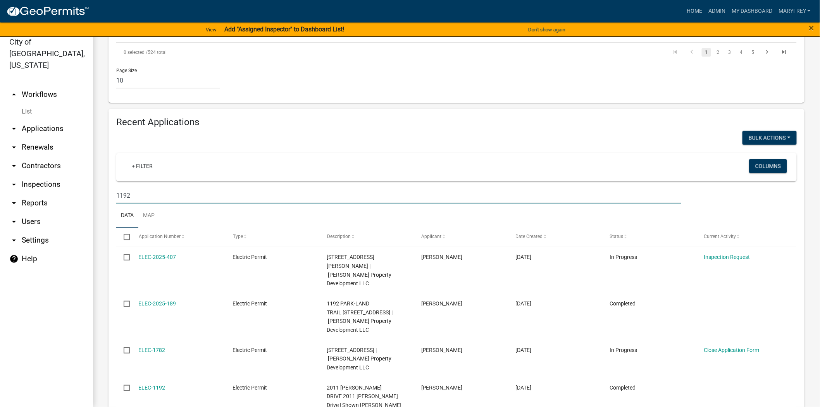
drag, startPoint x: 138, startPoint y: 162, endPoint x: 101, endPoint y: 162, distance: 36.8
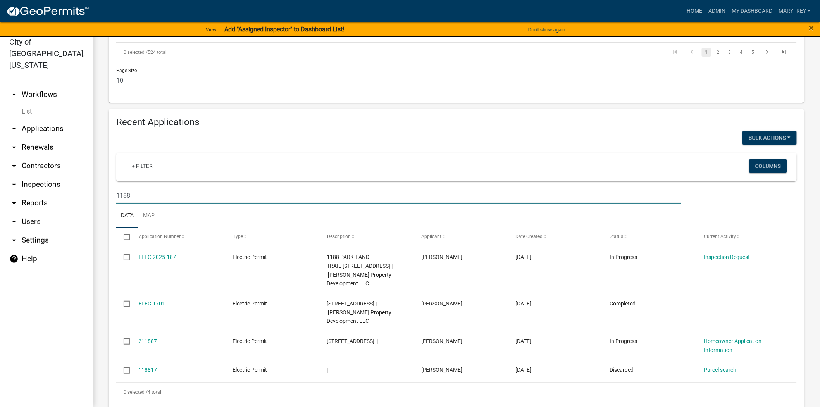
scroll to position [589, 0]
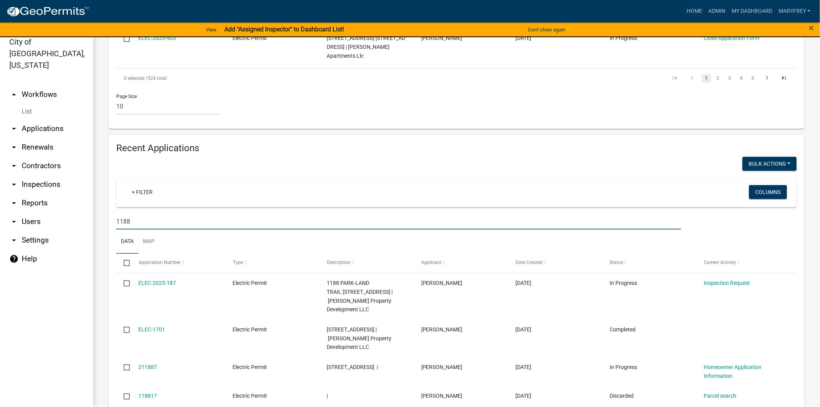
type input "1188"
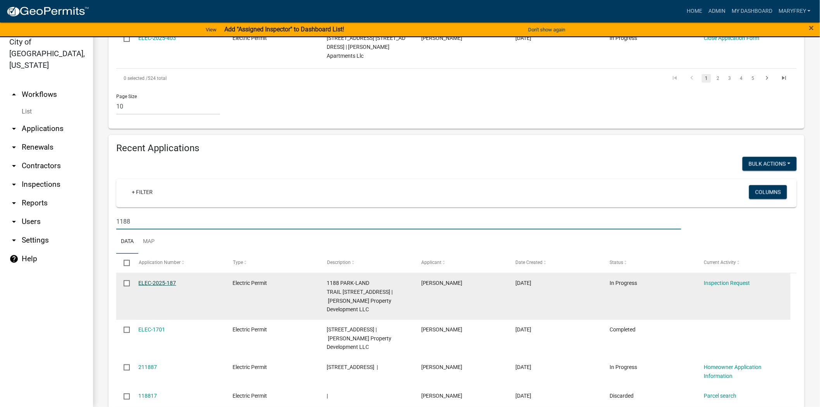
click at [150, 280] on link "ELEC-2025-187" at bounding box center [158, 283] width 38 height 6
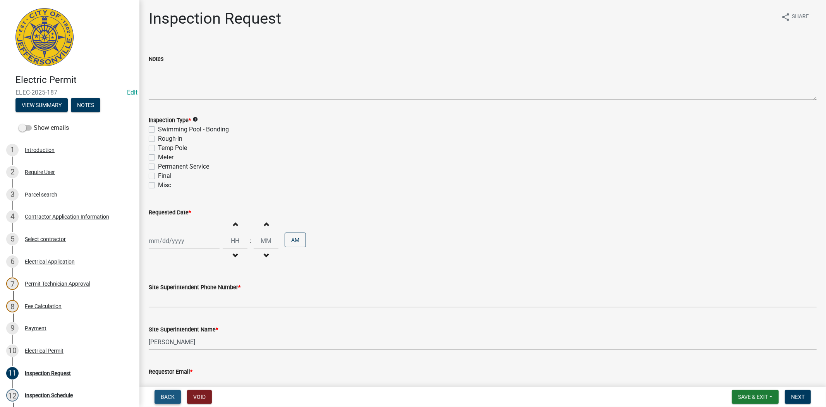
click at [164, 395] on span "Back" at bounding box center [168, 397] width 14 height 6
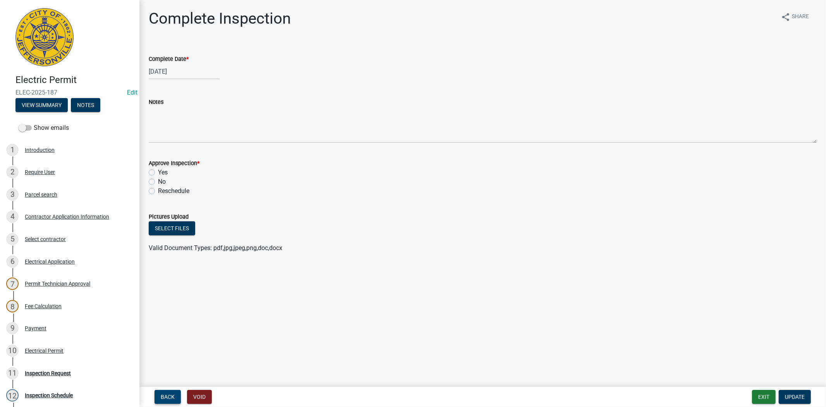
click at [168, 394] on span "Back" at bounding box center [168, 397] width 14 height 6
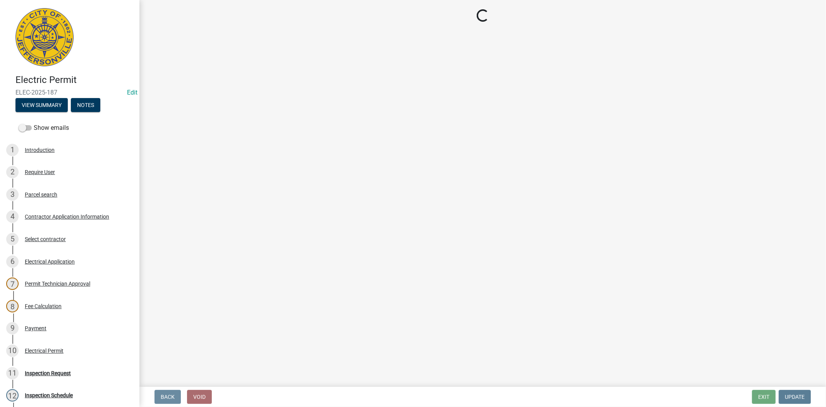
select select "36a8b8f0-2ef8-43e9-ae06-718f51af8d36"
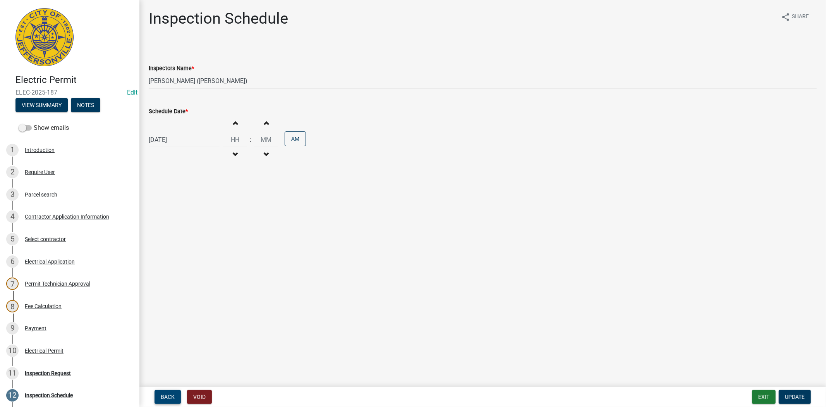
click at [168, 394] on span "Back" at bounding box center [168, 397] width 14 height 6
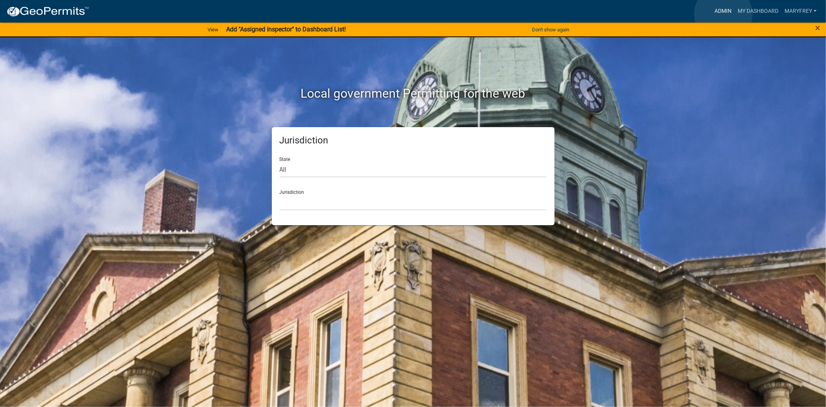
click at [724, 14] on link "Admin" at bounding box center [723, 11] width 23 height 15
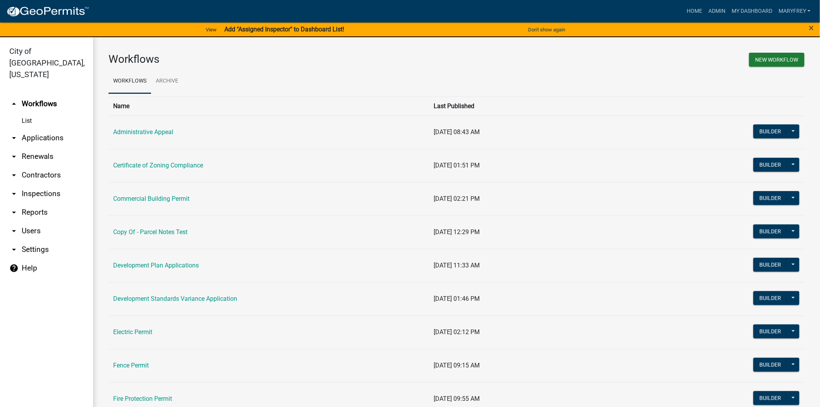
click at [67, 129] on link "arrow_drop_down Applications" at bounding box center [46, 138] width 93 height 19
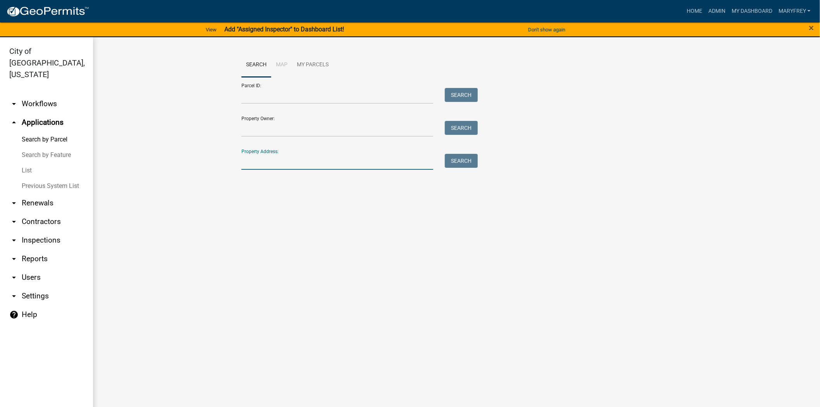
click at [268, 169] on input "Property Address:" at bounding box center [337, 162] width 192 height 16
type input "107 clearview"
click at [458, 160] on button "Search" at bounding box center [461, 161] width 33 height 14
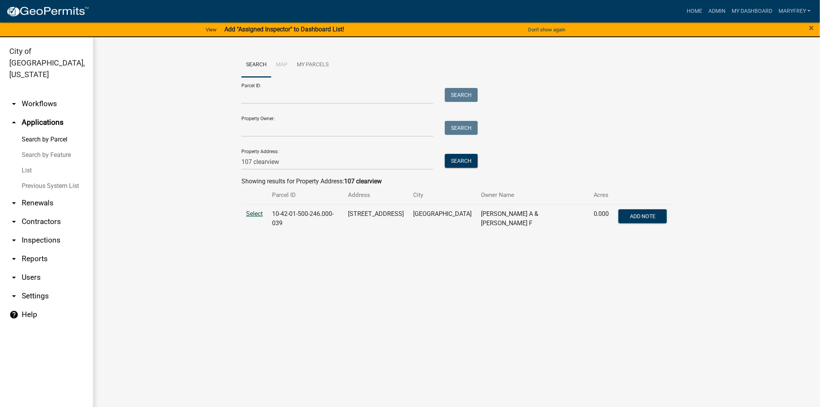
click at [253, 214] on span "Select" at bounding box center [254, 213] width 17 height 7
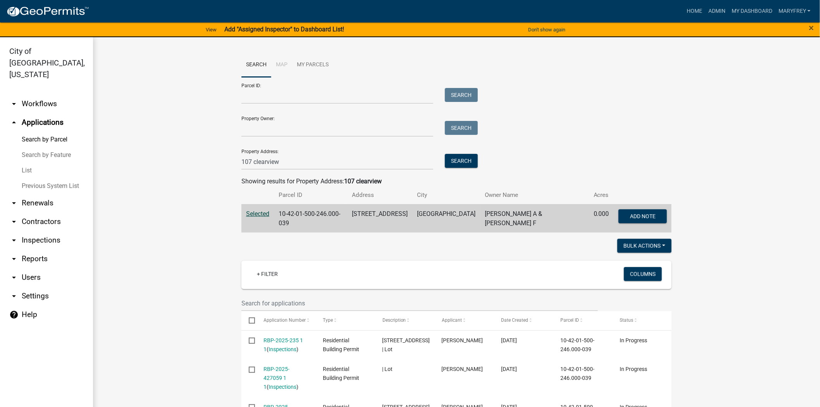
scroll to position [9, 0]
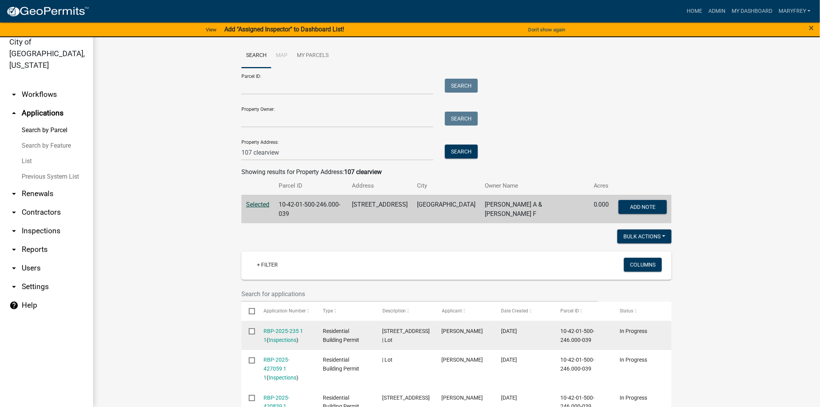
click at [268, 332] on div "RBP-2025-235 1 1 ( Inspections )" at bounding box center [286, 336] width 45 height 18
click at [272, 328] on link "RBP-2025-235 1 1" at bounding box center [284, 335] width 40 height 15
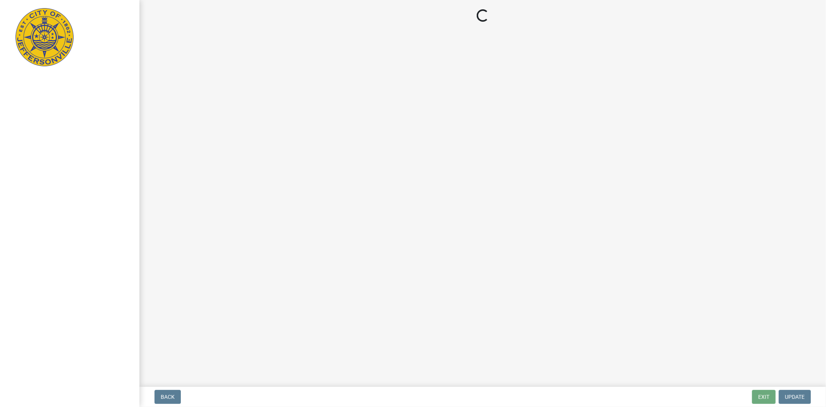
select select "3: 3"
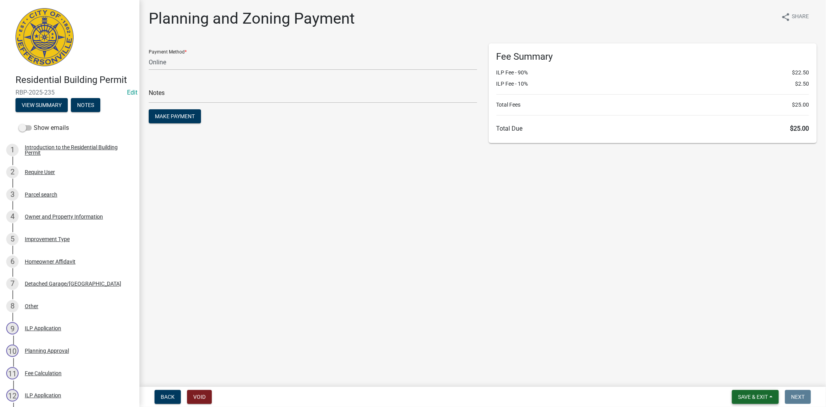
click at [773, 399] on button "Save & Exit" at bounding box center [755, 397] width 47 height 14
click at [752, 382] on button "Save & Exit" at bounding box center [748, 376] width 62 height 19
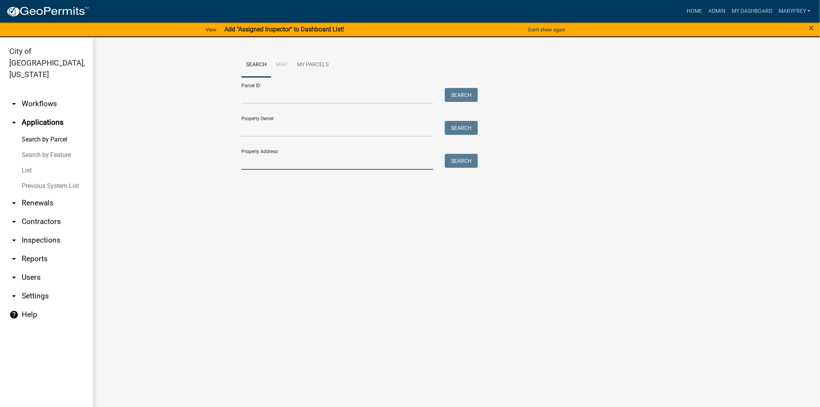
click at [261, 162] on input "Property Address:" at bounding box center [337, 162] width 192 height 16
type input "107 clearview"
click at [467, 160] on button "Search" at bounding box center [461, 161] width 33 height 14
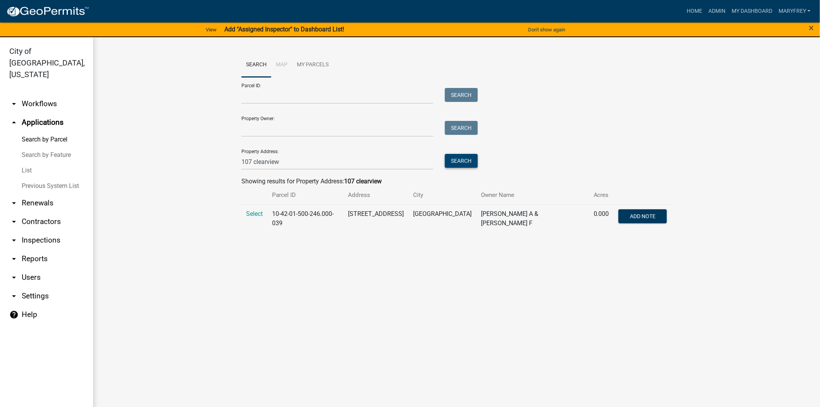
click at [455, 161] on button "Search" at bounding box center [461, 161] width 33 height 14
click at [256, 215] on span "Select" at bounding box center [254, 213] width 17 height 7
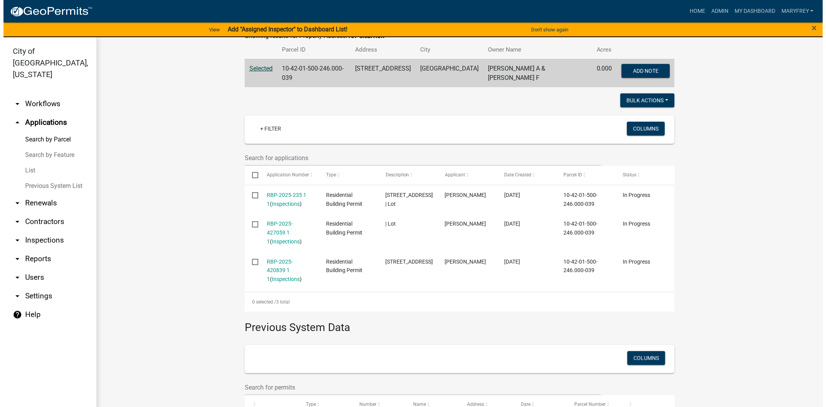
scroll to position [149, 0]
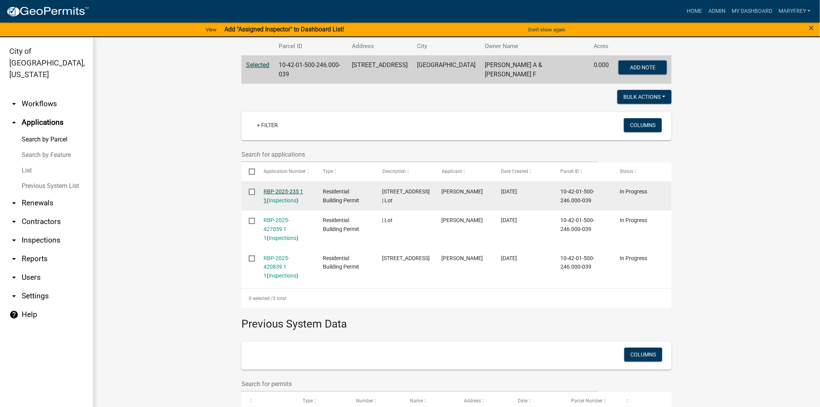
click at [273, 191] on link "RBP-2025-235 1 1" at bounding box center [284, 195] width 40 height 15
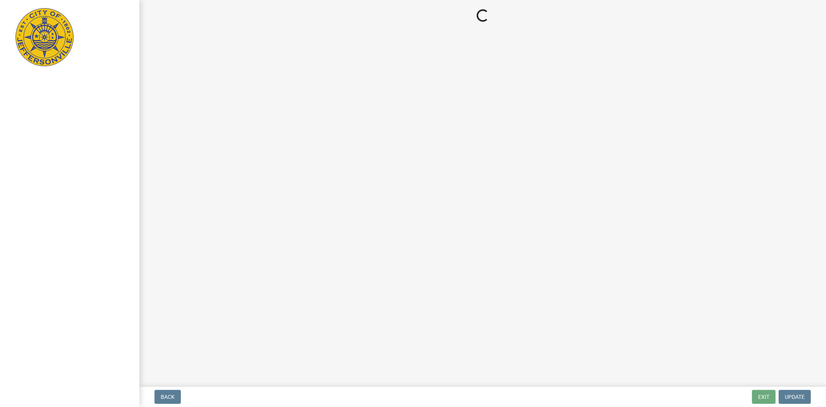
select select "3: 3"
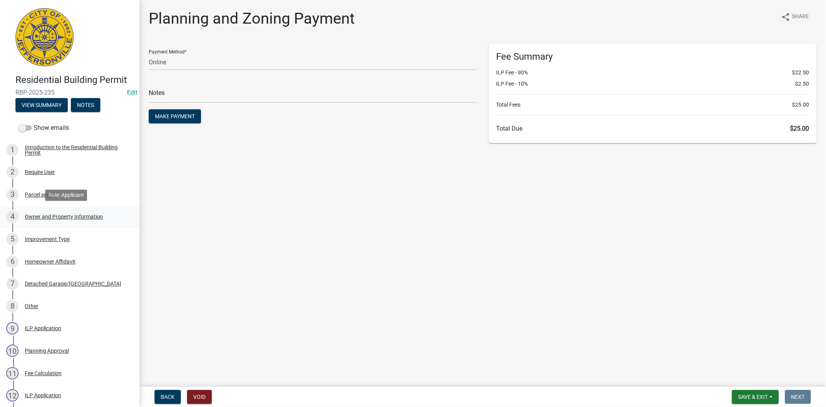
click at [67, 216] on div "Owner and Property Information" at bounding box center [64, 216] width 78 height 5
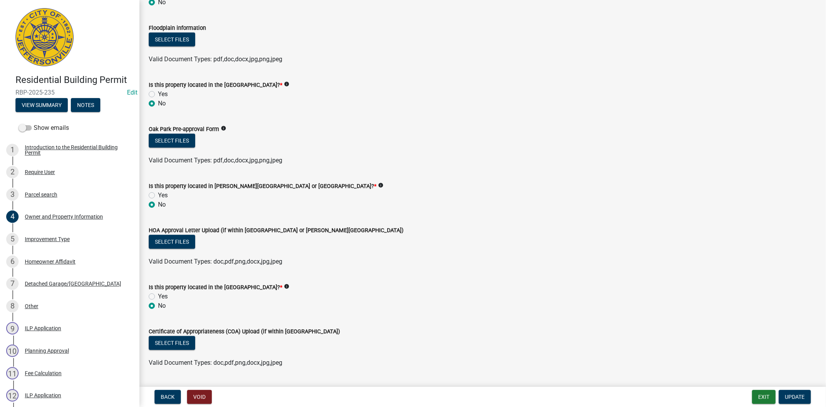
scroll to position [597, 0]
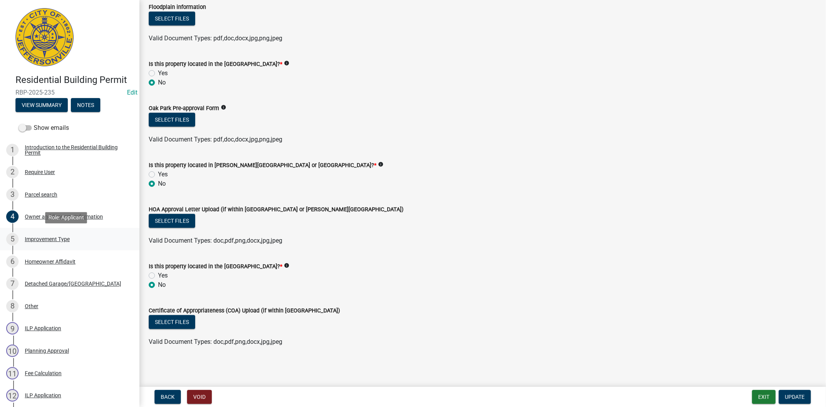
click at [45, 241] on div "Improvement Type" at bounding box center [47, 238] width 45 height 5
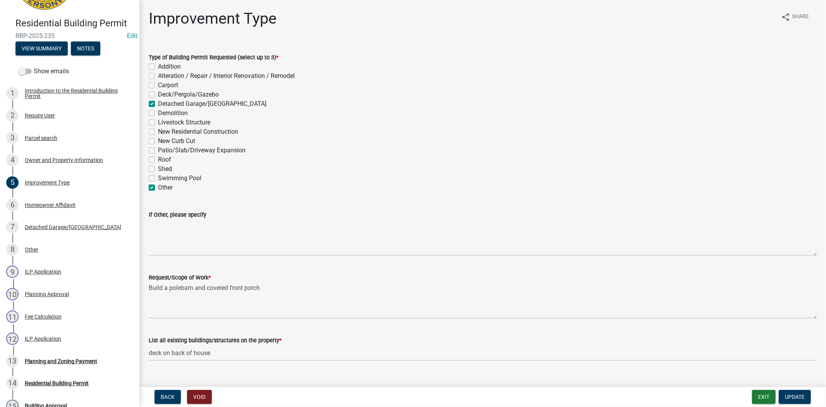
scroll to position [59, 0]
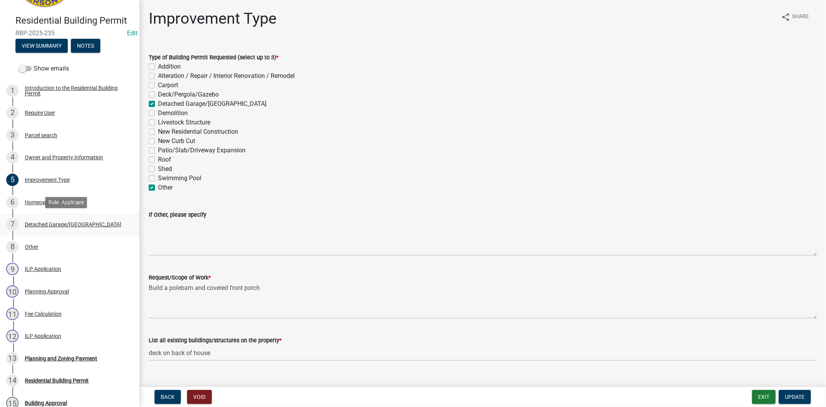
click at [44, 225] on div "Detached Garage/[GEOGRAPHIC_DATA]" at bounding box center [73, 224] width 96 height 5
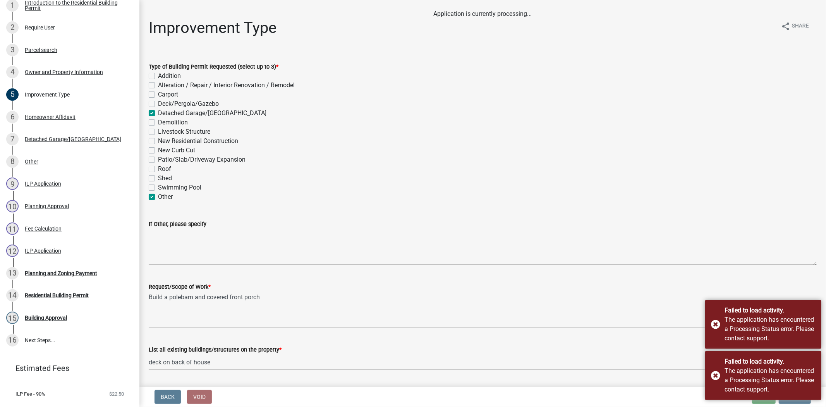
scroll to position [145, 0]
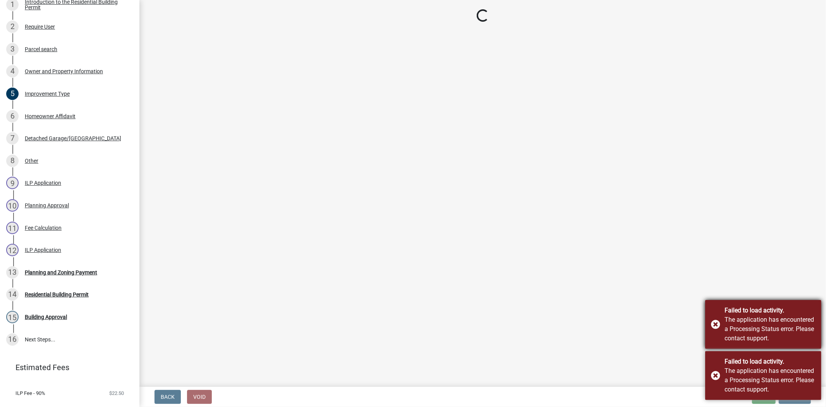
click at [714, 322] on div "Failed to load activity. The application has encountered a Processing Status er…" at bounding box center [763, 324] width 116 height 49
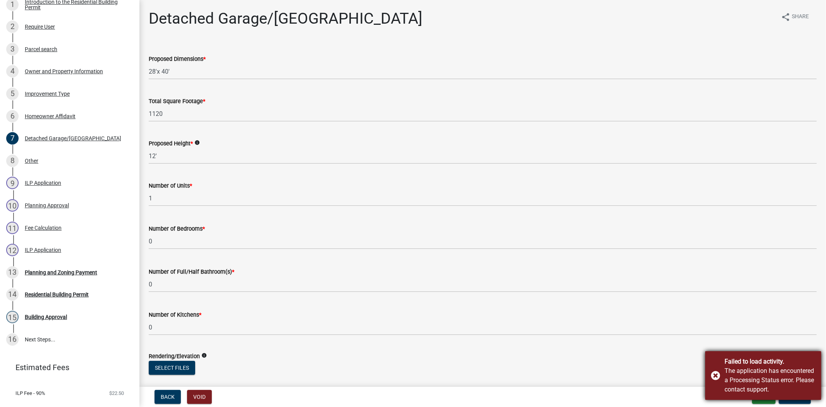
click at [718, 375] on div "Failed to load activity. The application has encountered a Processing Status er…" at bounding box center [763, 375] width 116 height 49
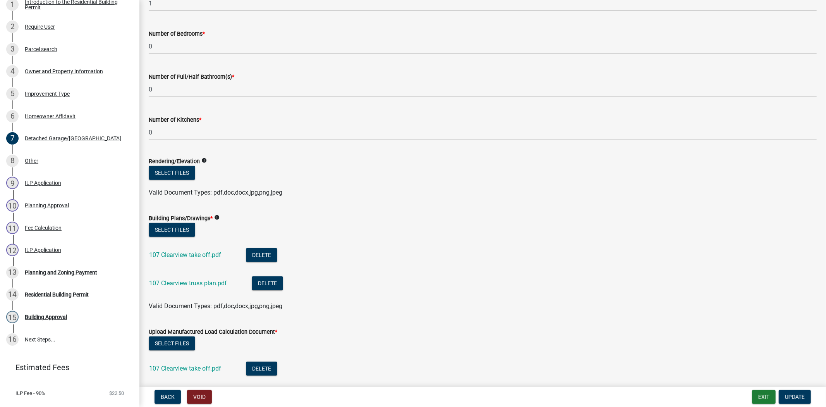
scroll to position [291, 0]
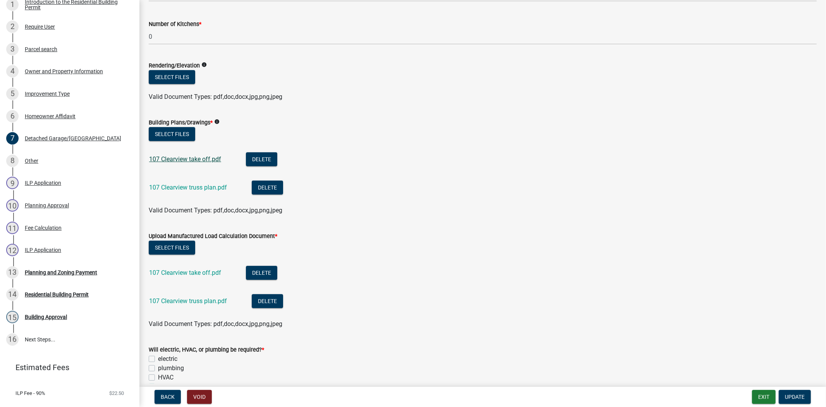
click at [198, 160] on link "107 Clearview take off.pdf" at bounding box center [185, 158] width 72 height 7
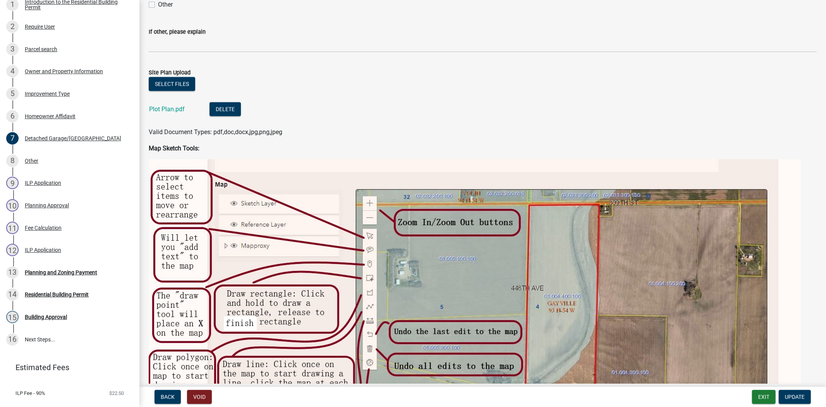
scroll to position [861, 0]
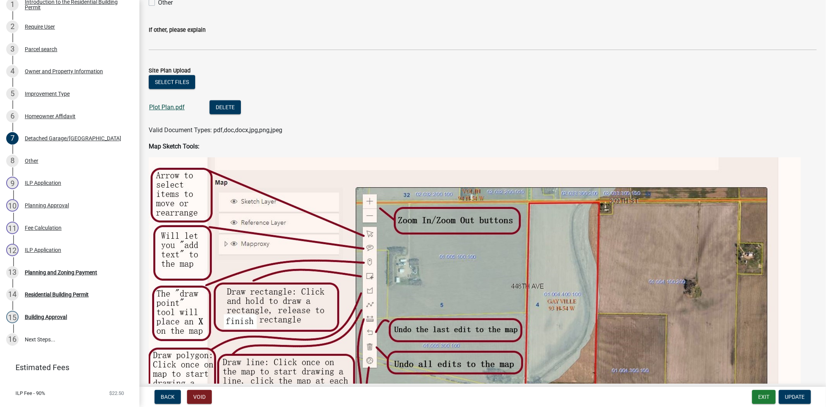
click at [167, 105] on link "Plot Plan.pdf" at bounding box center [167, 106] width 36 height 7
click at [60, 94] on div "Improvement Type" at bounding box center [47, 93] width 45 height 5
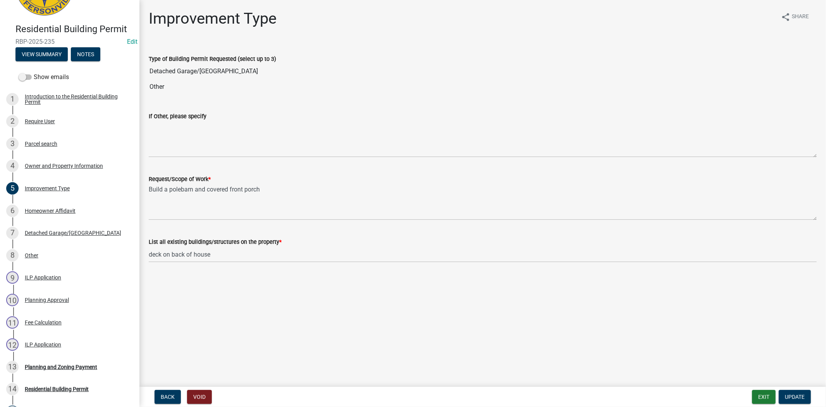
scroll to position [49, 0]
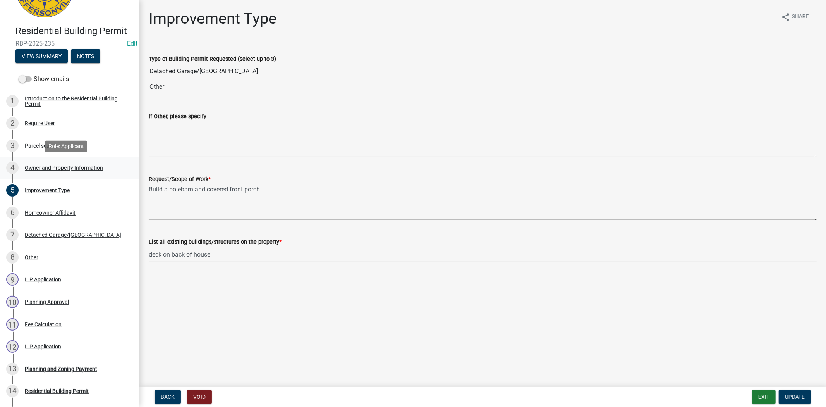
click at [74, 165] on div "Owner and Property Information" at bounding box center [64, 167] width 78 height 5
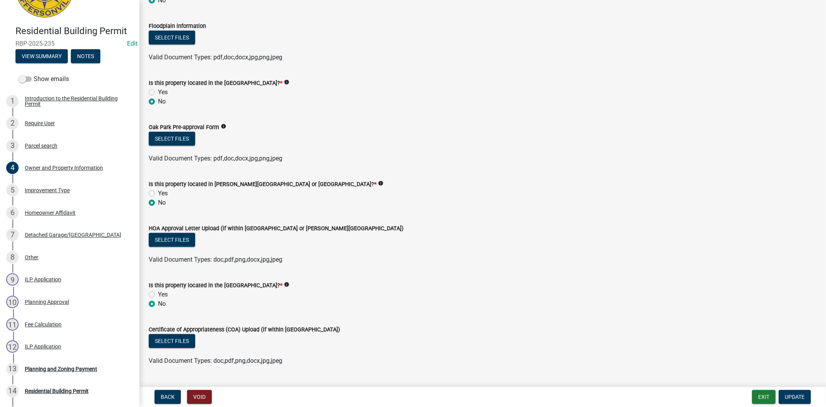
scroll to position [597, 0]
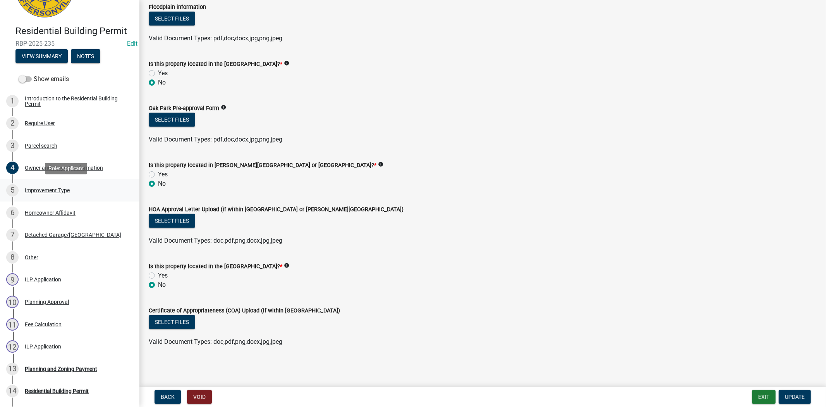
click at [47, 189] on div "Improvement Type" at bounding box center [47, 189] width 45 height 5
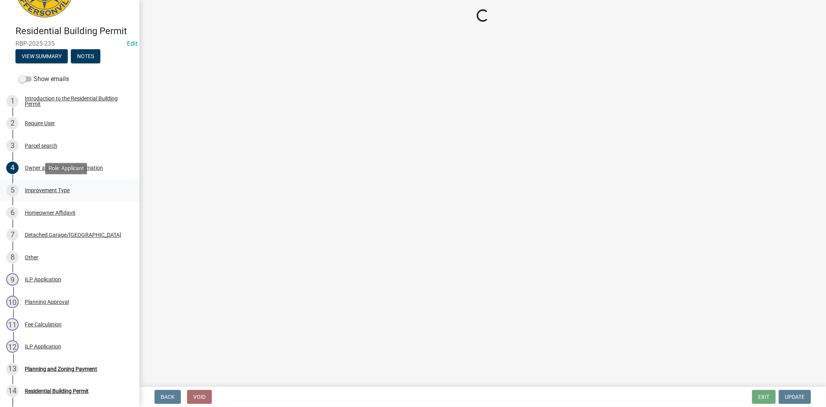
scroll to position [0, 0]
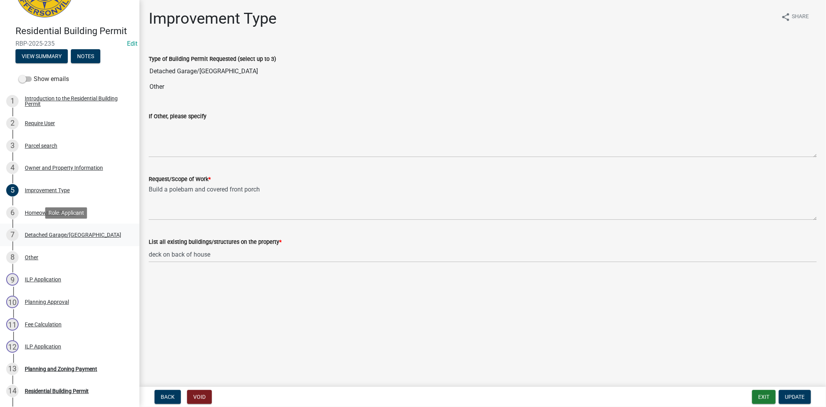
click at [52, 234] on div "Detached Garage/Pole Barn" at bounding box center [73, 234] width 96 height 5
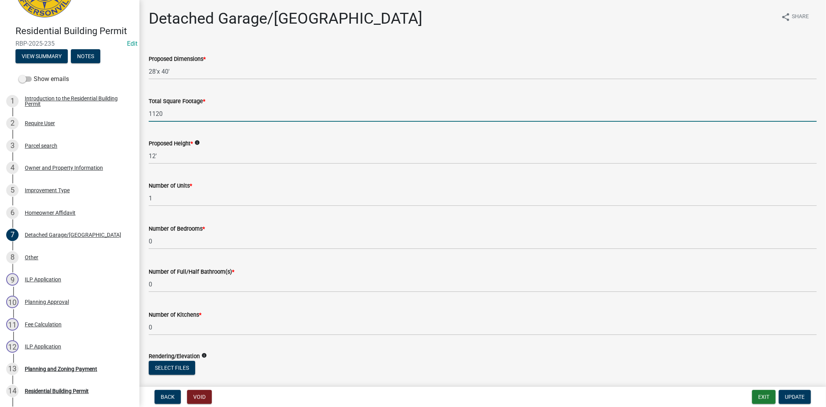
drag, startPoint x: 167, startPoint y: 114, endPoint x: 149, endPoint y: 115, distance: 17.5
click at [149, 115] on input "1120" at bounding box center [483, 114] width 668 height 16
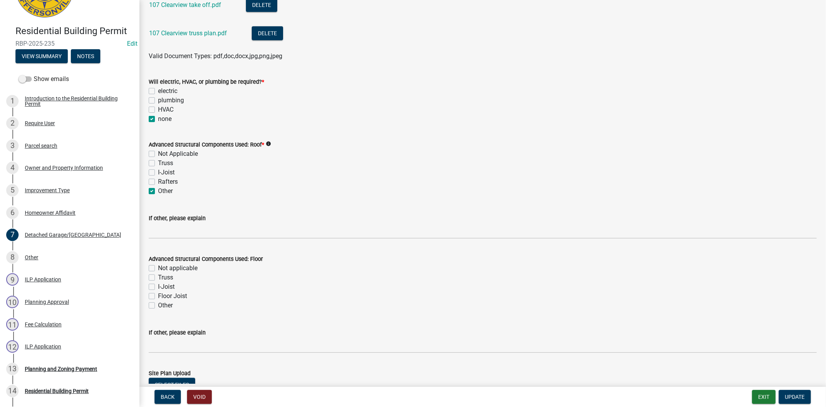
scroll to position [664, 0]
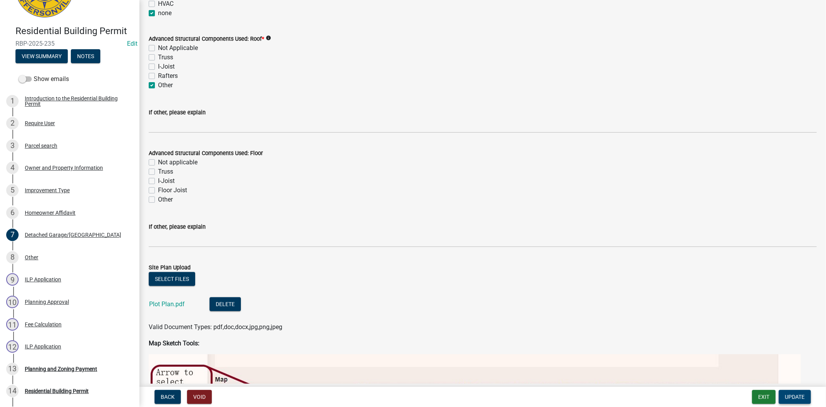
type input "1520 includes front porch and barn"
click at [798, 396] on span "Update" at bounding box center [795, 397] width 20 height 6
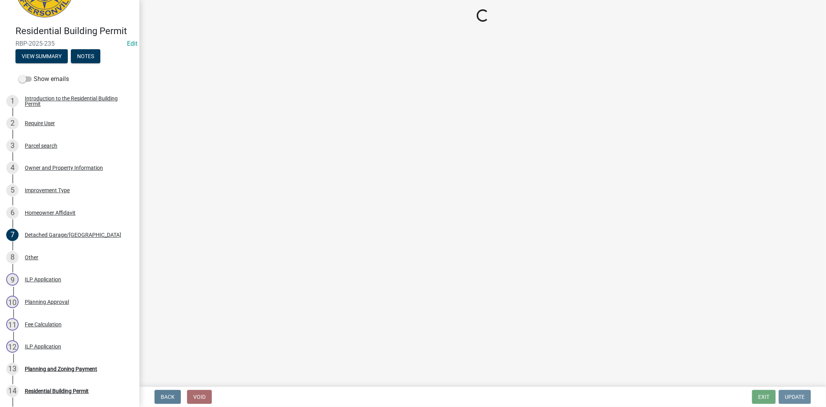
scroll to position [0, 0]
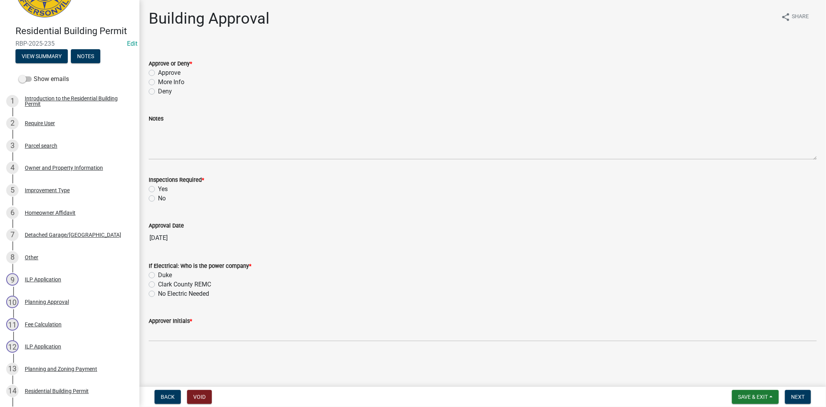
click at [158, 72] on label "Approve" at bounding box center [169, 72] width 22 height 9
click at [158, 72] on input "Approve" at bounding box center [160, 70] width 5 height 5
radio input "true"
click at [158, 191] on label "Yes" at bounding box center [163, 188] width 10 height 9
click at [158, 189] on input "Yes" at bounding box center [160, 186] width 5 height 5
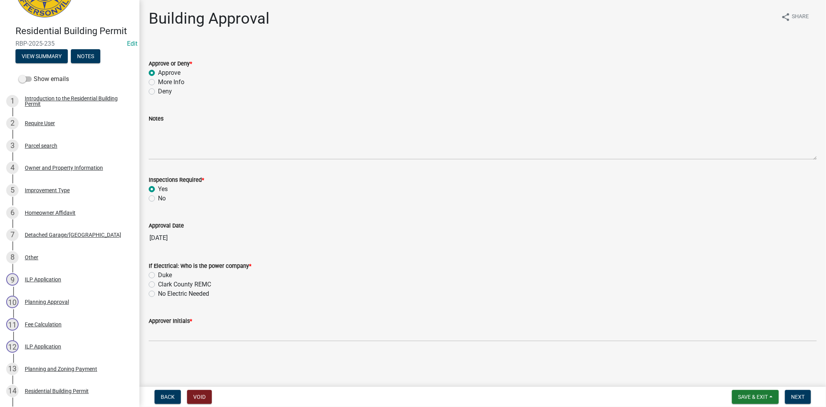
radio input "true"
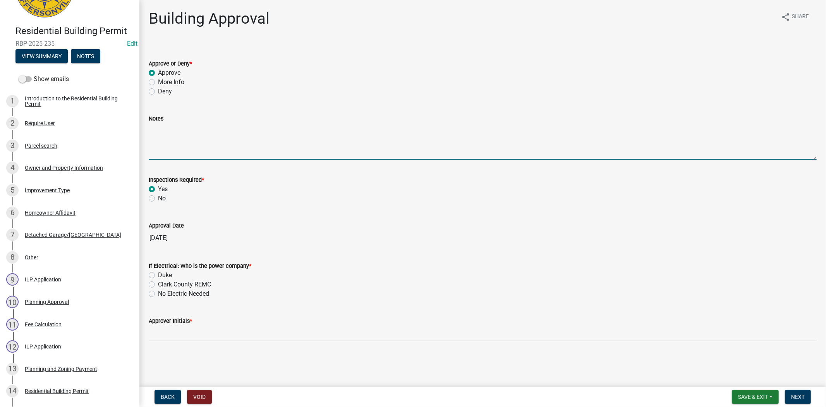
click at [149, 144] on textarea "Notes" at bounding box center [483, 141] width 668 height 36
type textarea "front porch and pole barn"
click at [158, 285] on label "Clark County REMC" at bounding box center [184, 284] width 53 height 9
click at [158, 285] on input "Clark County REMC" at bounding box center [160, 282] width 5 height 5
radio input "true"
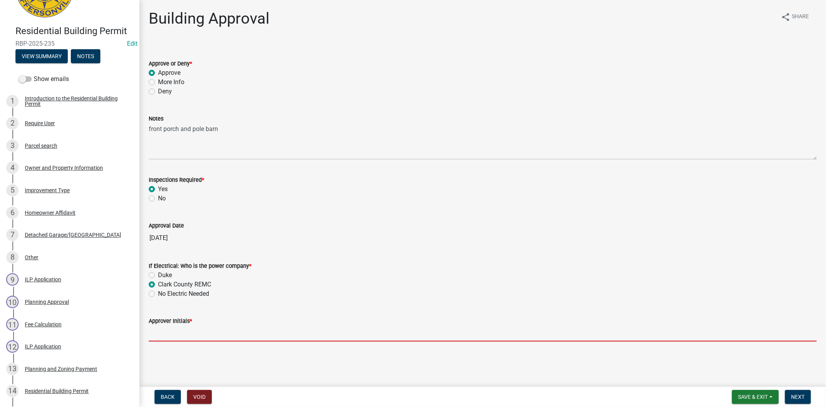
click at [172, 335] on input "Approver Initials *" at bounding box center [483, 333] width 668 height 16
type input "mkf"
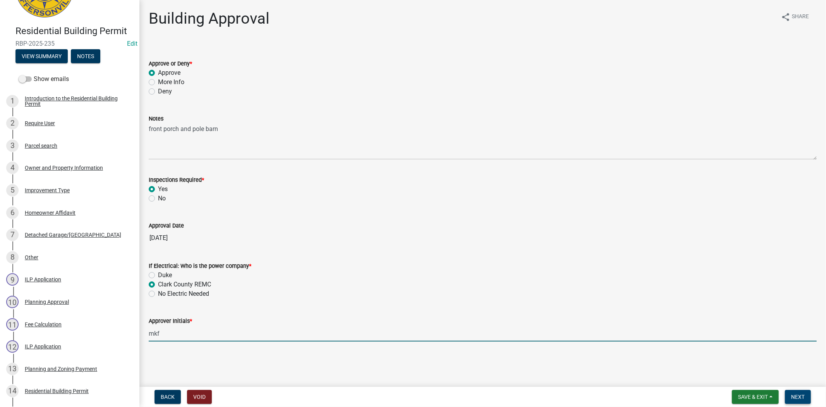
click at [798, 399] on button "Next" at bounding box center [798, 397] width 26 height 14
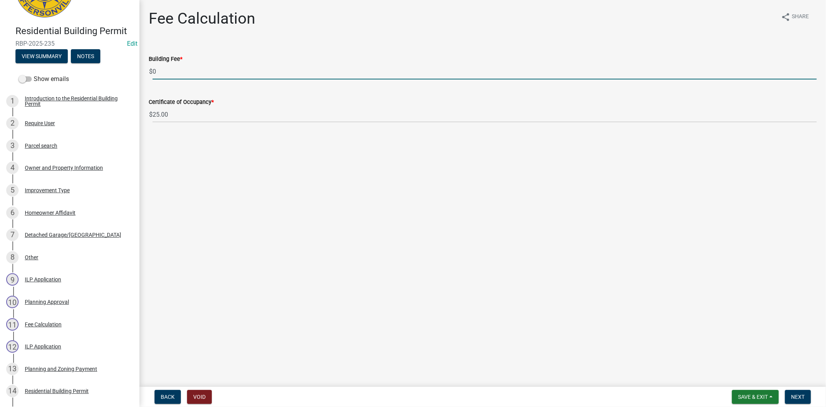
click at [157, 72] on input "0" at bounding box center [485, 72] width 664 height 16
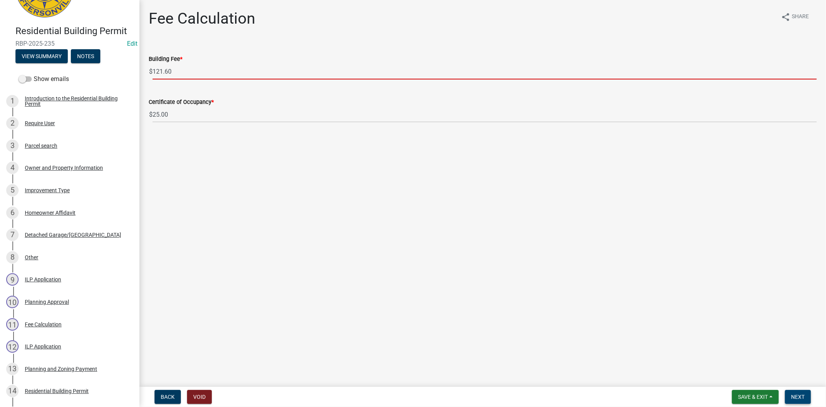
type input "121.60"
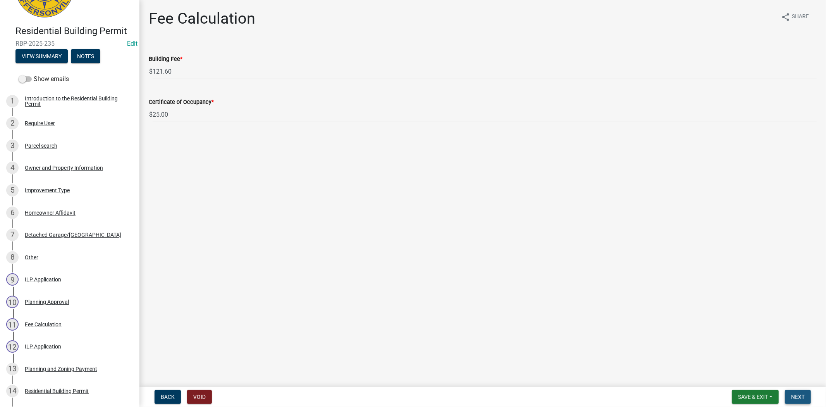
click at [793, 394] on span "Next" at bounding box center [798, 397] width 14 height 6
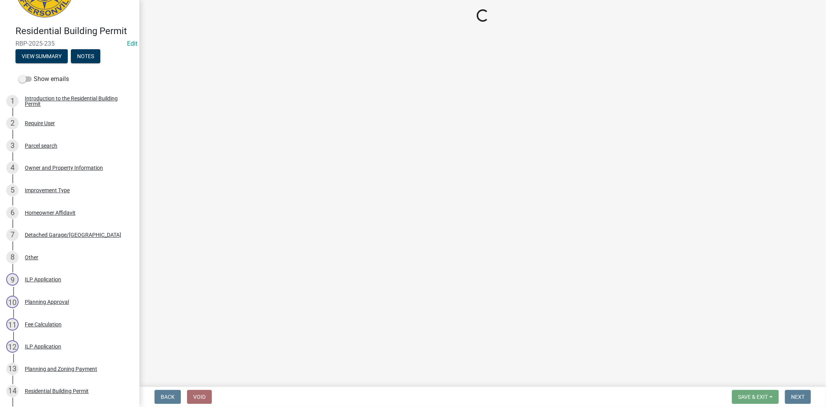
select select "3: 3"
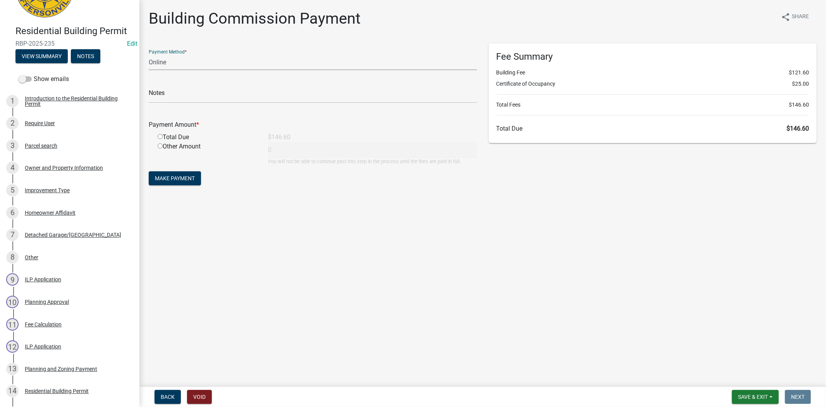
click at [175, 66] on select "Credit Card POS Check Cash Online" at bounding box center [313, 62] width 328 height 16
click at [149, 54] on select "Credit Card POS Check Cash Online" at bounding box center [313, 62] width 328 height 16
click at [159, 136] on input "radio" at bounding box center [160, 136] width 5 height 5
radio input "true"
type input "146.6"
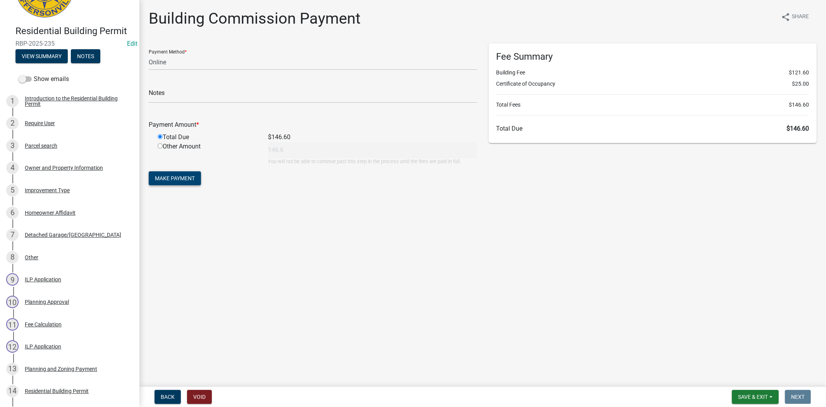
click at [169, 177] on span "Make Payment" at bounding box center [175, 178] width 40 height 6
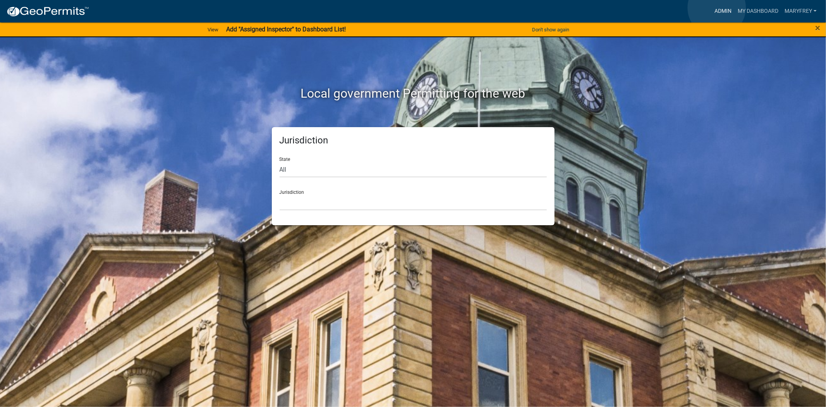
click at [717, 8] on link "Admin" at bounding box center [723, 11] width 23 height 15
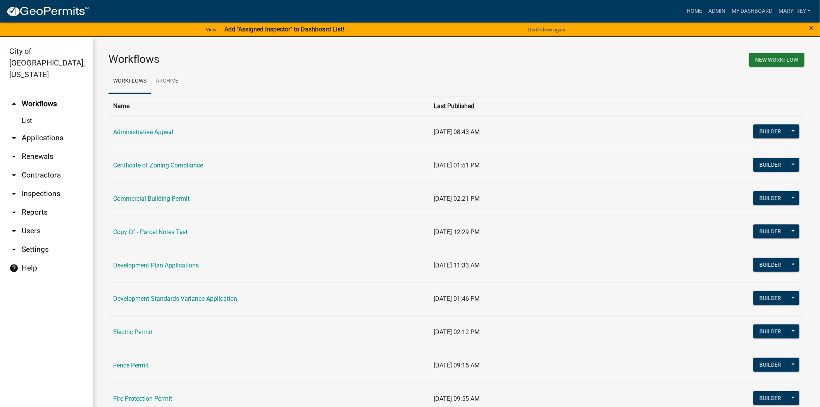
click at [39, 129] on link "arrow_drop_down Applications" at bounding box center [46, 138] width 93 height 19
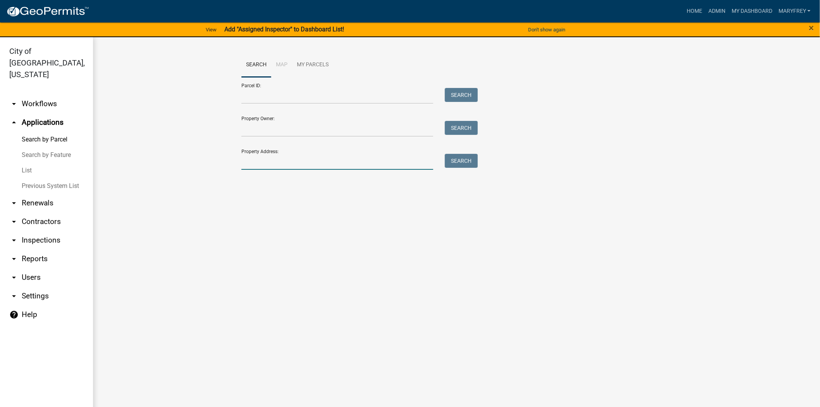
click at [279, 169] on input "Property Address:" at bounding box center [337, 162] width 192 height 16
type input "107 clearview"
click at [449, 160] on button "Search" at bounding box center [461, 161] width 33 height 14
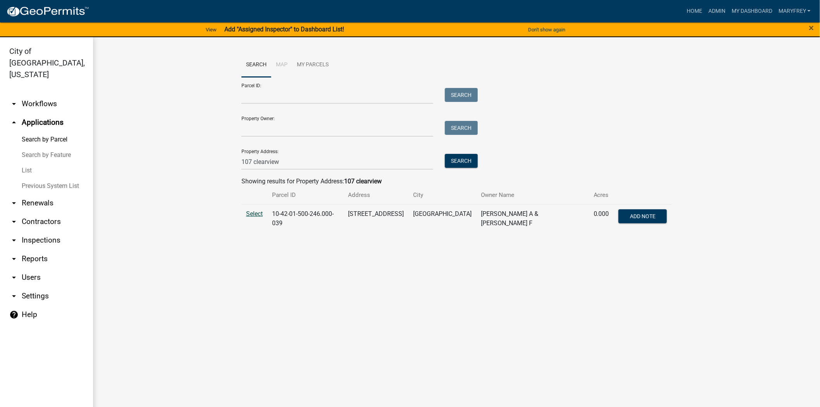
click at [250, 215] on span "Select" at bounding box center [254, 213] width 17 height 7
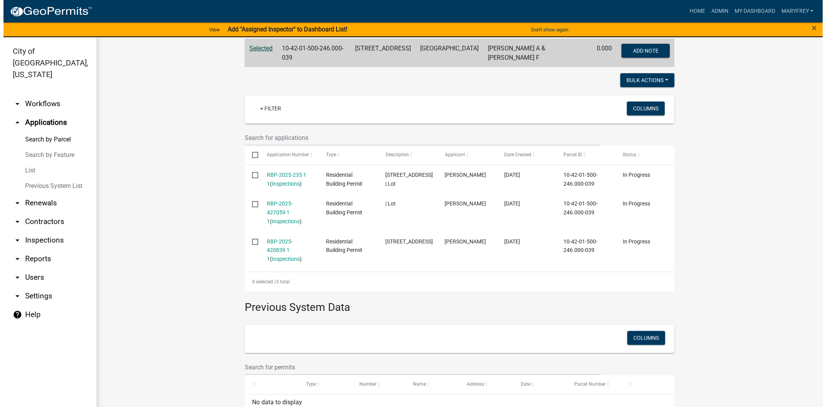
scroll to position [177, 0]
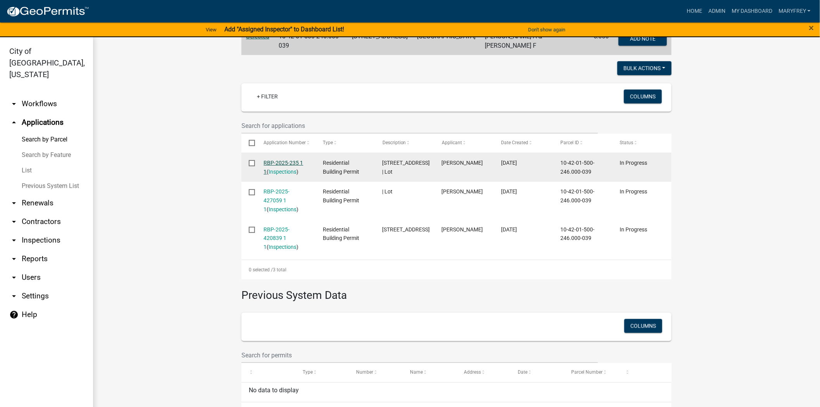
click at [279, 160] on link "RBP-2025-235 1 1" at bounding box center [284, 167] width 40 height 15
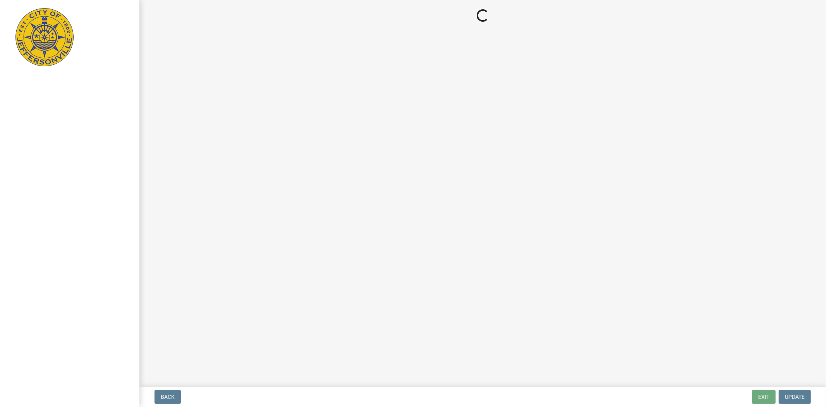
select select "3: 3"
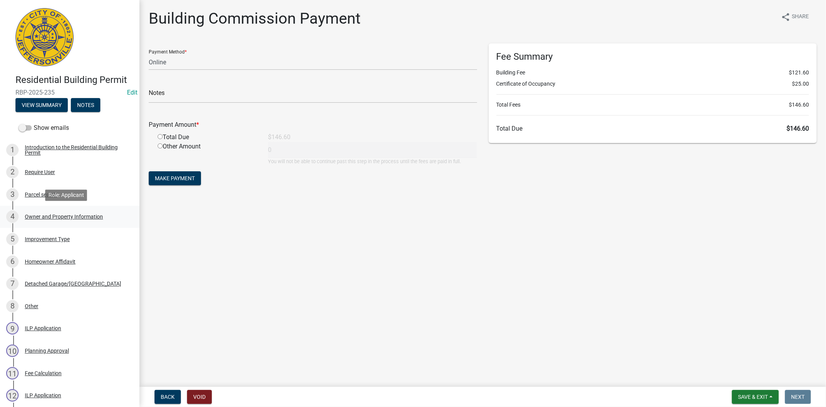
click at [63, 216] on div "Owner and Property Information" at bounding box center [64, 216] width 78 height 5
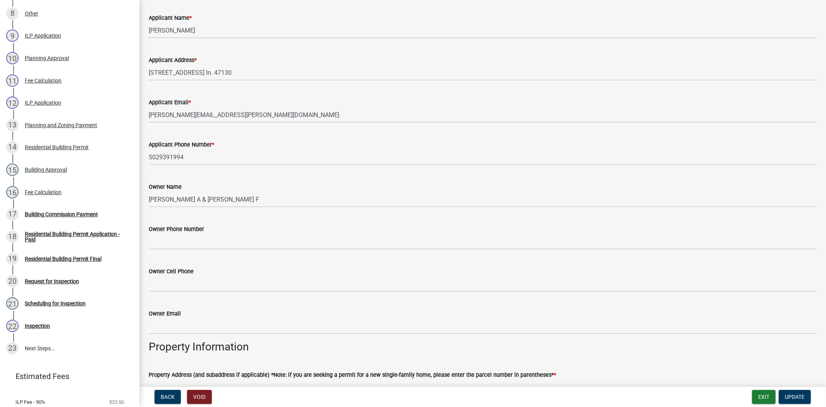
scroll to position [315, 0]
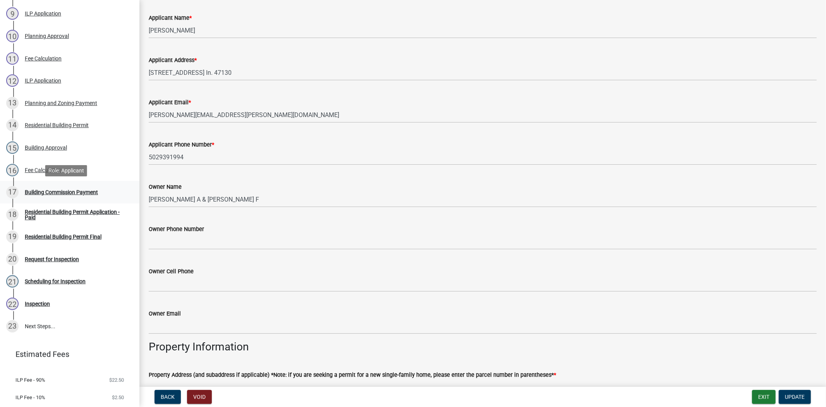
click at [41, 194] on div "Building Commission Payment" at bounding box center [61, 191] width 73 height 5
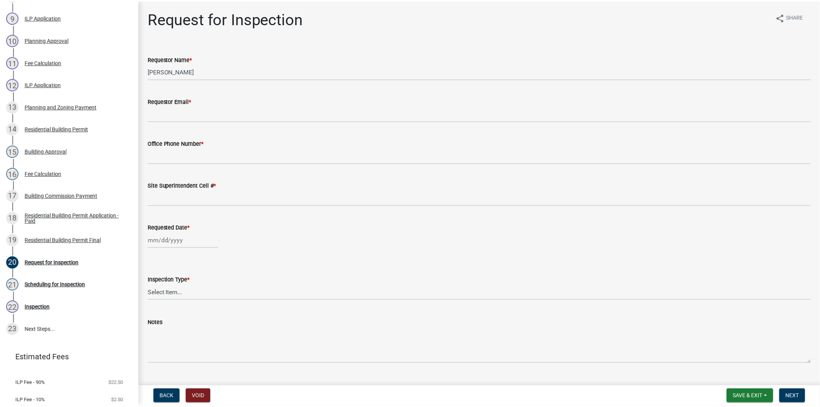
scroll to position [331, 0]
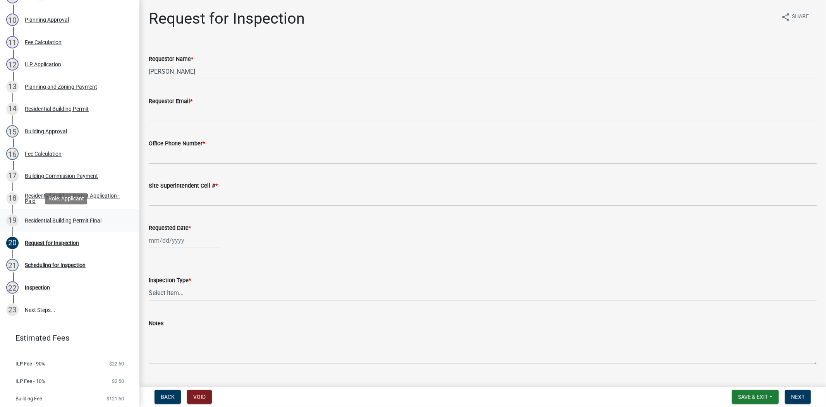
click at [60, 218] on div "Residential Building Permit Final" at bounding box center [63, 220] width 77 height 5
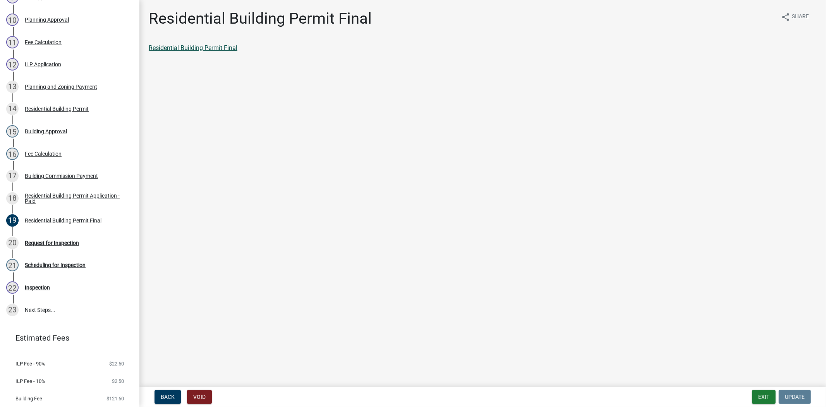
click at [209, 49] on link "Residential Building Permit Final" at bounding box center [193, 47] width 89 height 7
click at [63, 175] on div "Building Commission Payment" at bounding box center [61, 175] width 73 height 5
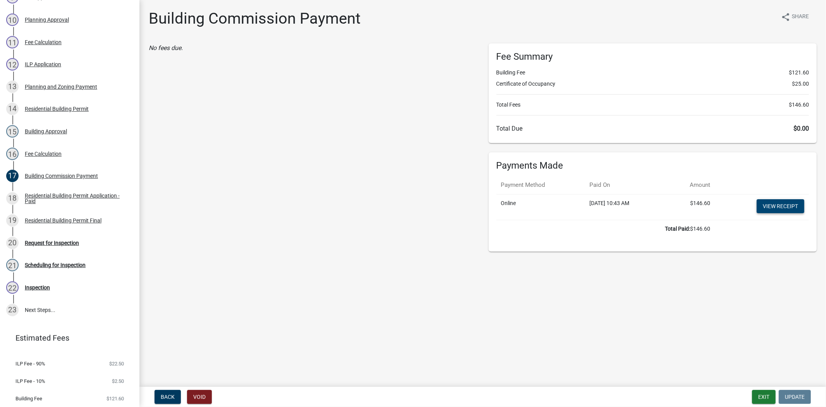
click at [769, 208] on link "View receipt" at bounding box center [781, 206] width 48 height 14
click at [758, 396] on button "Exit" at bounding box center [764, 397] width 24 height 14
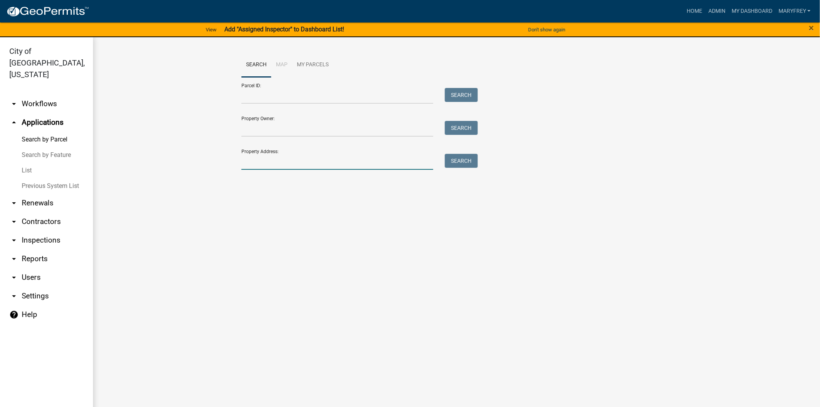
click at [249, 163] on input "Property Address:" at bounding box center [337, 162] width 192 height 16
type input "322 mary"
click at [461, 162] on button "Search" at bounding box center [461, 161] width 33 height 14
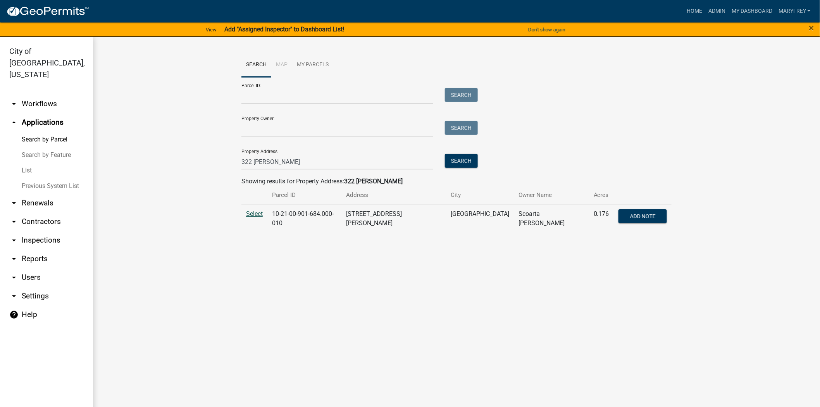
click at [254, 212] on span "Select" at bounding box center [254, 213] width 17 height 7
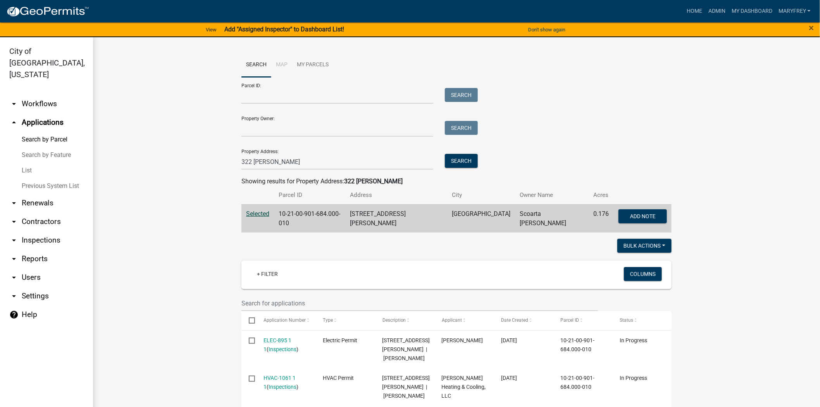
click at [812, 170] on div "Search Map My Parcels Parcel ID: Search Property Owner: Search Property Address…" at bounding box center [456, 409] width 727 height 745
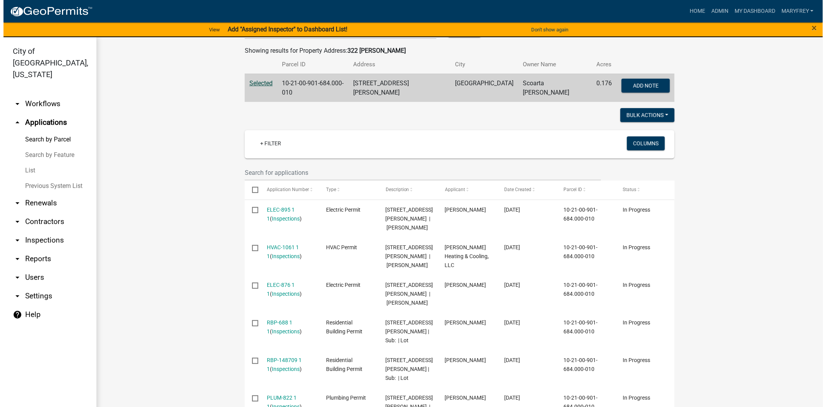
scroll to position [127, 0]
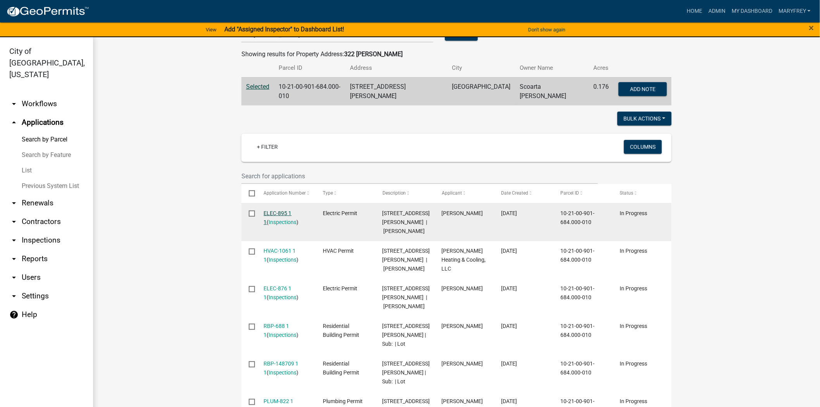
click at [273, 212] on link "ELEC-895 1 1" at bounding box center [278, 217] width 28 height 15
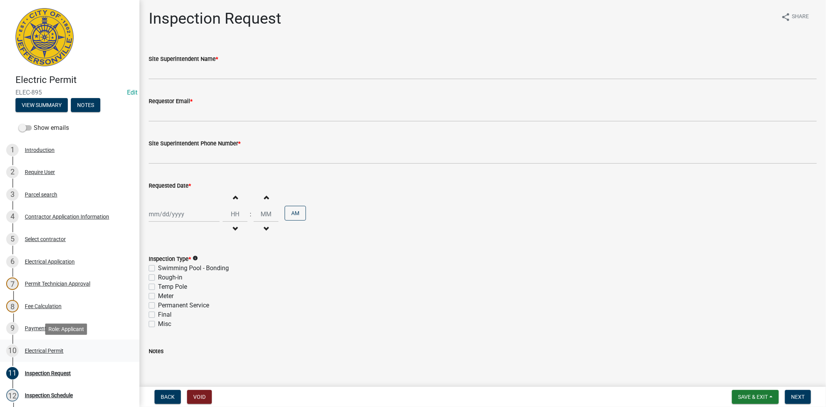
click at [48, 351] on div "Electrical Permit" at bounding box center [44, 350] width 39 height 5
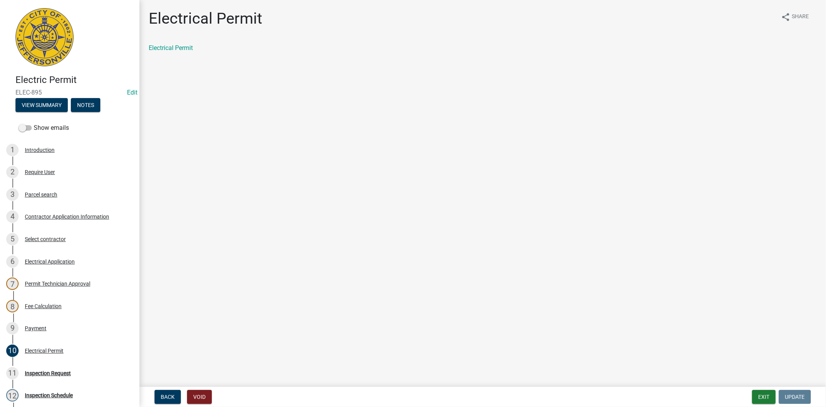
click at [176, 52] on div "Electrical Permit" at bounding box center [483, 47] width 668 height 9
click at [179, 49] on link "Electrical Permit" at bounding box center [171, 47] width 44 height 7
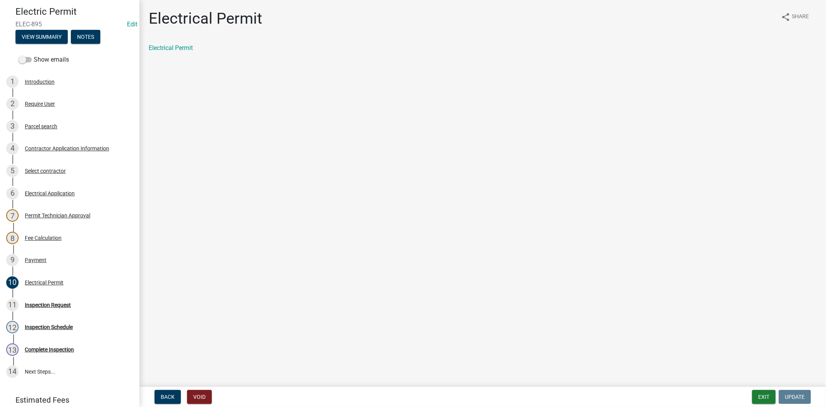
scroll to position [74, 0]
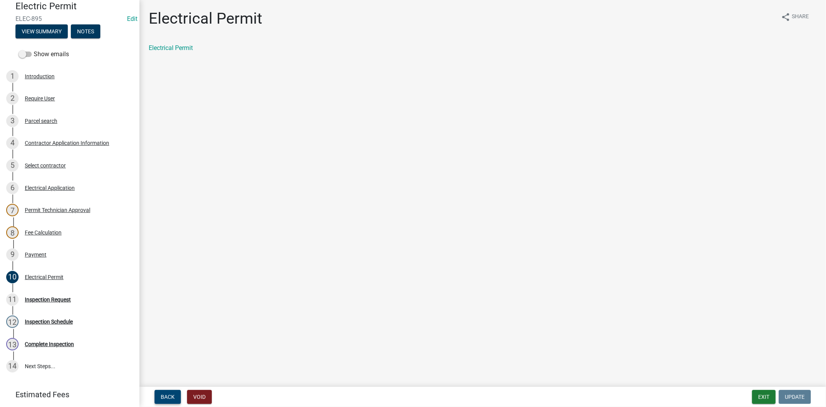
click at [164, 397] on span "Back" at bounding box center [168, 397] width 14 height 6
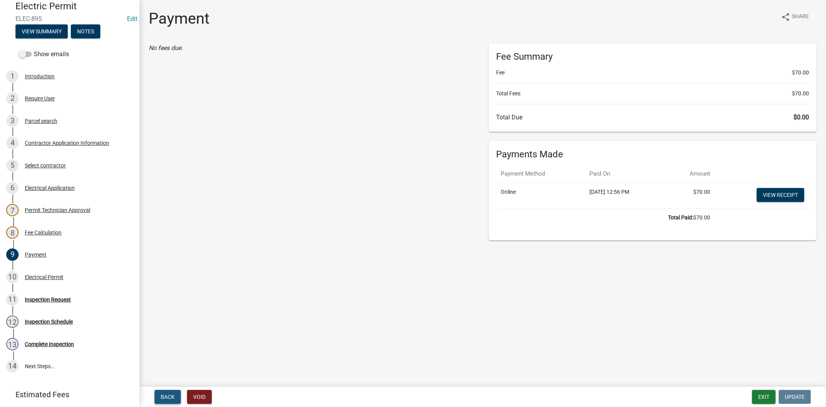
click at [164, 397] on span "Back" at bounding box center [168, 397] width 14 height 6
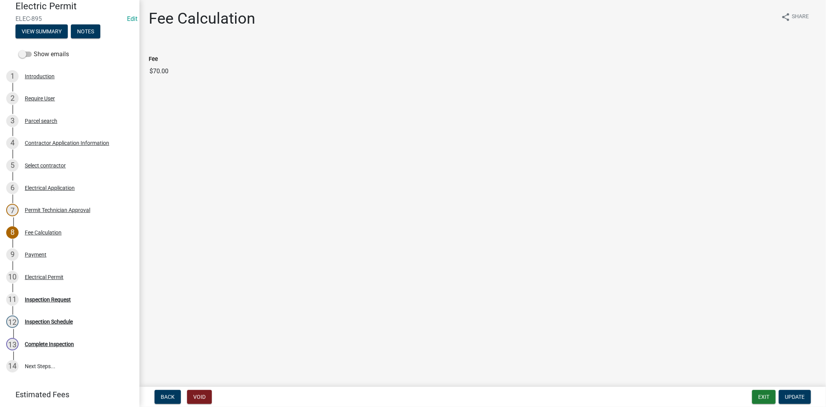
click at [57, 303] on div "11 Inspection Request" at bounding box center [66, 299] width 121 height 12
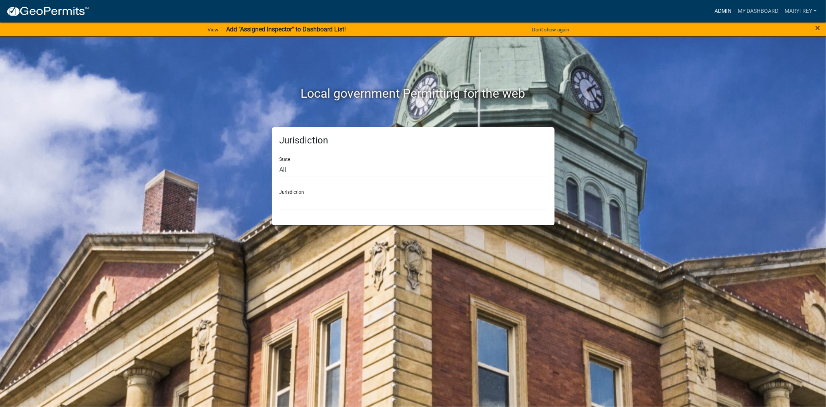
click at [718, 9] on link "Admin" at bounding box center [723, 11] width 23 height 15
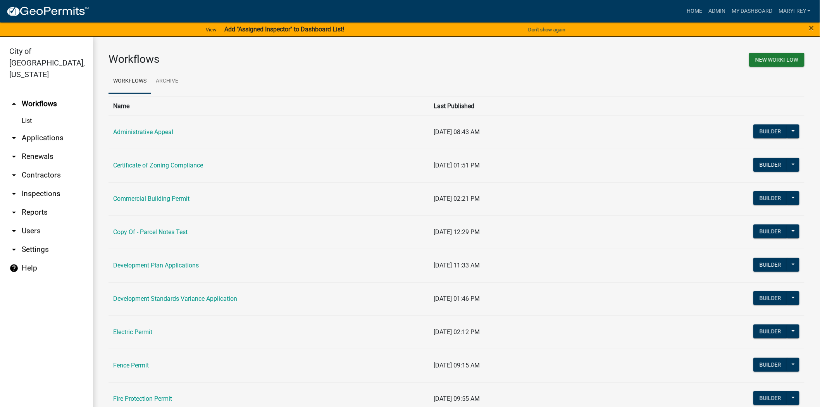
drag, startPoint x: 45, startPoint y: 126, endPoint x: 48, endPoint y: 129, distance: 4.7
click at [45, 129] on link "arrow_drop_down Applications" at bounding box center [46, 138] width 93 height 19
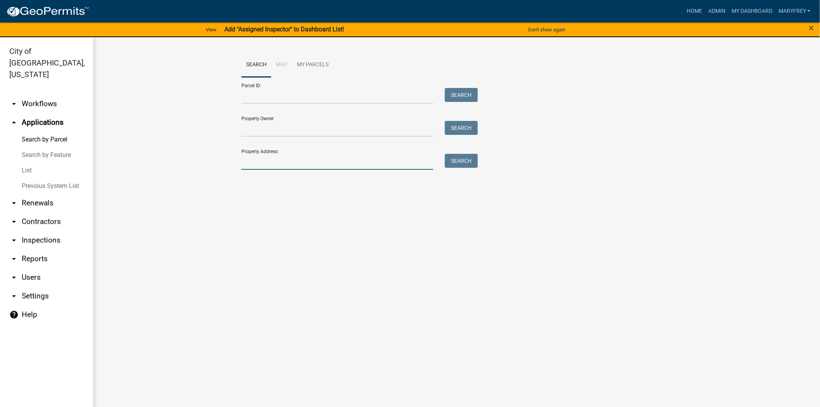
click at [256, 167] on input "Property Address:" at bounding box center [337, 162] width 192 height 16
type input "322 Mary"
click at [463, 161] on button "Search" at bounding box center [461, 161] width 33 height 14
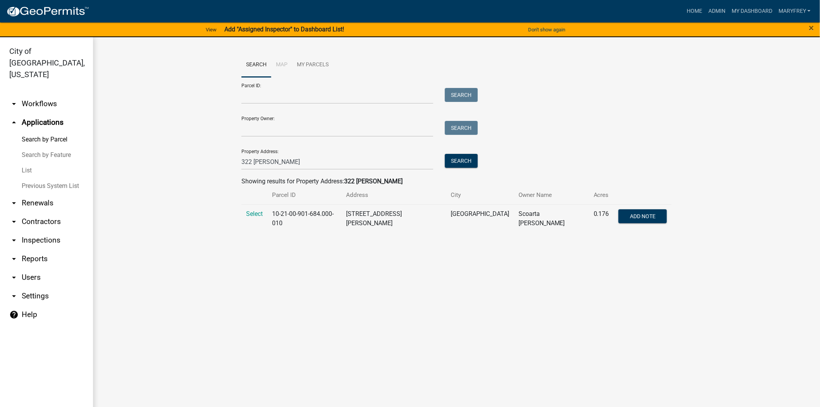
click at [264, 207] on td "Select" at bounding box center [254, 218] width 26 height 28
click at [255, 214] on span "Select" at bounding box center [254, 213] width 17 height 7
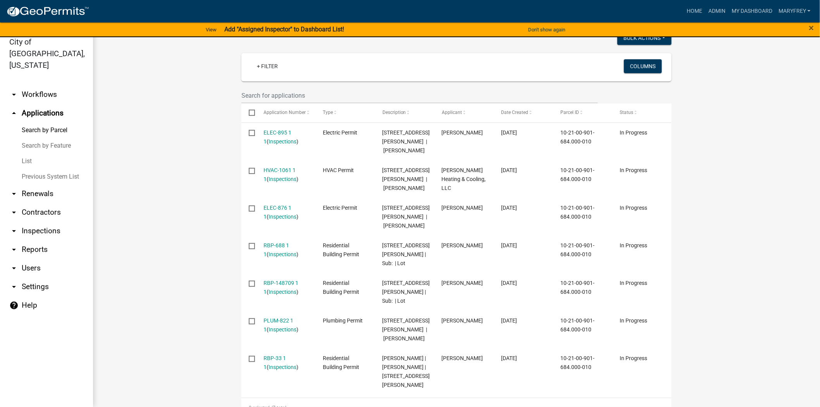
scroll to position [208, 0]
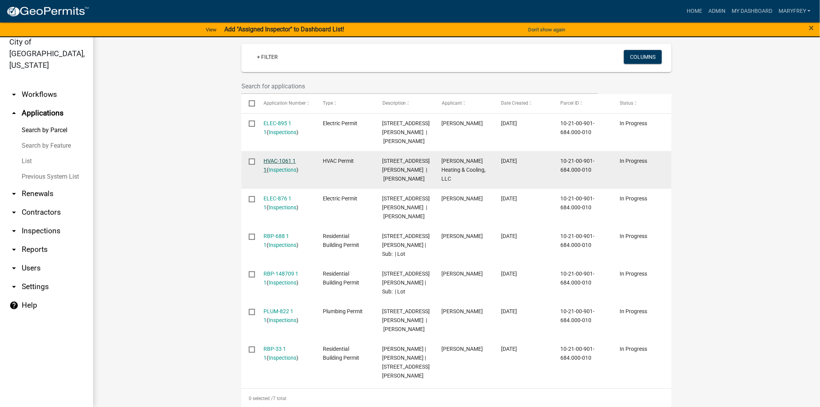
click at [271, 158] on link "HVAC-1061 1 1" at bounding box center [280, 165] width 32 height 15
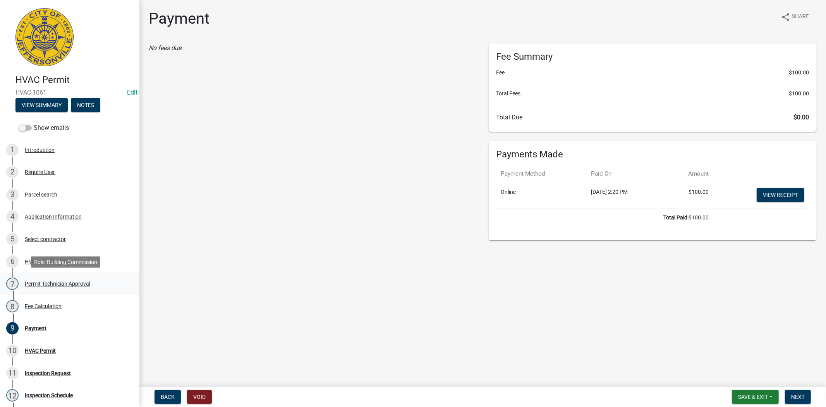
click at [53, 282] on div "Permit Technician Approval" at bounding box center [57, 283] width 65 height 5
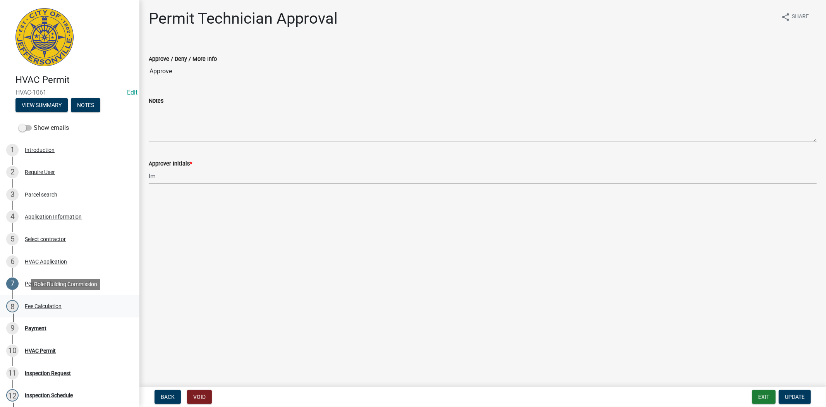
click at [45, 305] on div "Fee Calculation" at bounding box center [43, 305] width 37 height 5
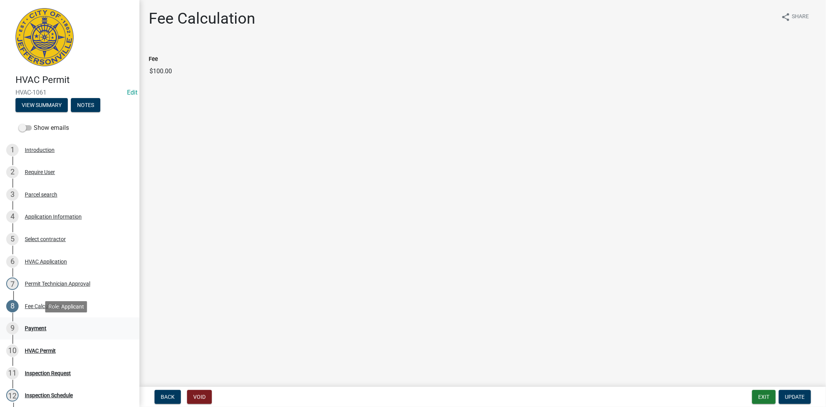
click at [41, 326] on div "Payment" at bounding box center [36, 327] width 22 height 5
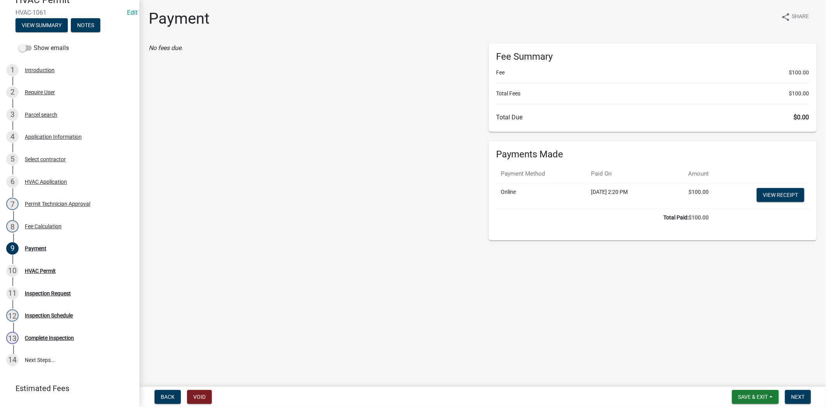
scroll to position [83, 0]
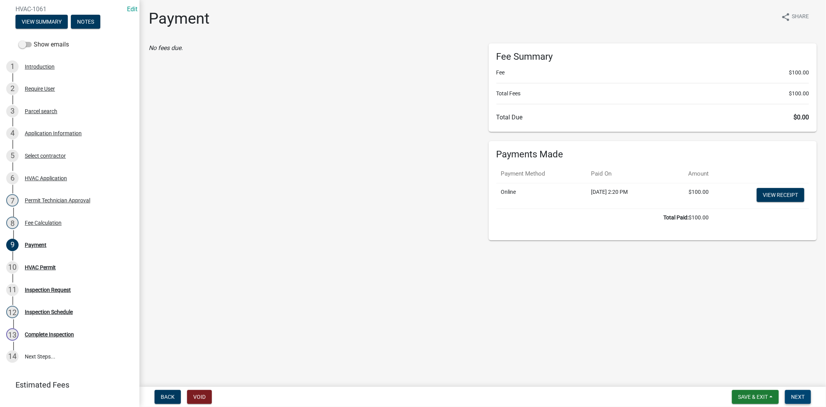
click at [802, 399] on button "Next" at bounding box center [798, 397] width 26 height 14
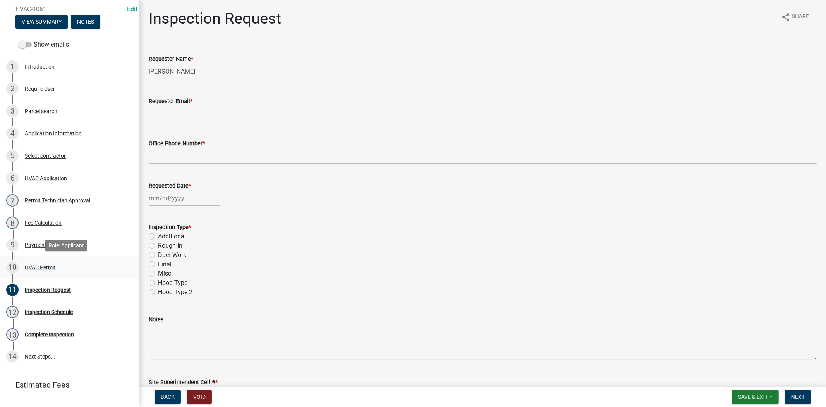
click at [38, 267] on div "HVAC Permit" at bounding box center [40, 267] width 31 height 5
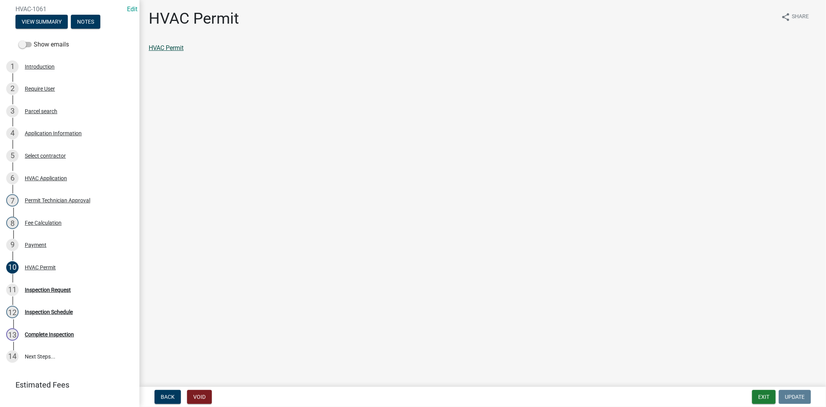
click at [173, 44] on link "HVAC Permit" at bounding box center [166, 47] width 35 height 7
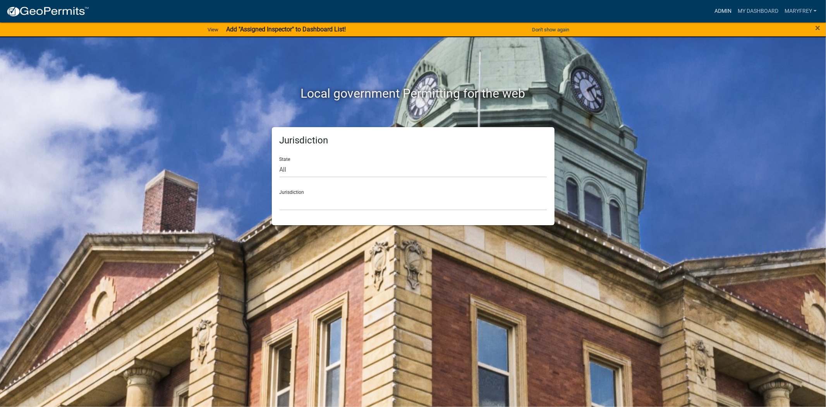
click at [712, 9] on link "Admin" at bounding box center [723, 11] width 23 height 15
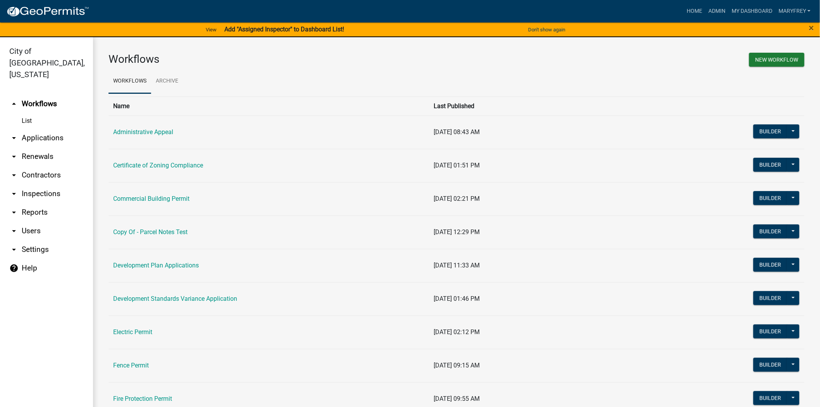
click at [55, 129] on link "arrow_drop_down Applications" at bounding box center [46, 138] width 93 height 19
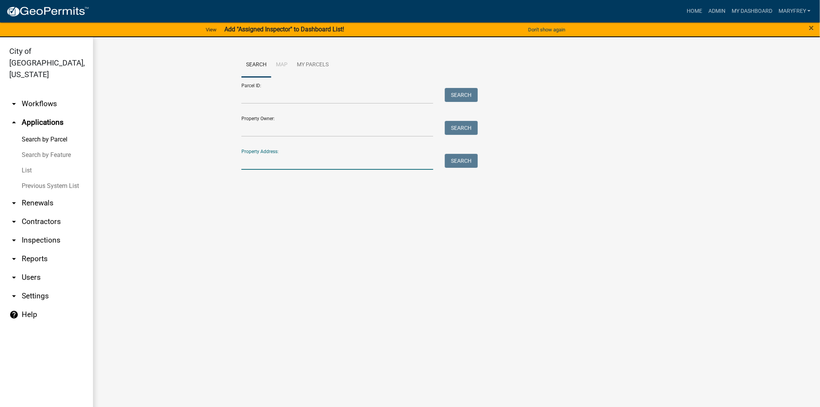
click at [256, 165] on input "Property Address:" at bounding box center [337, 162] width 192 height 16
type input "322 [PERSON_NAME]"
click at [461, 160] on button "Search" at bounding box center [461, 161] width 33 height 14
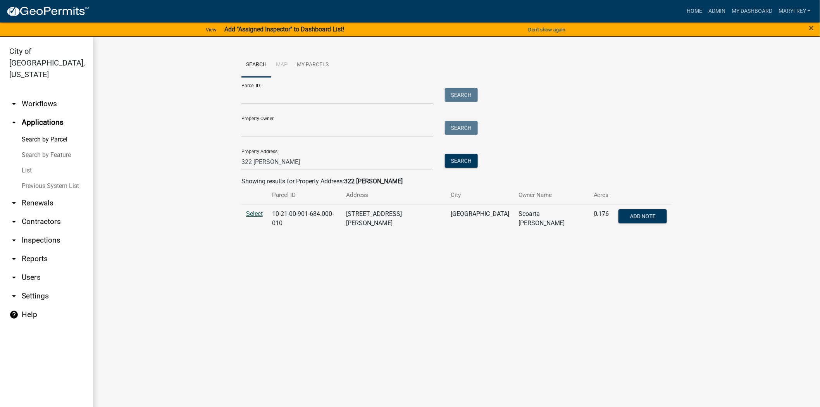
click at [256, 213] on span "Select" at bounding box center [254, 213] width 17 height 7
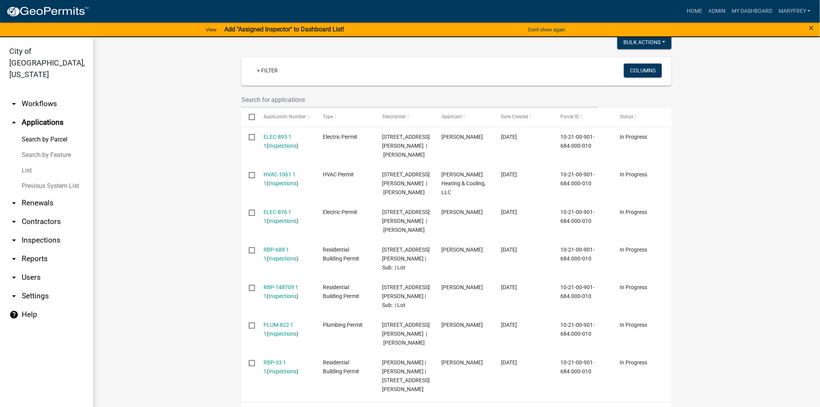
scroll to position [234, 0]
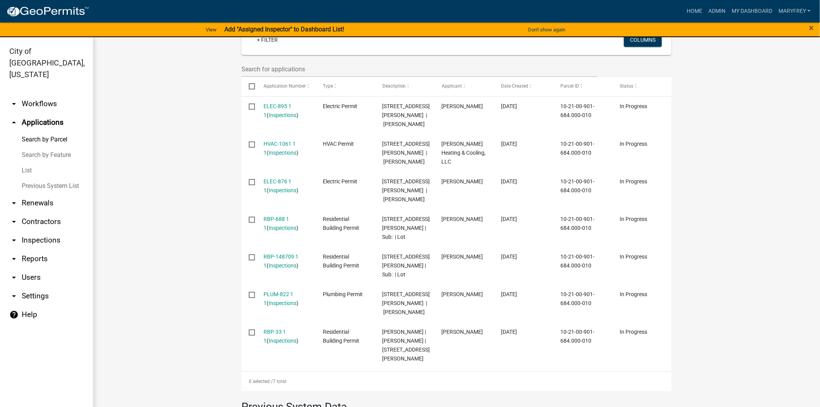
click at [36, 95] on link "arrow_drop_down Workflows" at bounding box center [46, 104] width 93 height 19
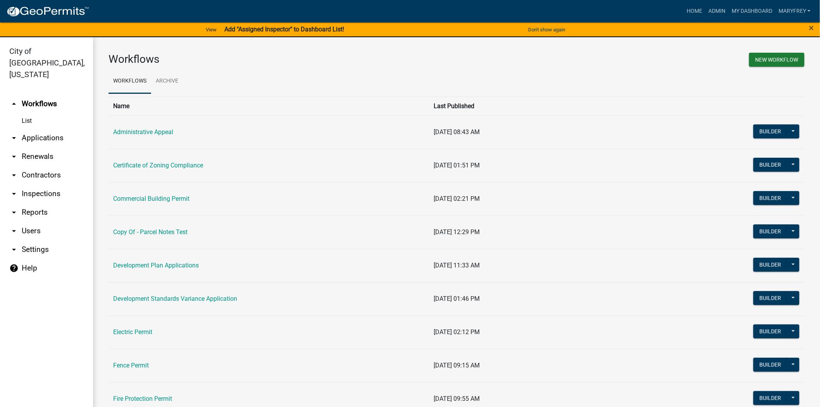
click at [60, 129] on link "arrow_drop_down Applications" at bounding box center [46, 138] width 93 height 19
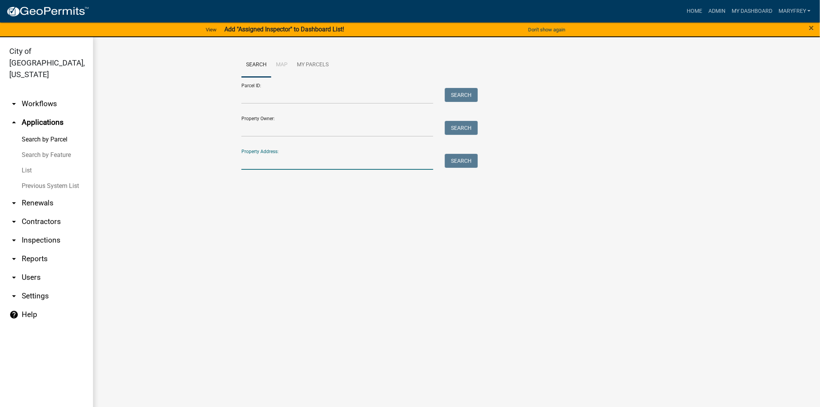
click at [265, 167] on input "Property Address:" at bounding box center [337, 162] width 192 height 16
type input "904 [PERSON_NAME]"
click at [461, 163] on button "Search" at bounding box center [461, 161] width 33 height 14
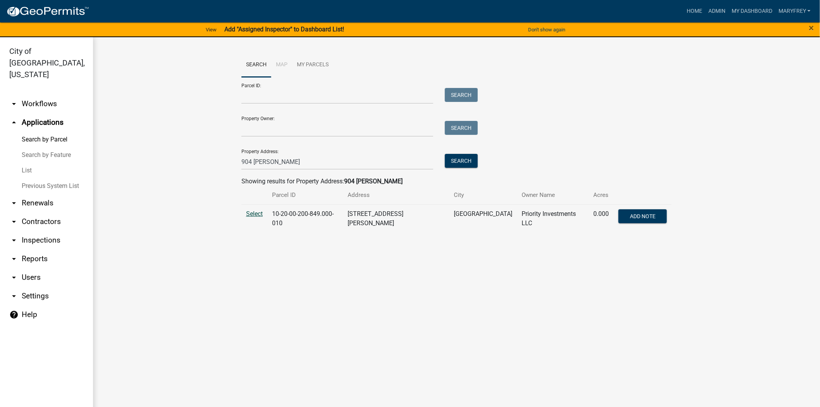
click at [252, 215] on span "Select" at bounding box center [254, 213] width 17 height 7
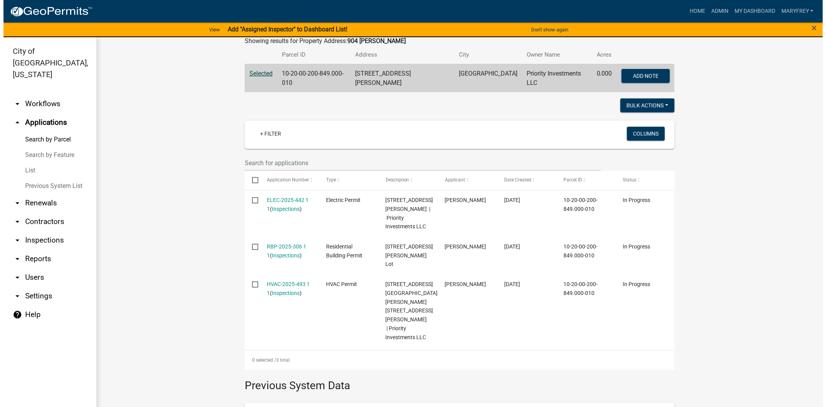
scroll to position [151, 0]
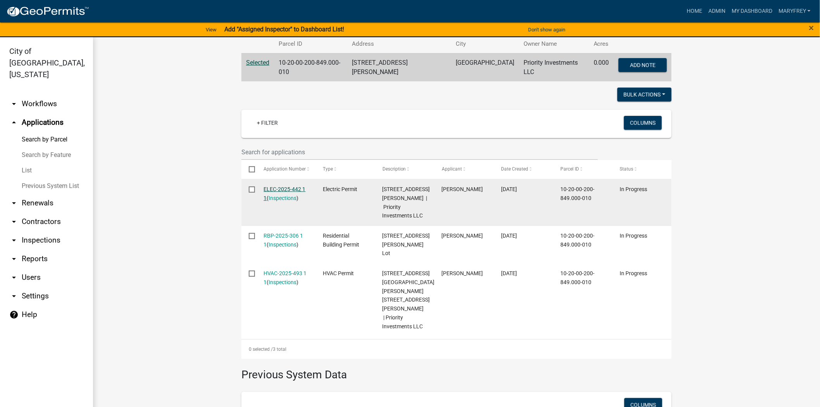
click at [279, 187] on link "ELEC-2025-442 1 1" at bounding box center [285, 193] width 42 height 15
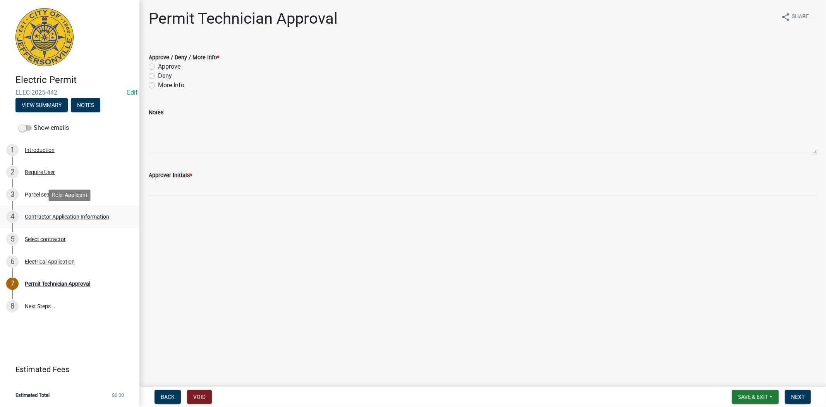
click at [52, 217] on div "Contractor Application Information" at bounding box center [67, 216] width 84 height 5
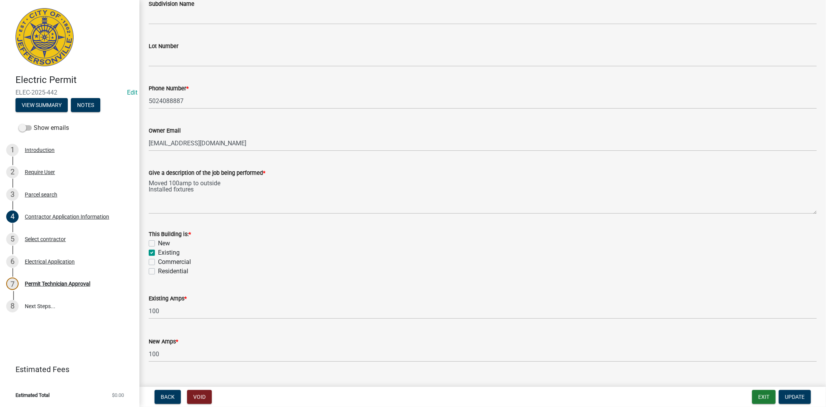
scroll to position [258, 0]
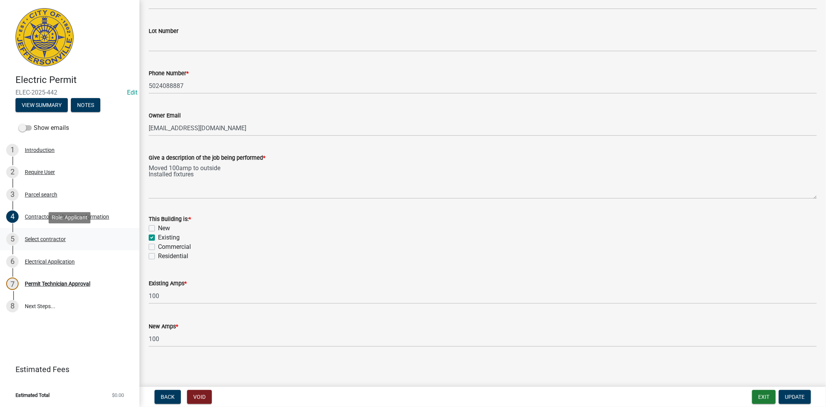
click at [48, 239] on div "Select contractor" at bounding box center [45, 238] width 41 height 5
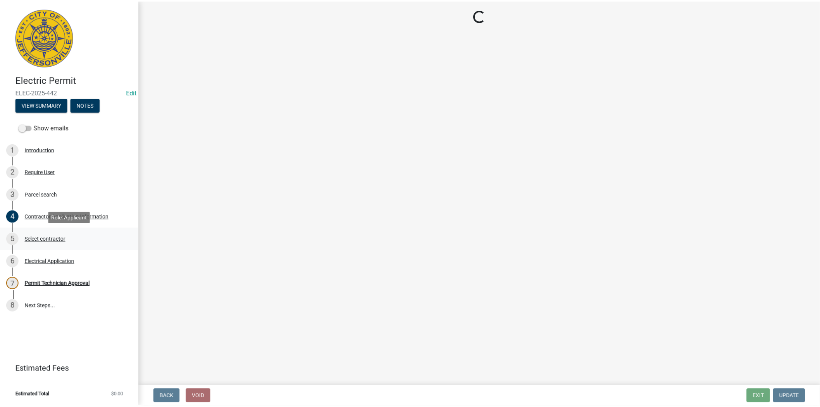
scroll to position [0, 0]
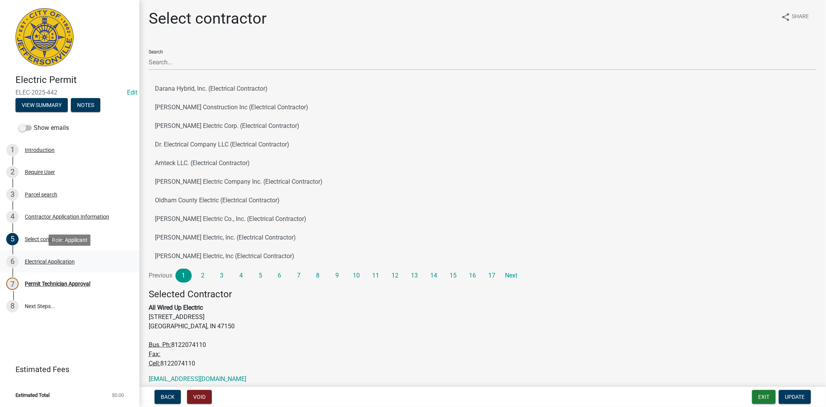
click at [57, 263] on div "Electrical Application" at bounding box center [50, 261] width 50 height 5
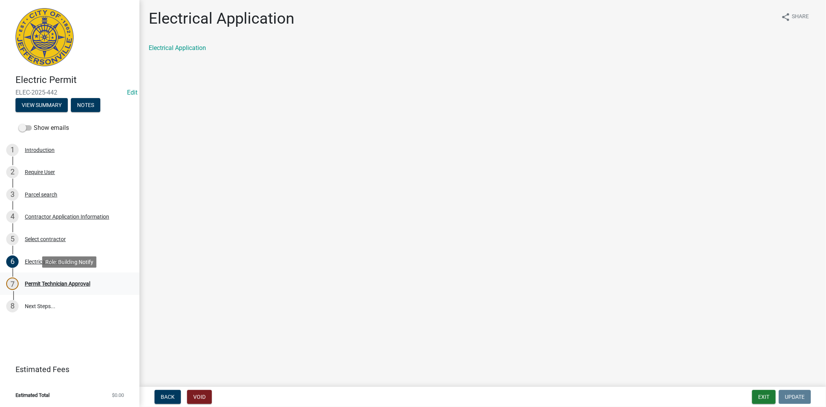
click at [60, 282] on div "Permit Technician Approval" at bounding box center [57, 283] width 65 height 5
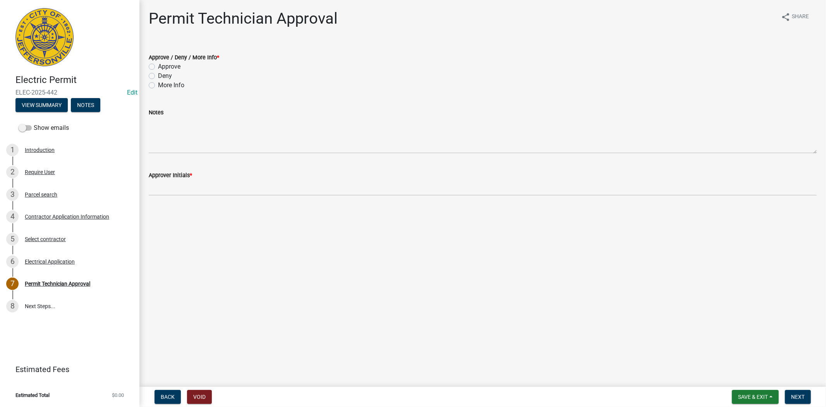
click at [158, 68] on label "Approve" at bounding box center [169, 66] width 22 height 9
click at [158, 67] on input "Approve" at bounding box center [160, 64] width 5 height 5
radio input "true"
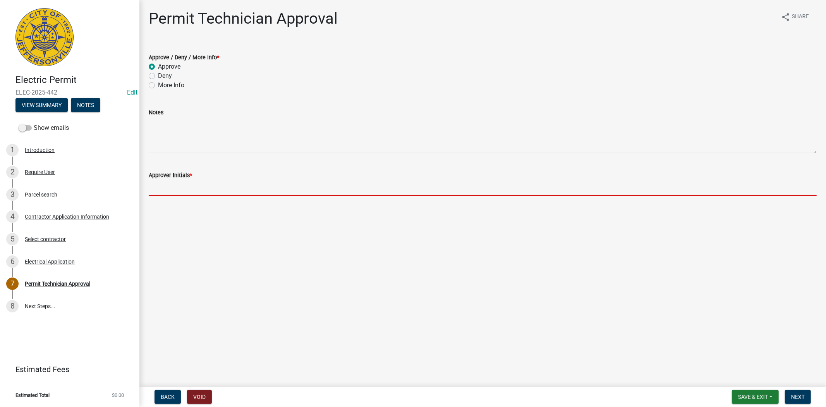
click at [167, 188] on input "Approver Initials *" at bounding box center [483, 188] width 668 height 16
type input "mkf"
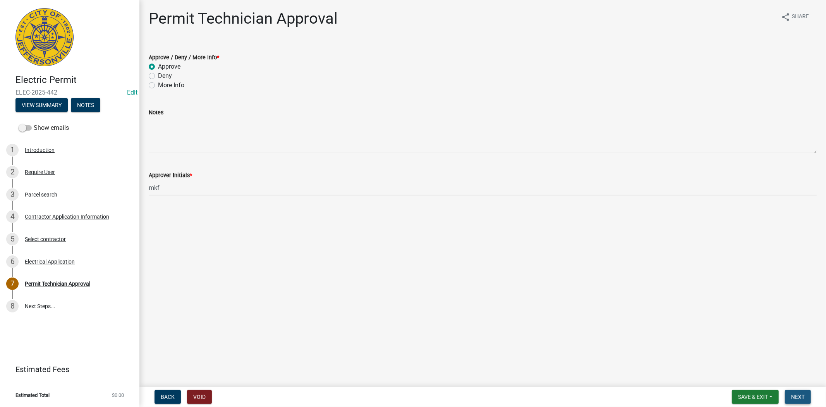
click at [798, 395] on span "Next" at bounding box center [798, 397] width 14 height 6
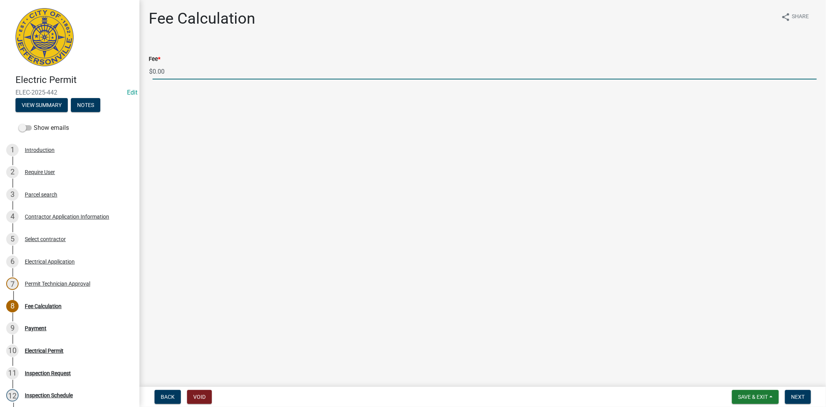
drag, startPoint x: 167, startPoint y: 75, endPoint x: 153, endPoint y: 75, distance: 14.0
click at [153, 75] on input "0.00" at bounding box center [485, 72] width 664 height 16
type input "240.00"
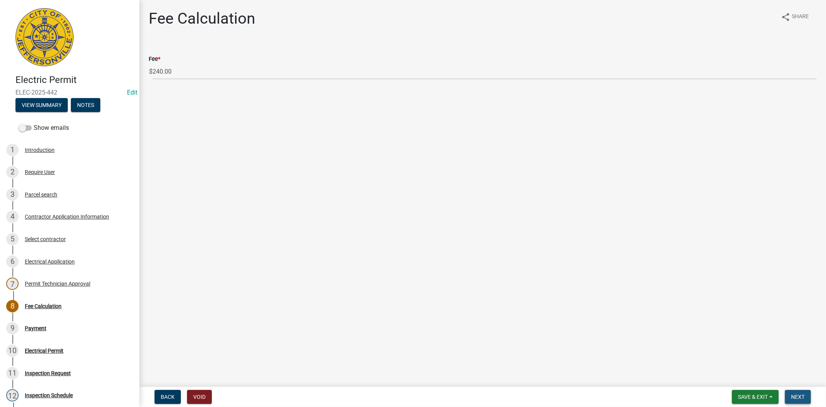
click at [801, 396] on span "Next" at bounding box center [798, 397] width 14 height 6
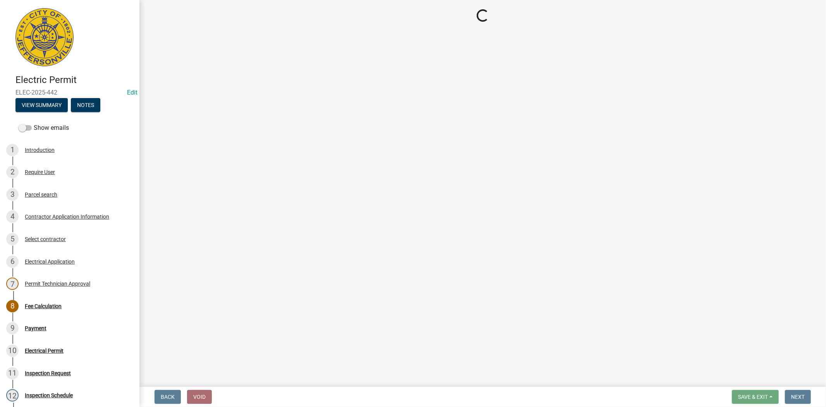
select select "3: 3"
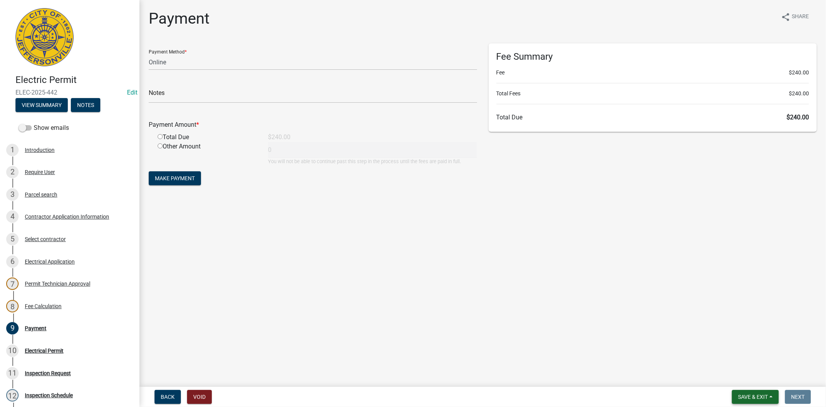
click at [750, 396] on span "Save & Exit" at bounding box center [753, 397] width 30 height 6
click at [743, 382] on button "Save & Exit" at bounding box center [748, 376] width 62 height 19
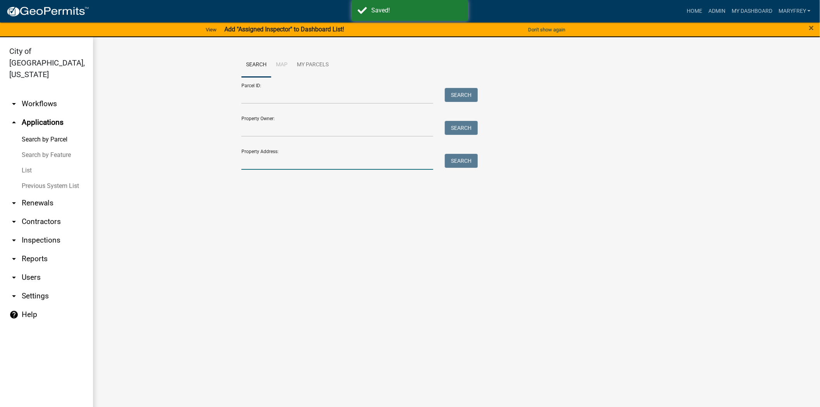
click at [258, 160] on input "Property Address:" at bounding box center [337, 162] width 192 height 16
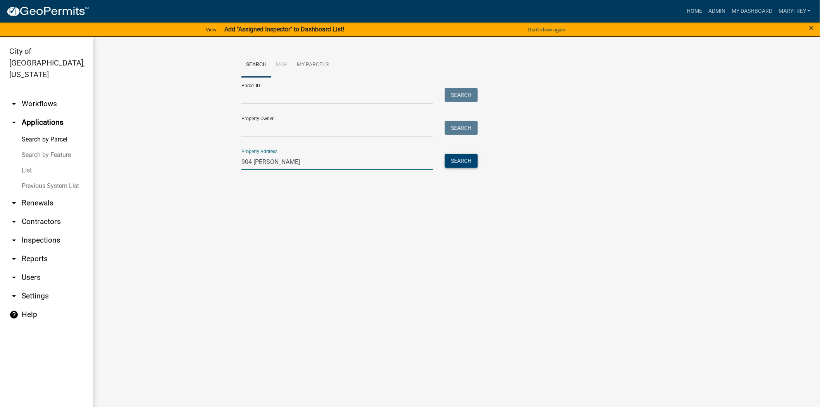
type input "904 [PERSON_NAME]"
click at [460, 159] on button "Search" at bounding box center [461, 161] width 33 height 14
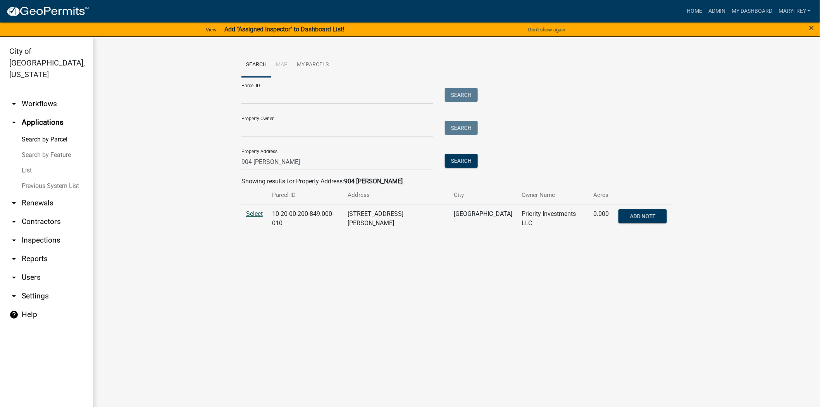
click at [258, 215] on span "Select" at bounding box center [254, 213] width 17 height 7
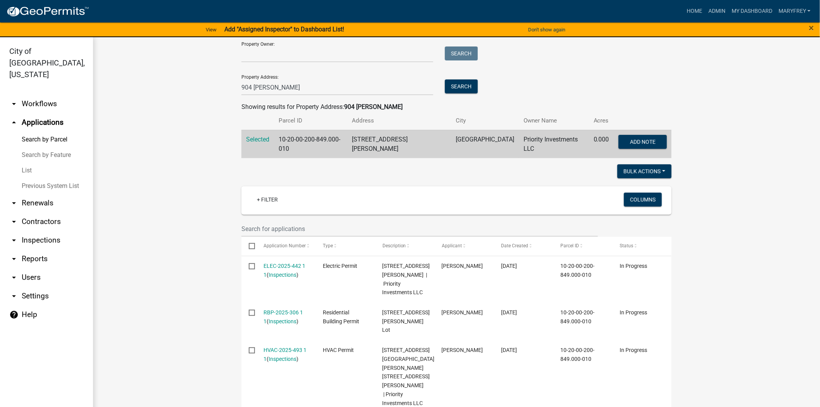
scroll to position [117, 0]
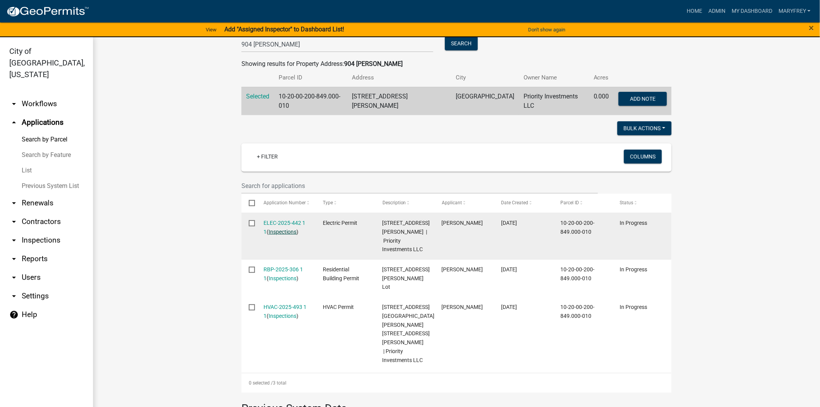
click at [279, 229] on link "Inspections" at bounding box center [283, 232] width 28 height 6
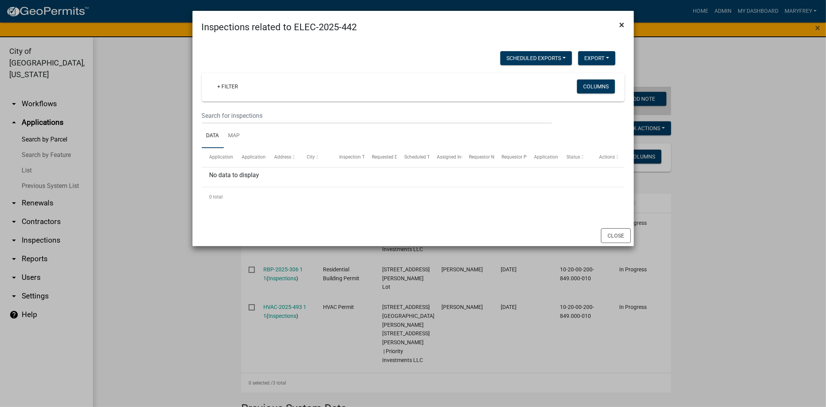
click at [623, 24] on span "×" at bounding box center [622, 24] width 5 height 11
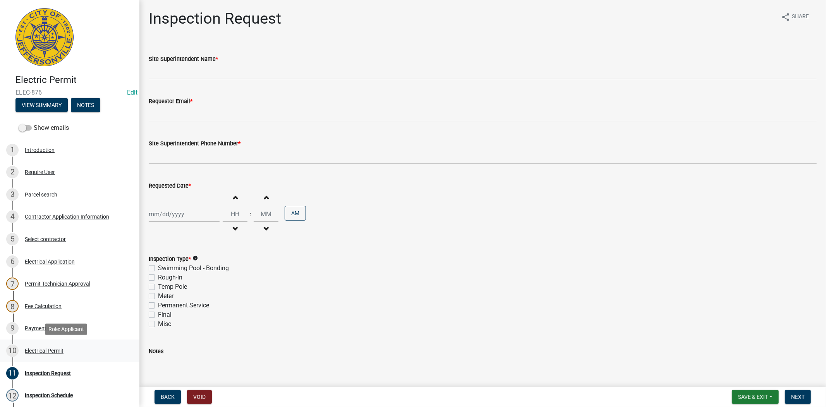
click at [38, 349] on div "Electrical Permit" at bounding box center [44, 350] width 39 height 5
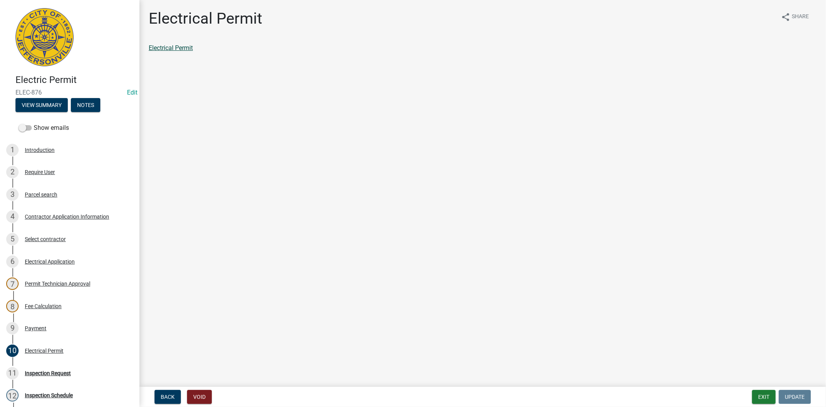
click at [167, 48] on link "Electrical Permit" at bounding box center [171, 47] width 44 height 7
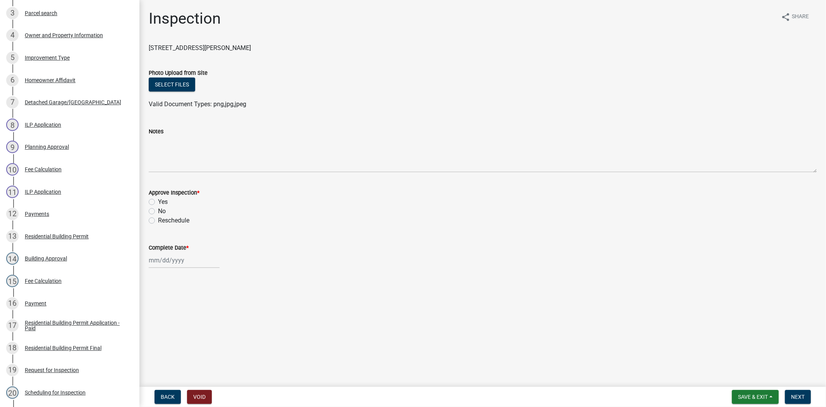
scroll to position [187, 0]
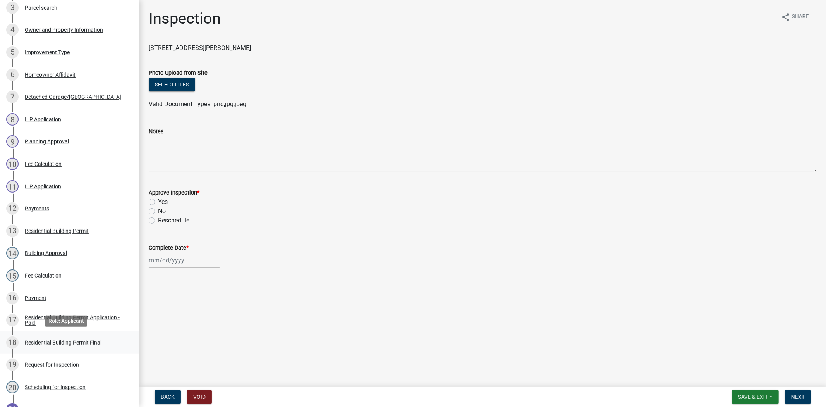
click at [66, 344] on div "Residential Building Permit Final" at bounding box center [63, 342] width 77 height 5
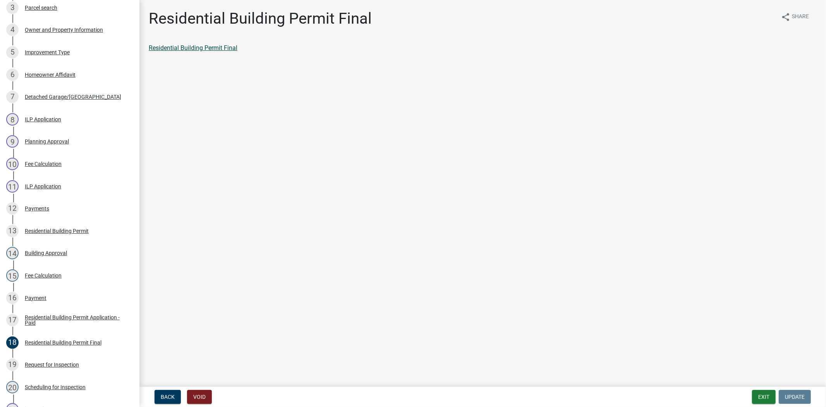
click at [199, 46] on link "Residential Building Permit Final" at bounding box center [193, 47] width 89 height 7
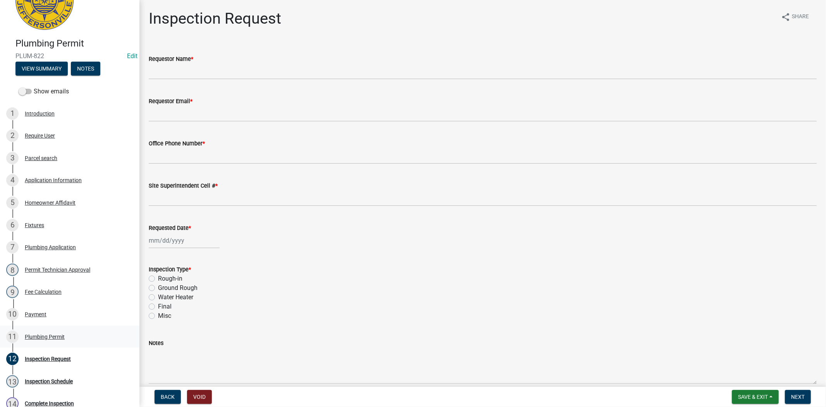
scroll to position [52, 0]
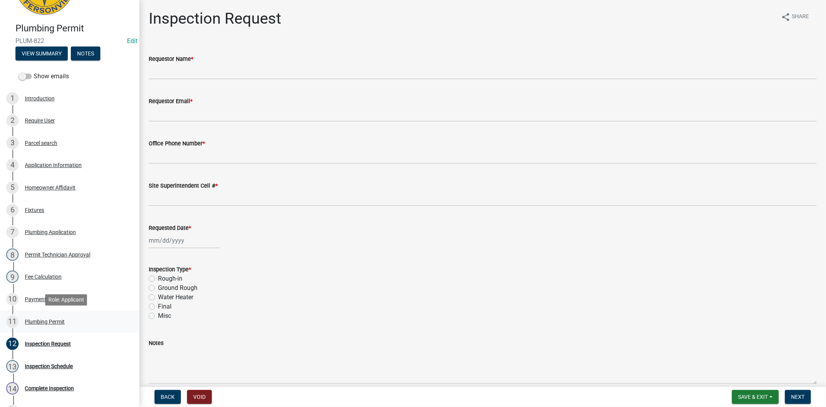
click at [48, 323] on div "Plumbing Permit" at bounding box center [45, 321] width 40 height 5
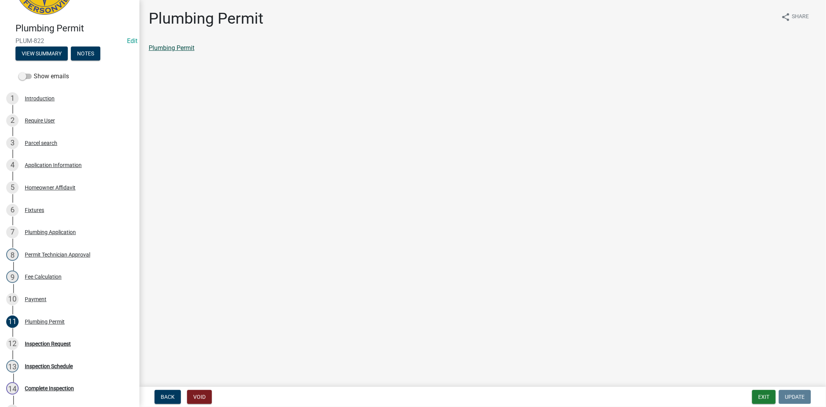
click at [181, 48] on link "Plumbing Permit" at bounding box center [172, 47] width 46 height 7
